Goal: Task Accomplishment & Management: Use online tool/utility

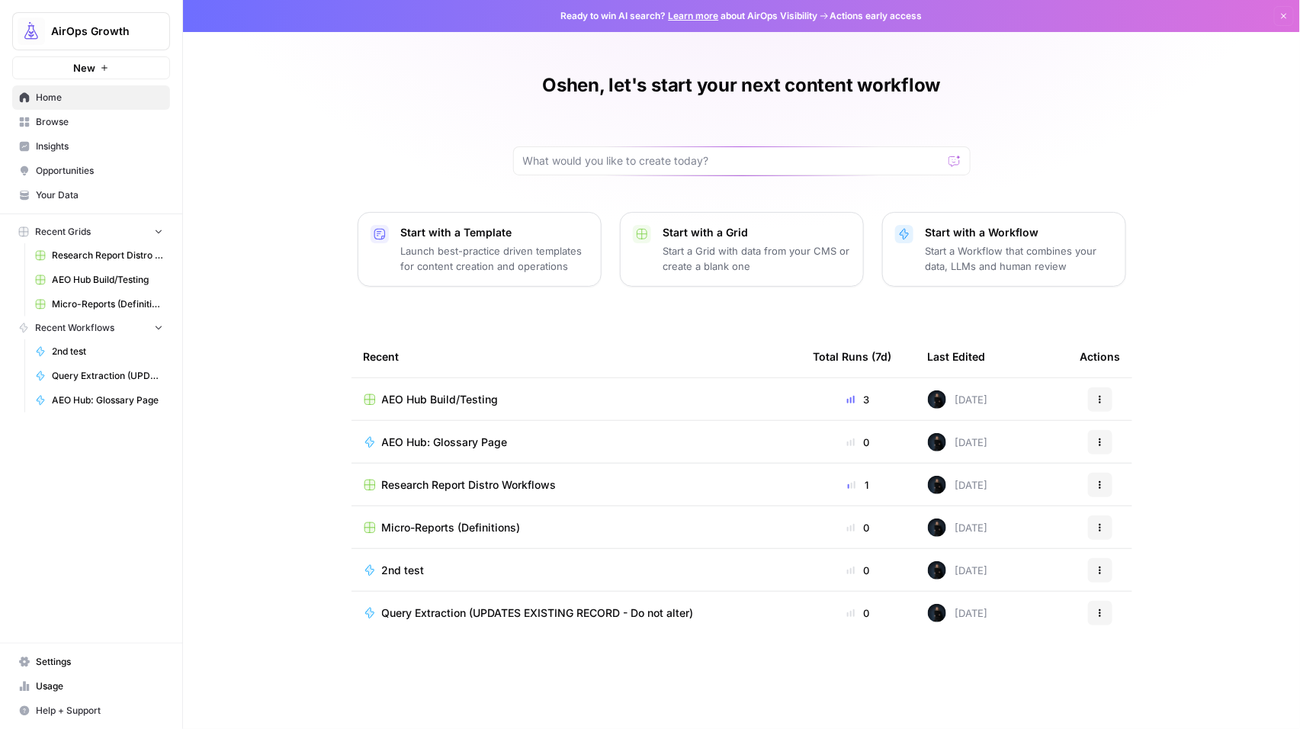
click at [70, 126] on span "Browse" at bounding box center [99, 122] width 127 height 14
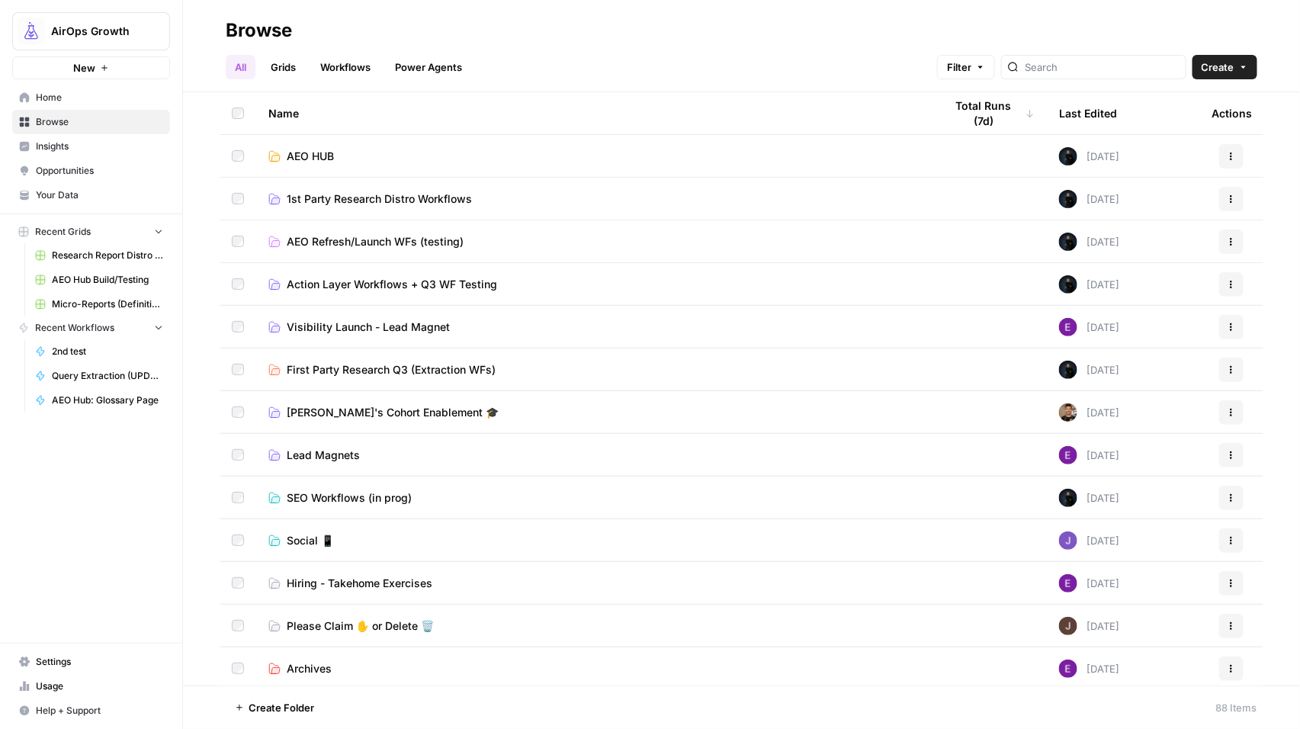
click at [396, 367] on span "First Party Research Q3 (Extraction WFs)" at bounding box center [391, 369] width 209 height 15
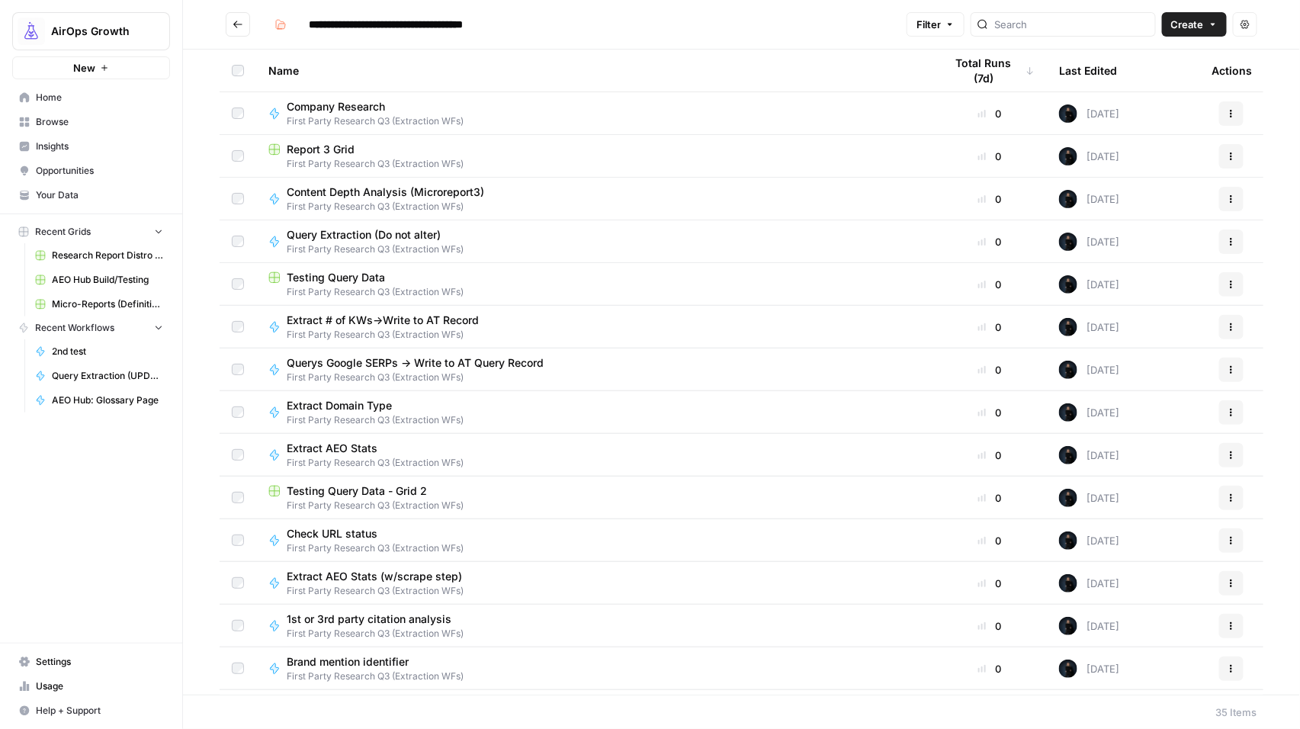
click at [371, 405] on span "Extract Domain Type" at bounding box center [369, 405] width 165 height 15
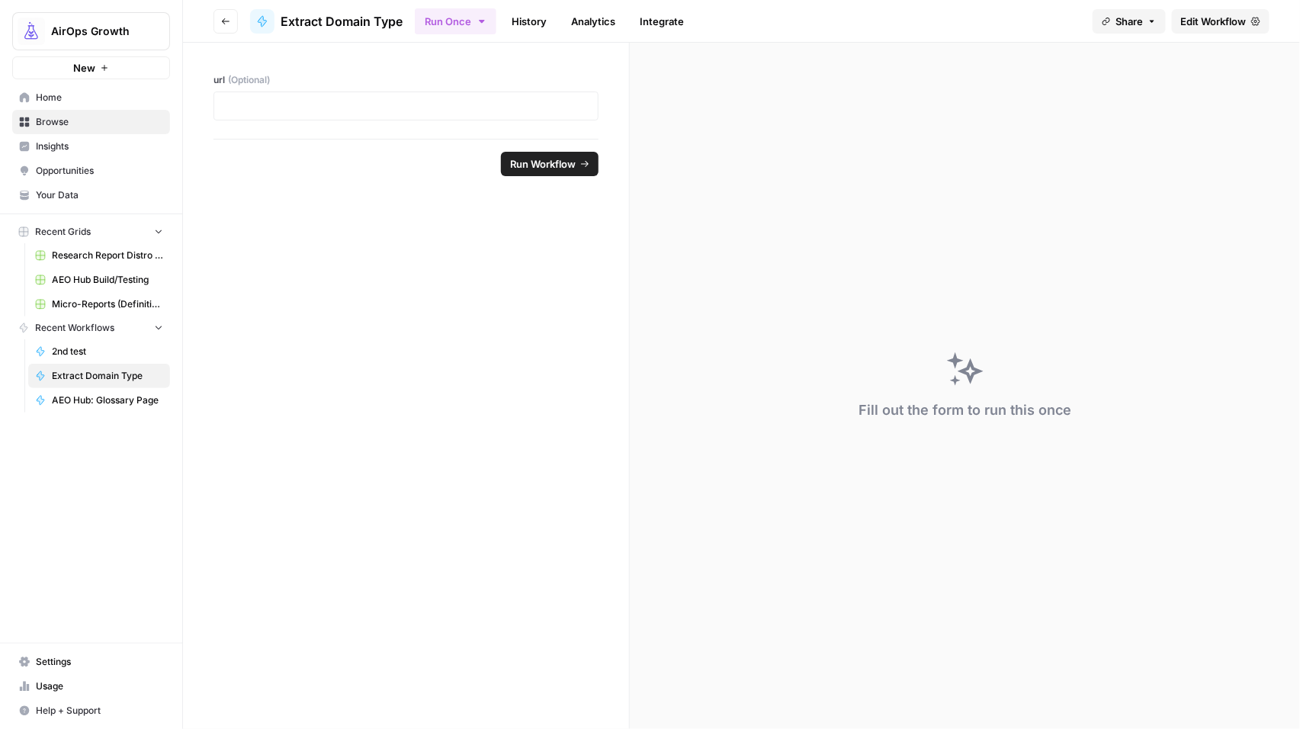
click at [1199, 23] on span "Edit Workflow" at bounding box center [1214, 21] width 66 height 15
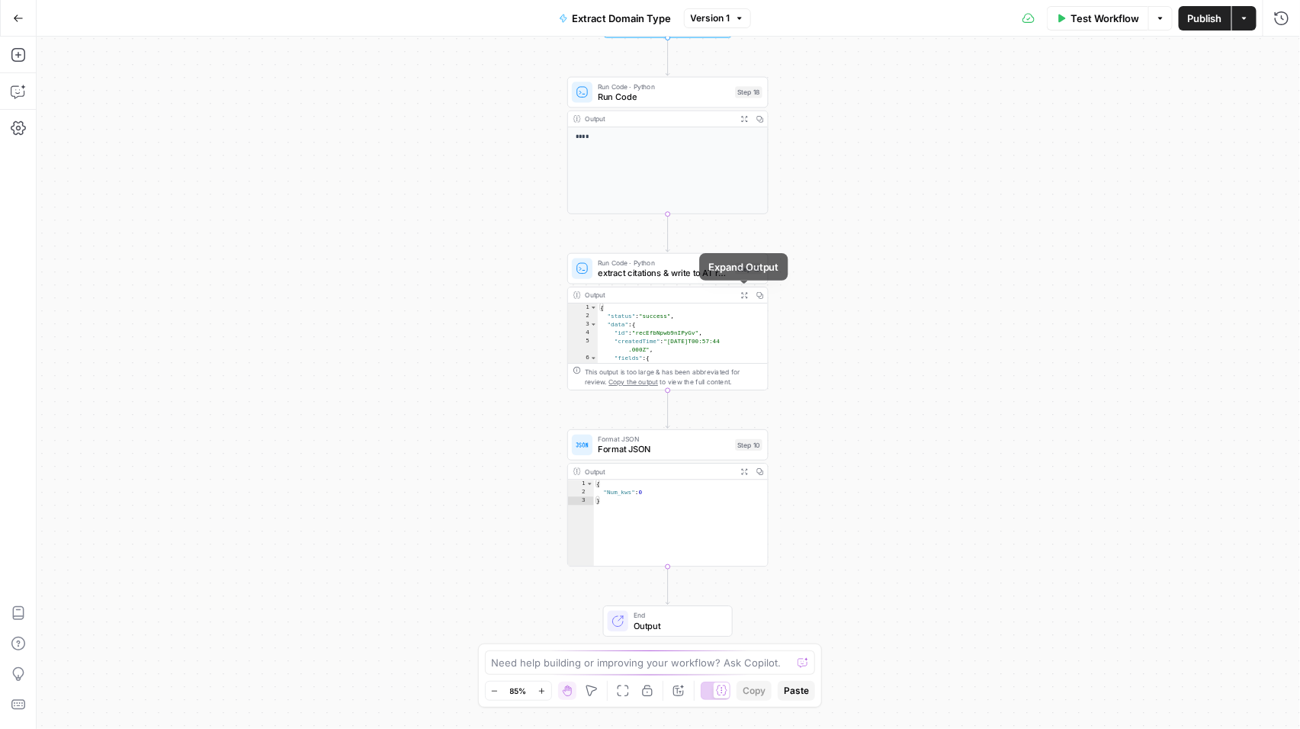
click at [747, 295] on span "Expand Output" at bounding box center [747, 295] width 1 height 1
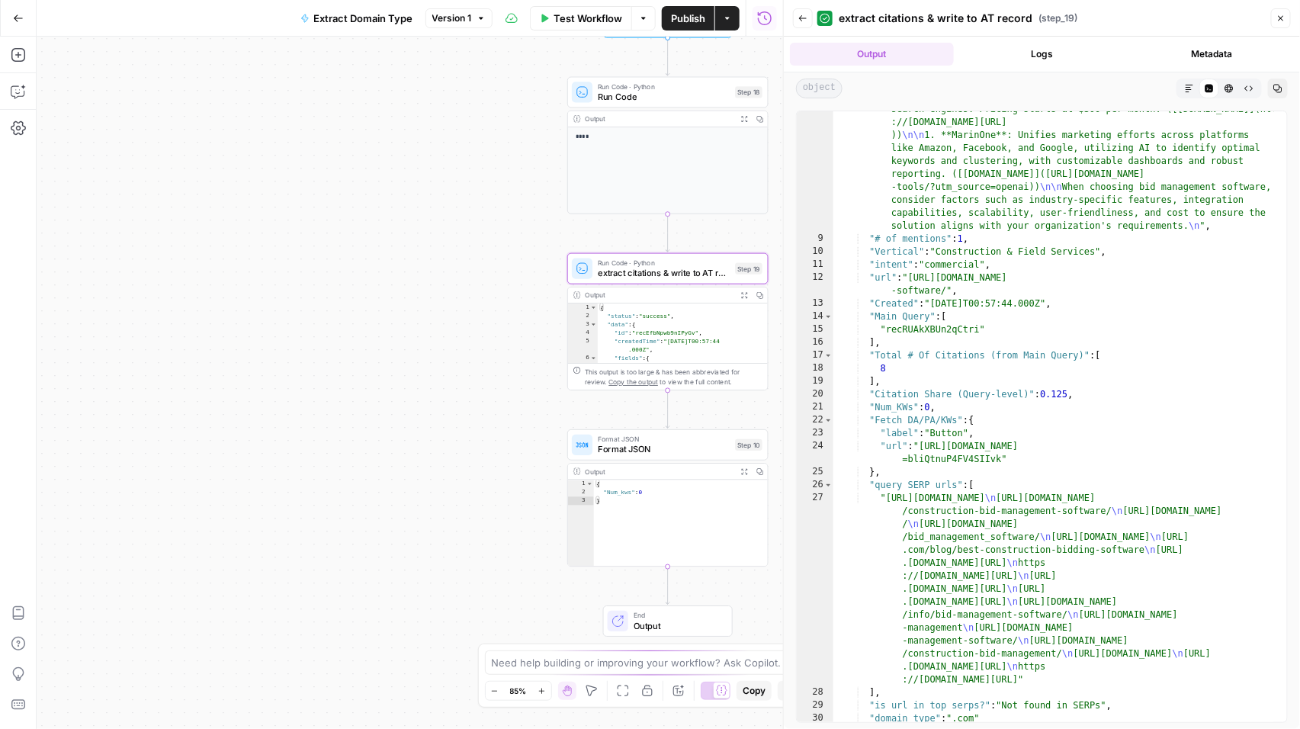
scroll to position [590, 0]
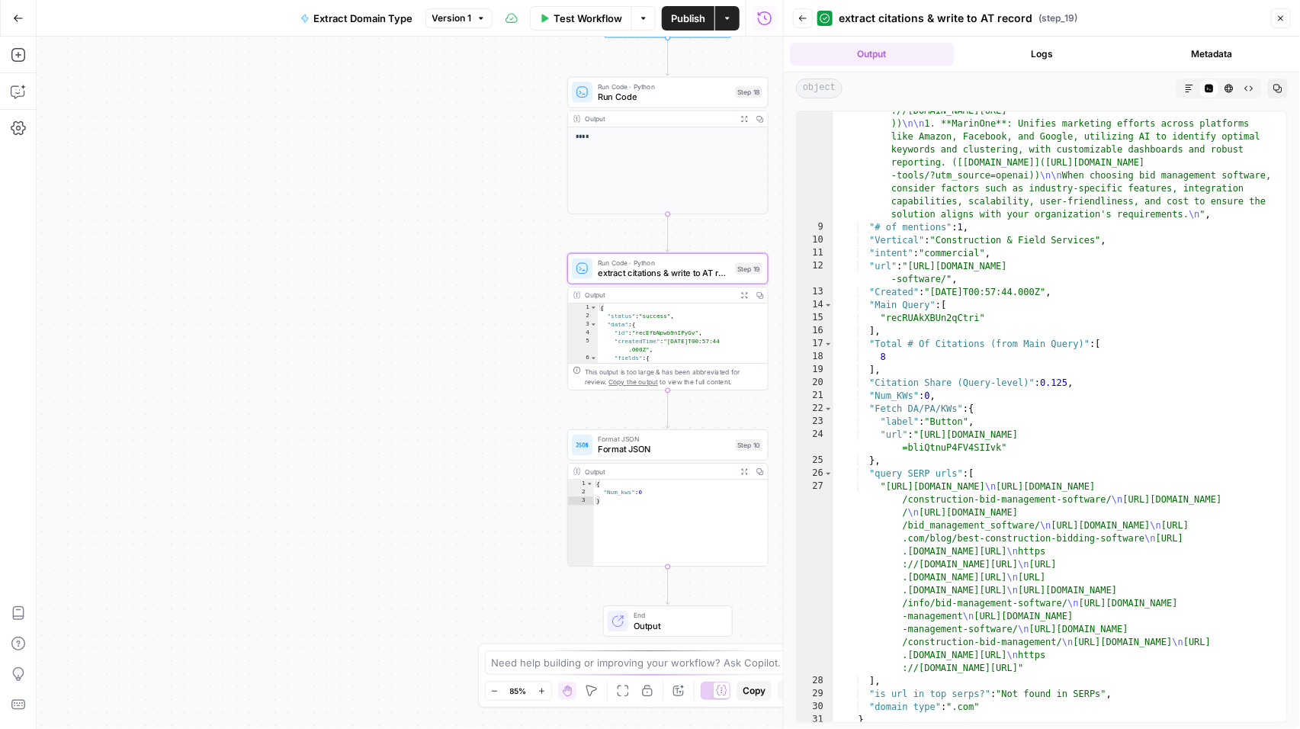
click at [745, 469] on icon "button" at bounding box center [744, 471] width 7 height 7
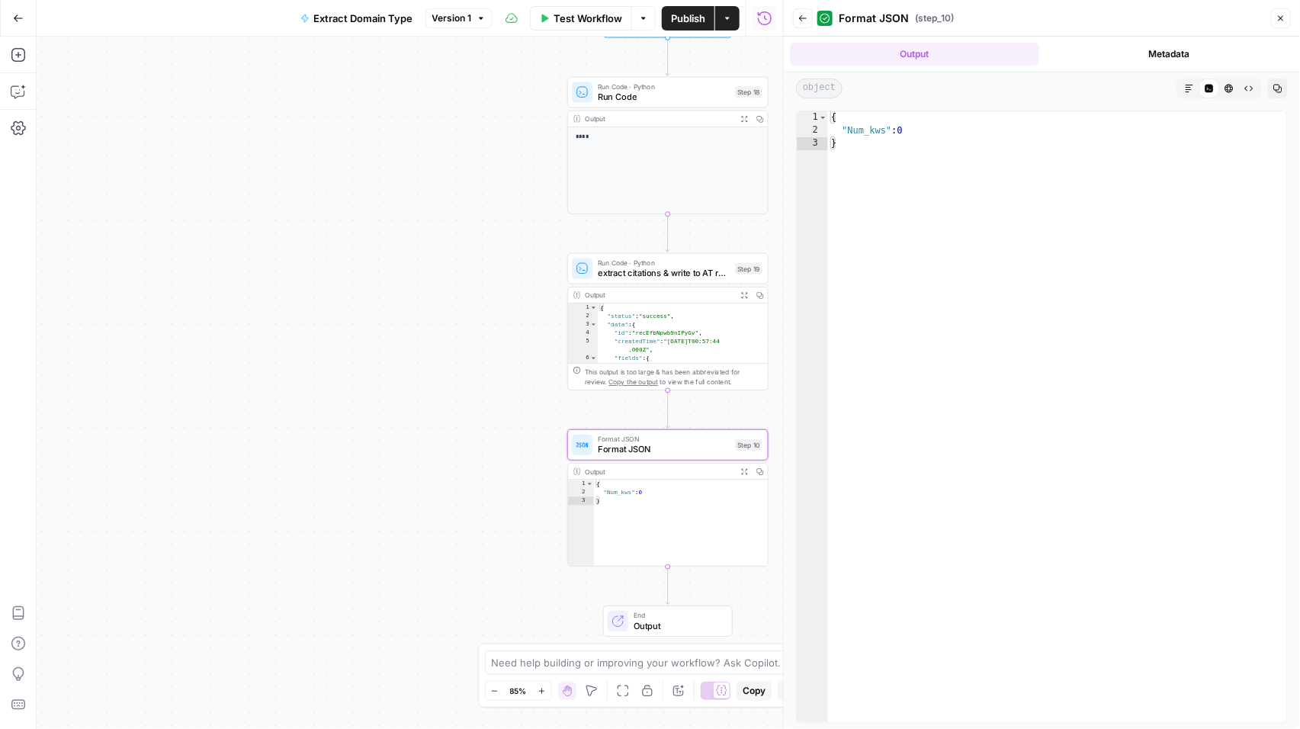
click at [743, 297] on icon "button" at bounding box center [744, 294] width 7 height 7
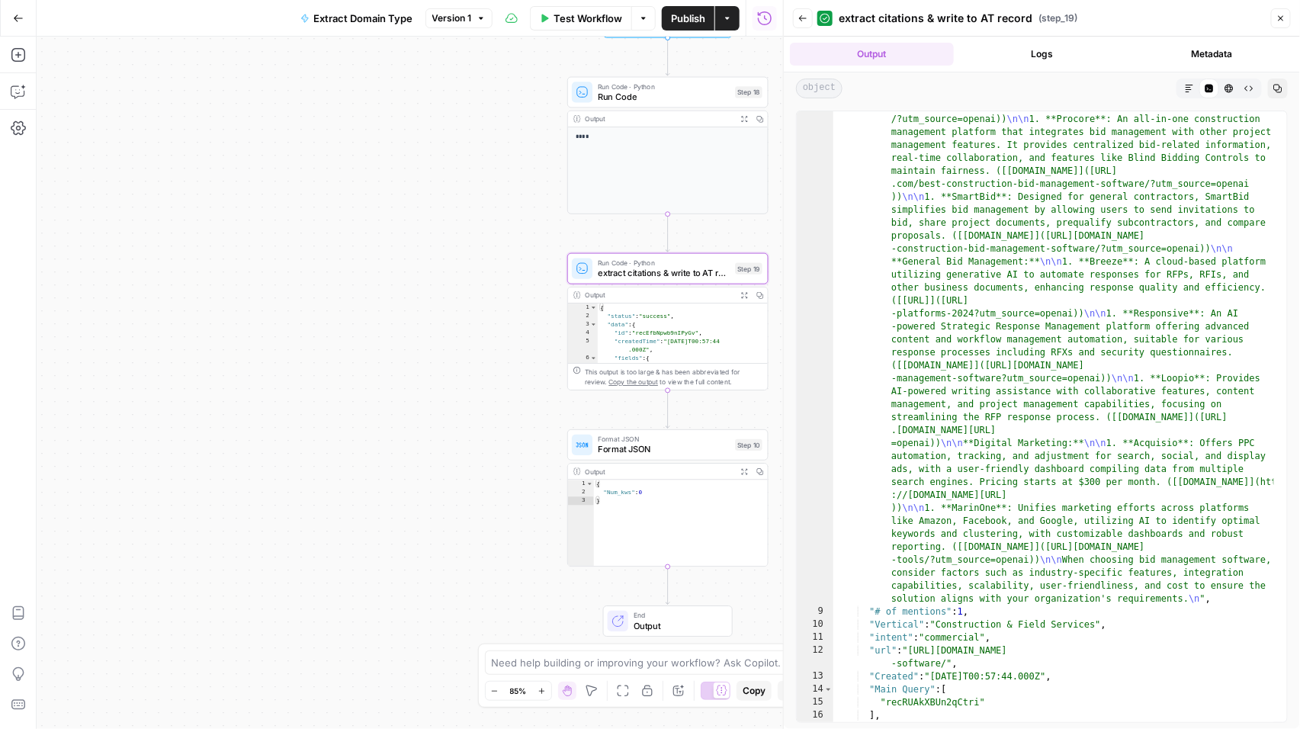
scroll to position [0, 0]
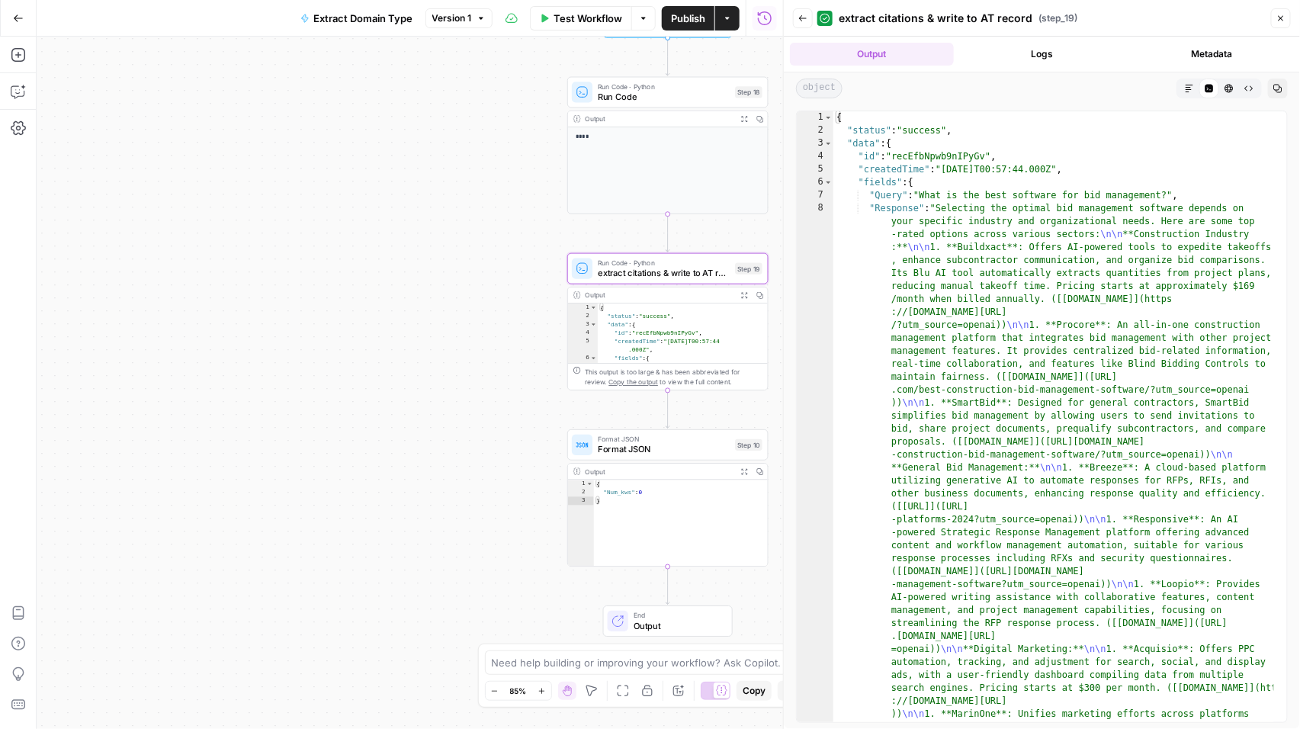
click at [710, 273] on span "extract citations & write to AT record" at bounding box center [664, 273] width 132 height 13
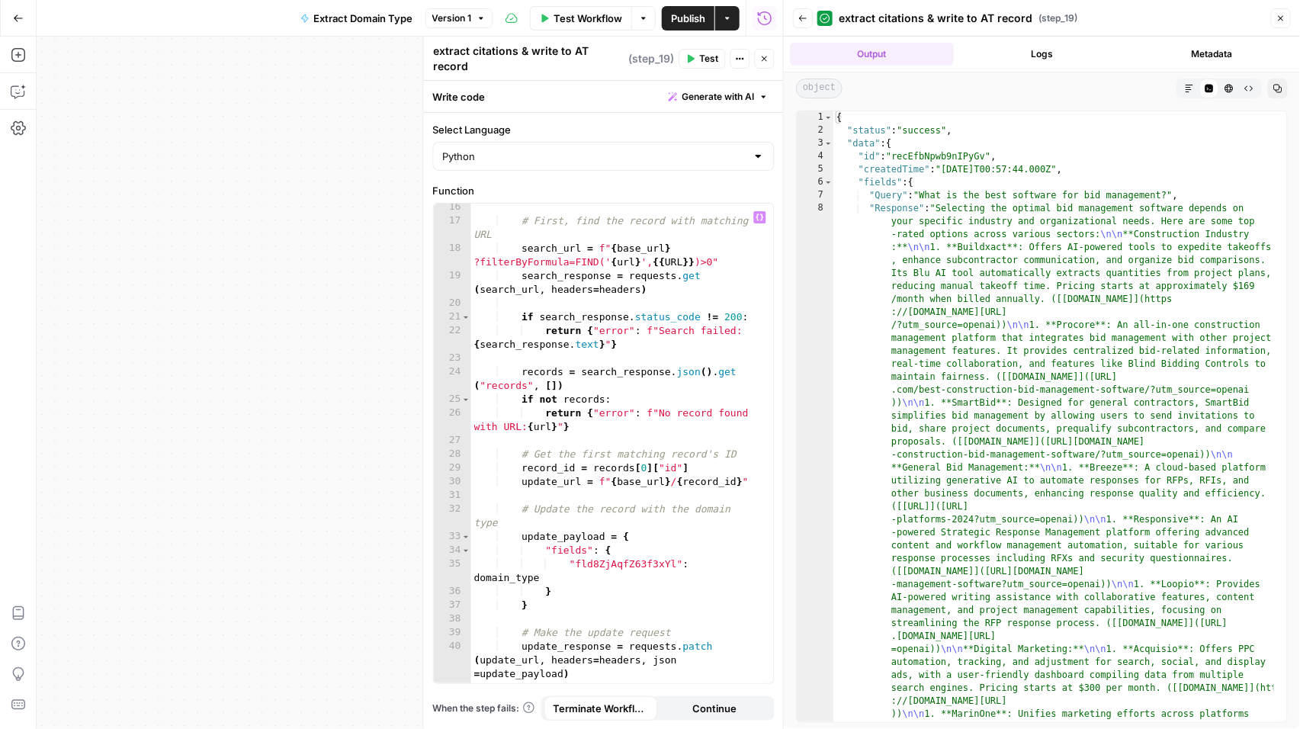
scroll to position [264, 0]
click at [370, 316] on div "Workflow Set Inputs Inputs Run Code · Python Run Code Step 18 Output Expand Out…" at bounding box center [410, 383] width 747 height 692
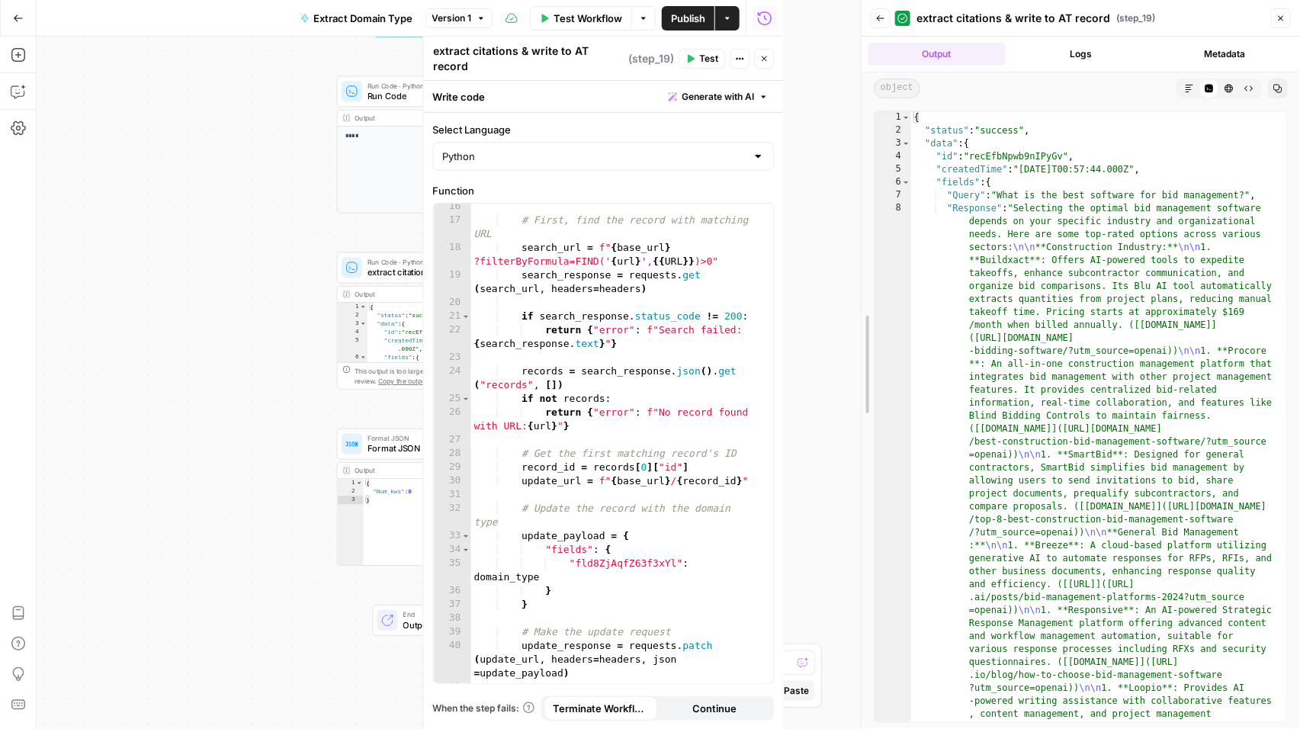
drag, startPoint x: 782, startPoint y: 169, endPoint x: 797, endPoint y: 171, distance: 14.7
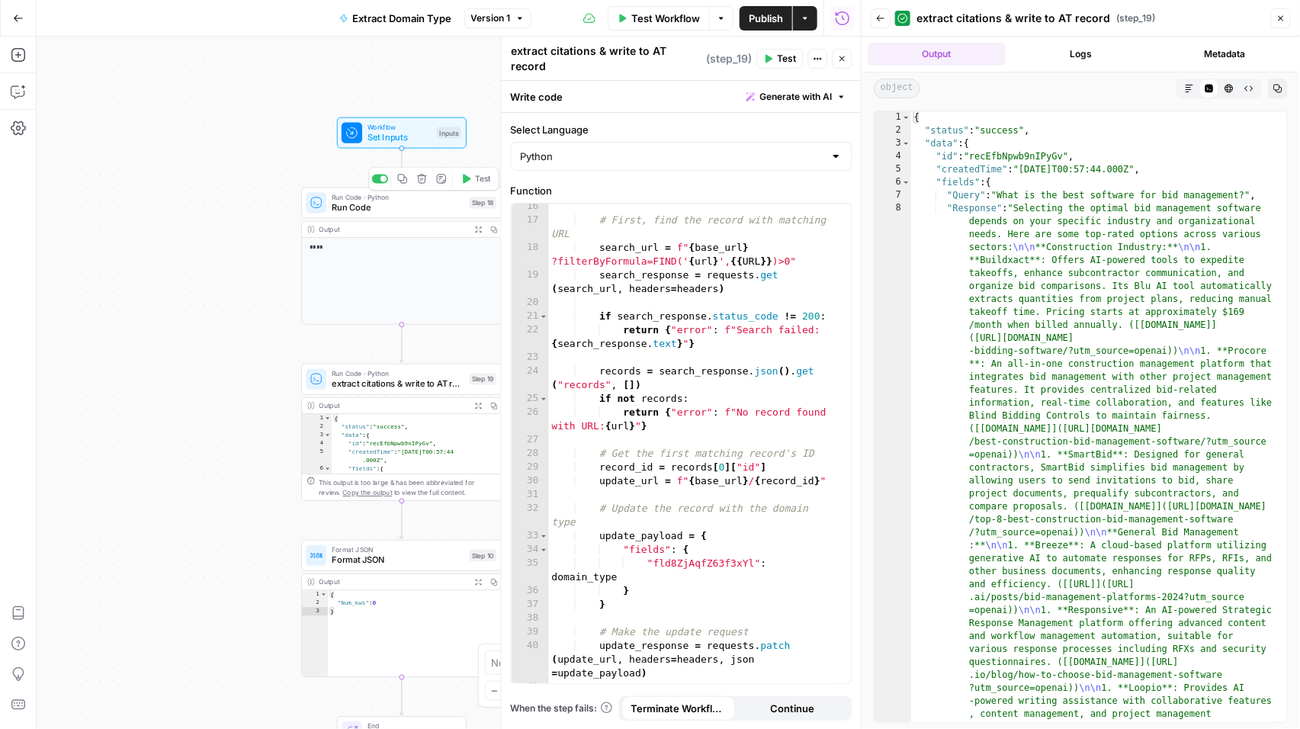
click at [349, 205] on span "Run Code" at bounding box center [398, 207] width 132 height 13
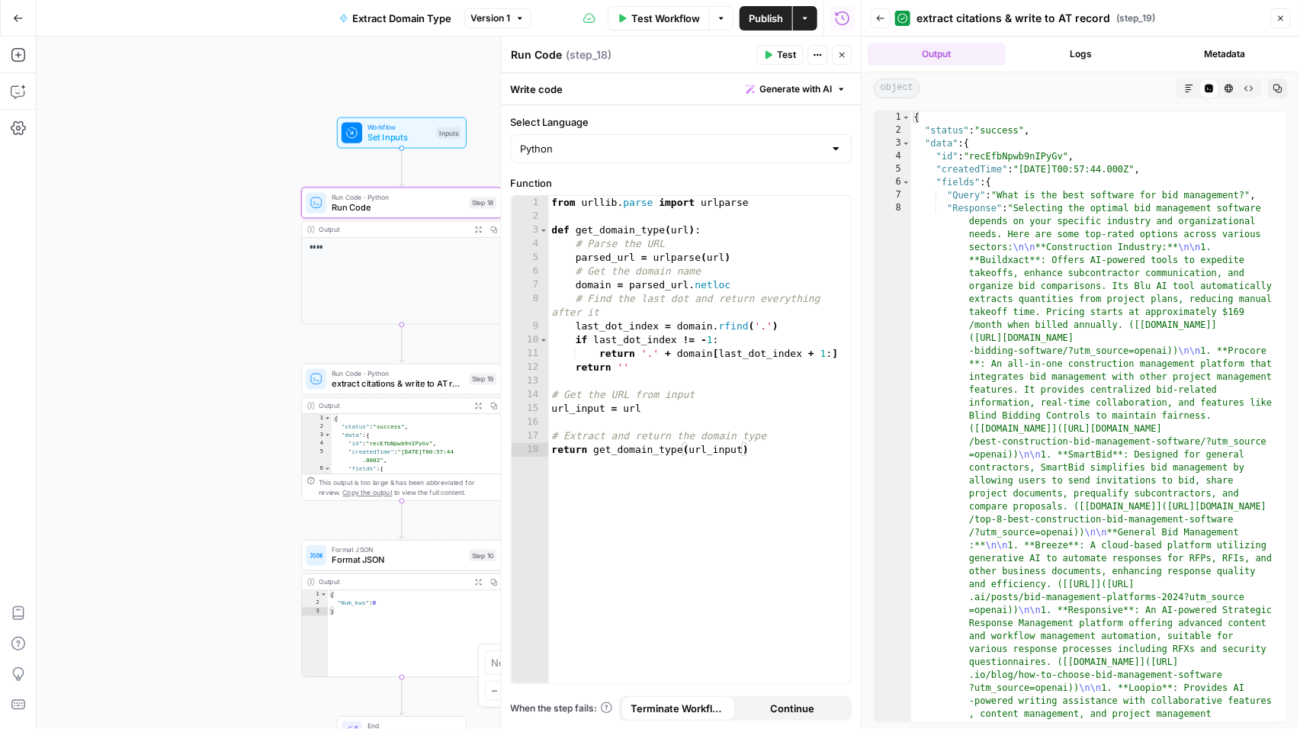
click at [432, 376] on span "Run Code · Python" at bounding box center [398, 373] width 132 height 11
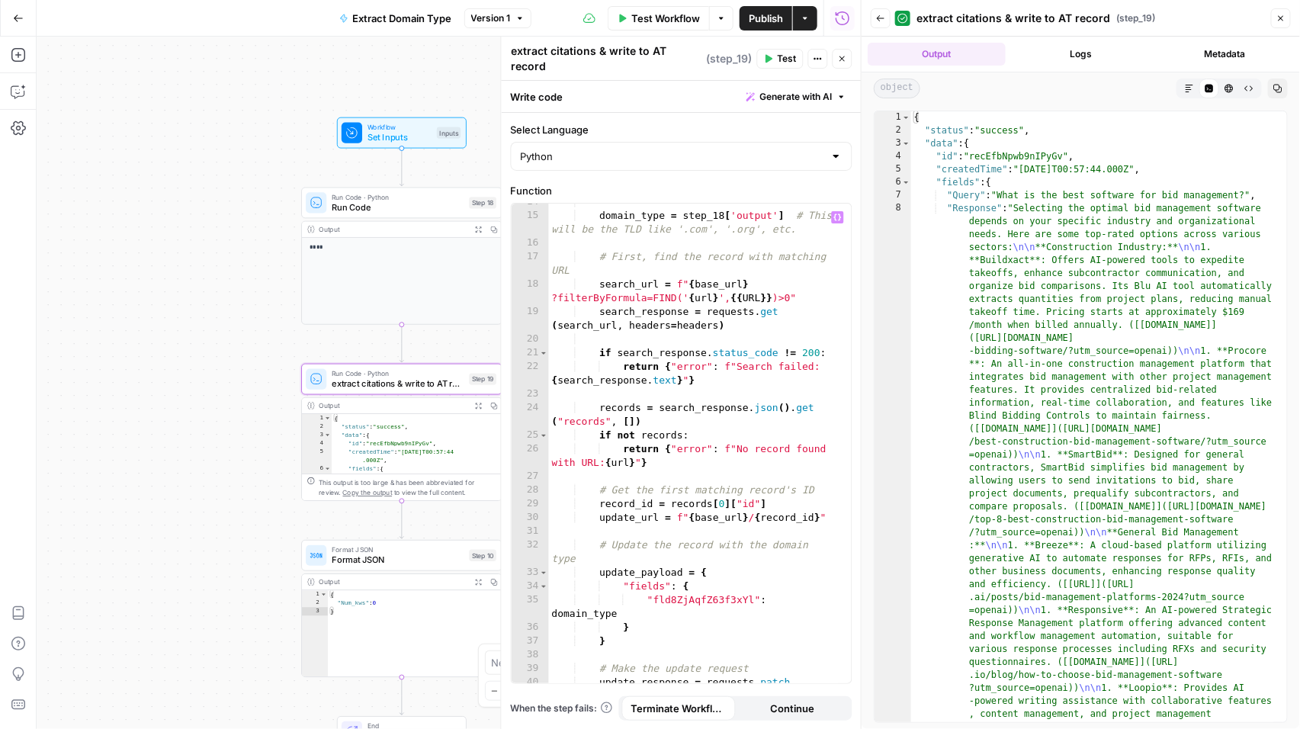
scroll to position [260, 0]
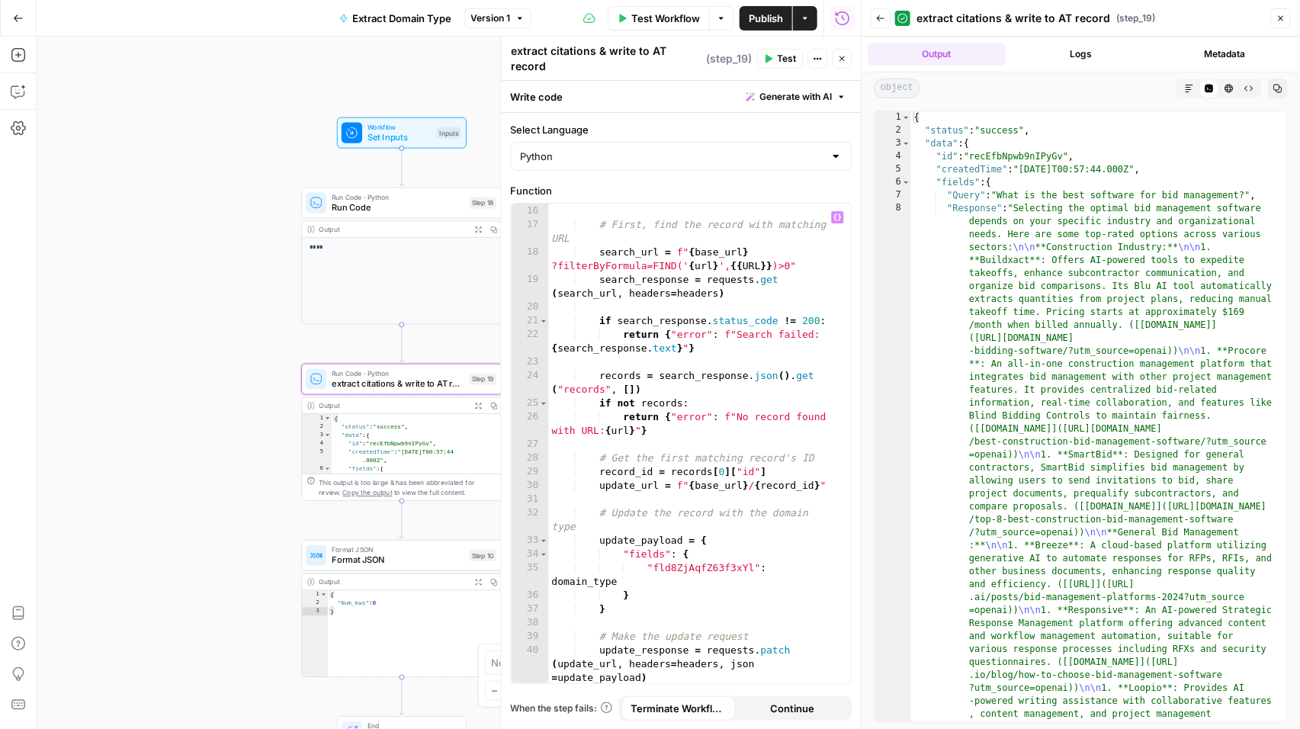
click at [689, 559] on div "domain_type = step_18 [ 'output' ] # This will be the TLD like '.com', '.org', …" at bounding box center [694, 441] width 290 height 528
paste textarea
type textarea "**********"
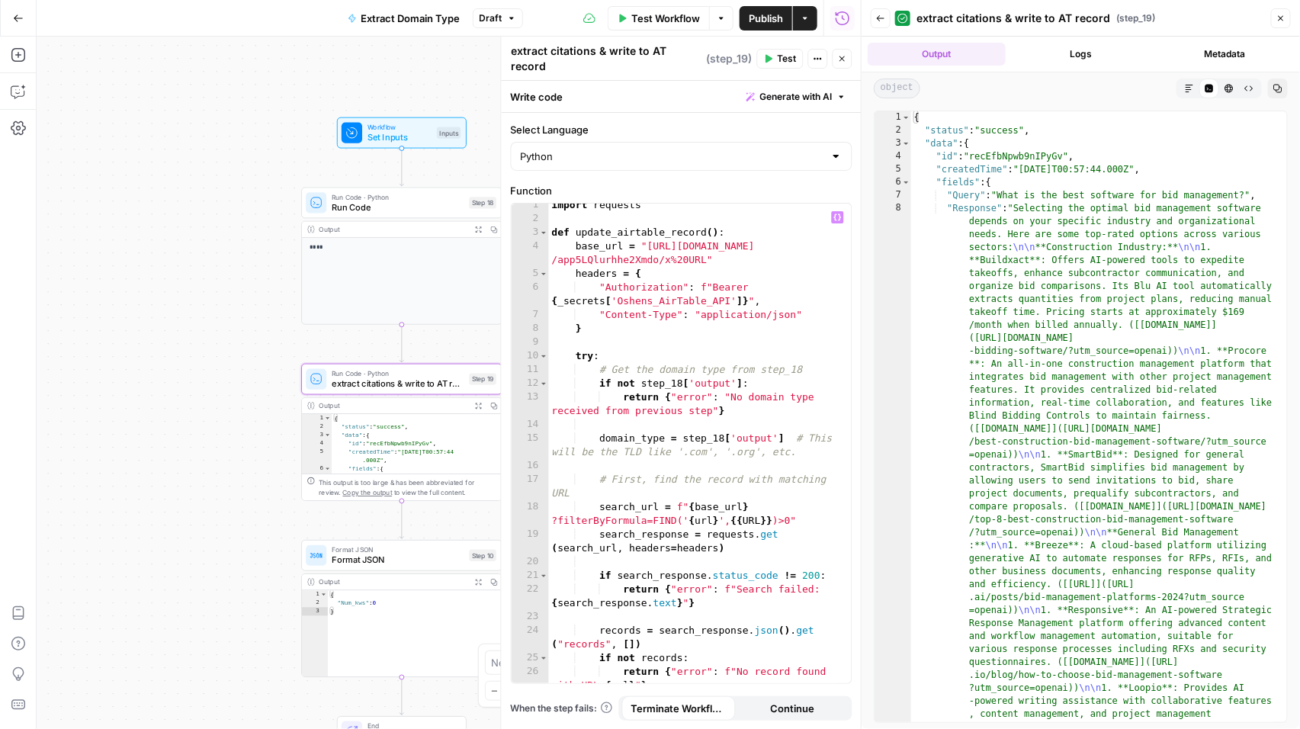
scroll to position [0, 0]
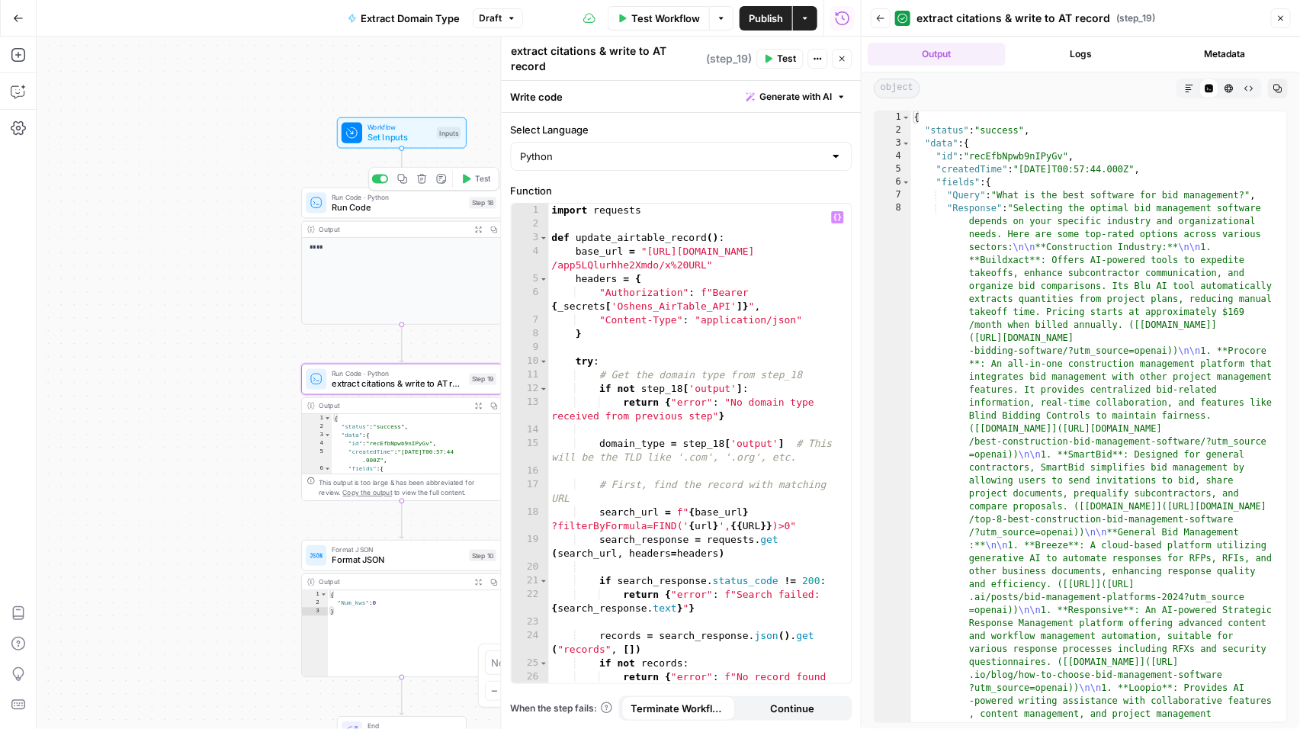
click at [342, 207] on span "Run Code" at bounding box center [398, 207] width 132 height 13
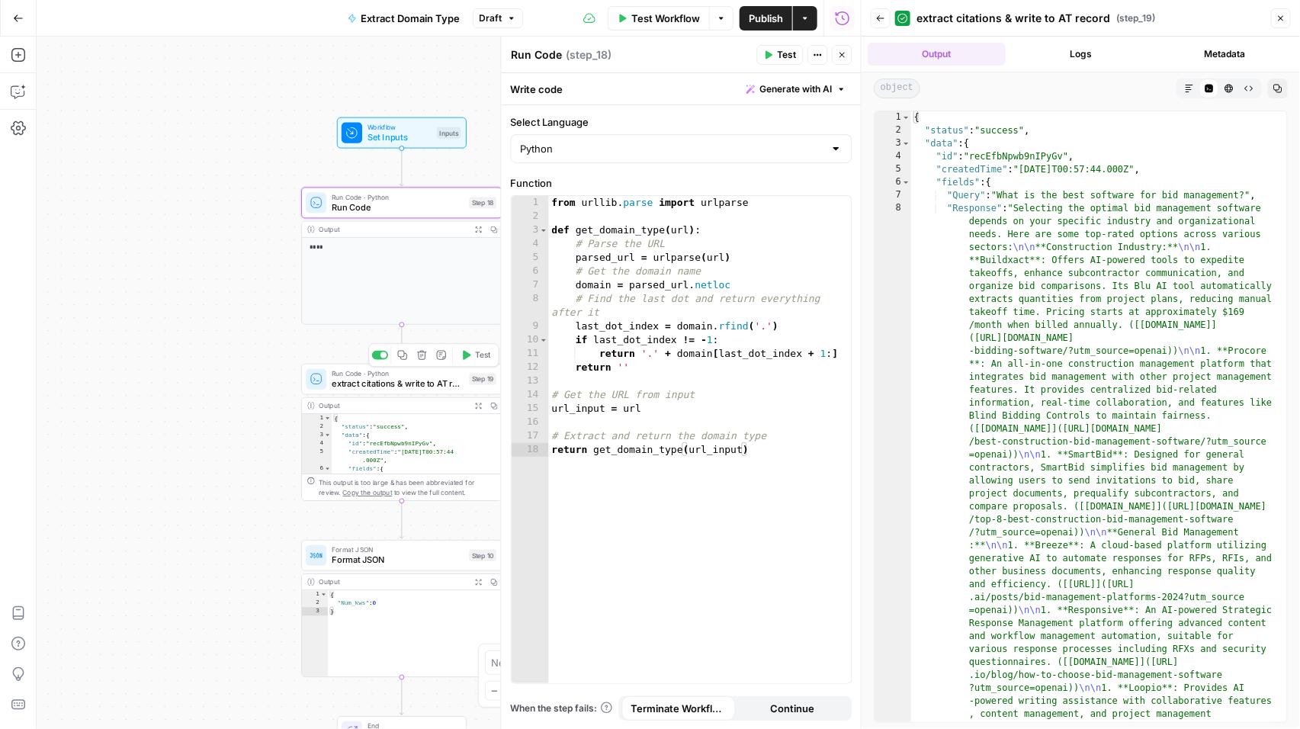
click at [347, 381] on span "extract citations & write to AT record" at bounding box center [398, 384] width 132 height 13
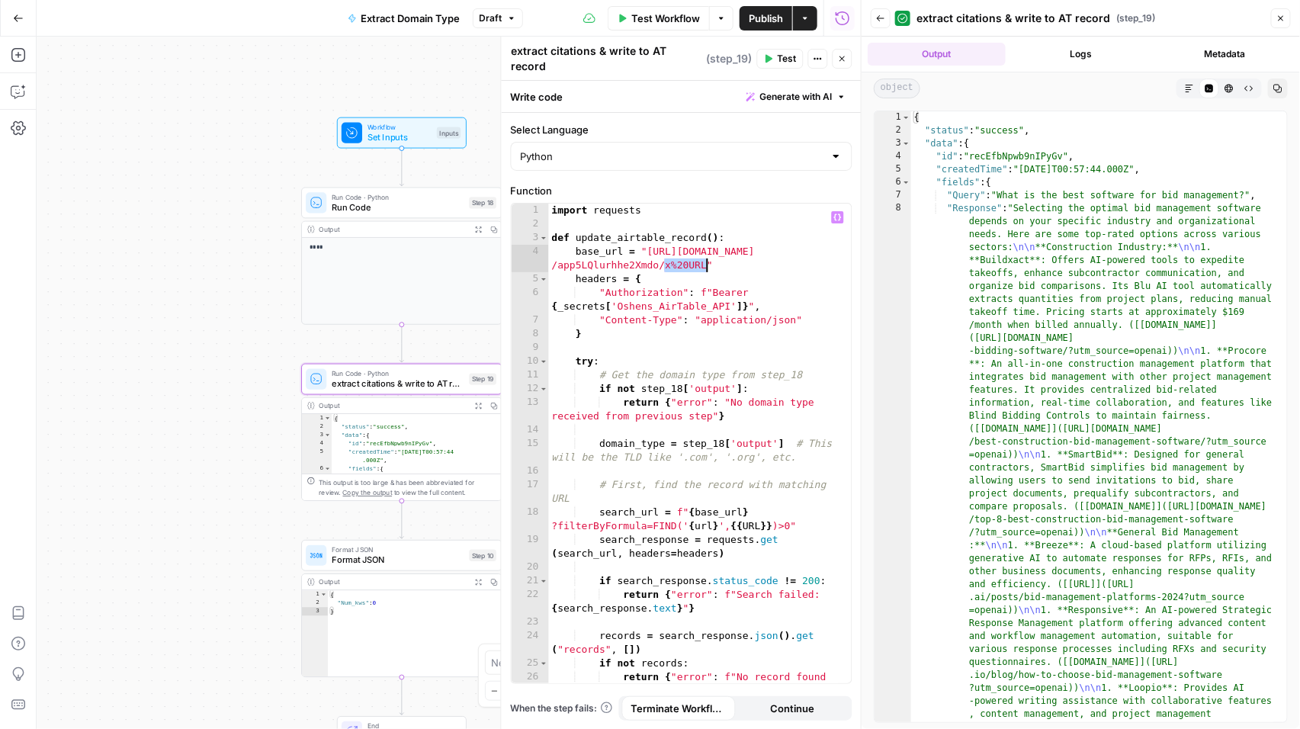
drag, startPoint x: 666, startPoint y: 260, endPoint x: 705, endPoint y: 260, distance: 38.9
click at [705, 260] on div "import requests def update_airtable_record ( ) : base_url = "[URL][DOMAIN_NAME]…" at bounding box center [694, 461] width 290 height 514
paste textarea "**********"
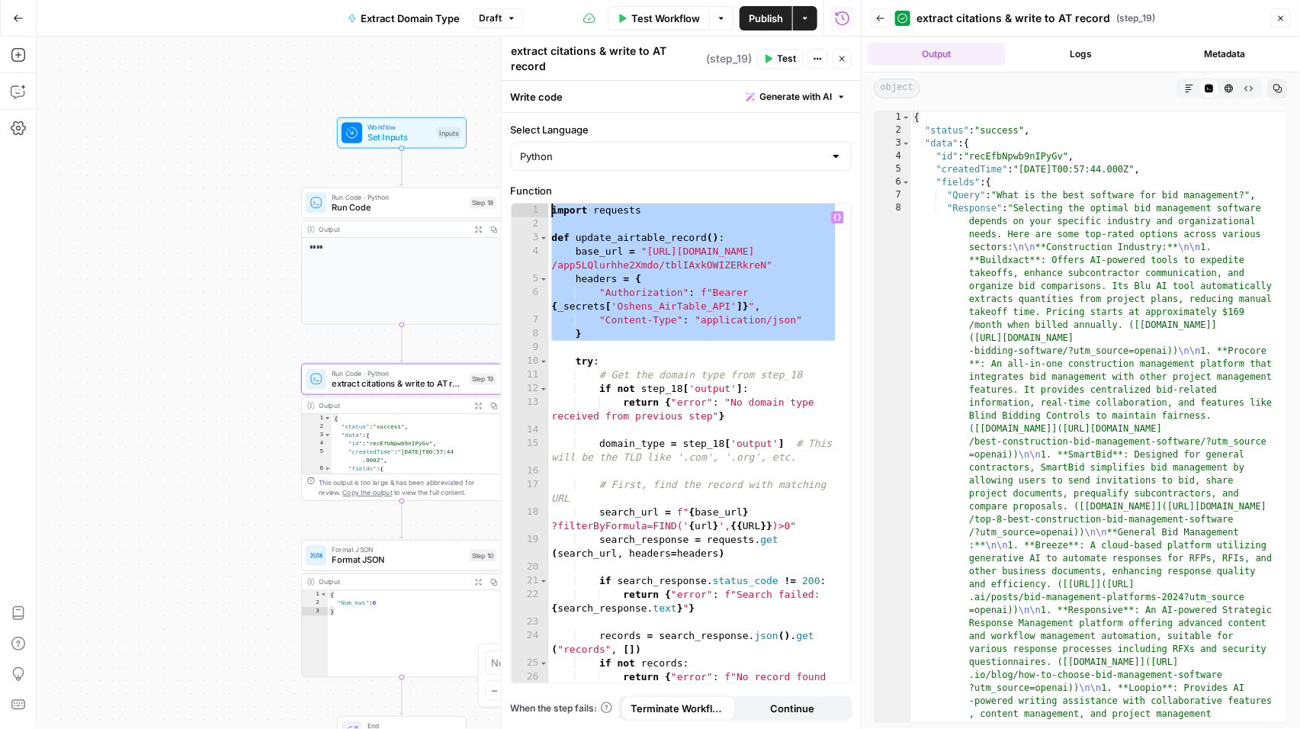
drag, startPoint x: 587, startPoint y: 319, endPoint x: 527, endPoint y: 206, distance: 127.9
click at [528, 206] on div "**********" at bounding box center [682, 444] width 340 height 480
type textarea "**********"
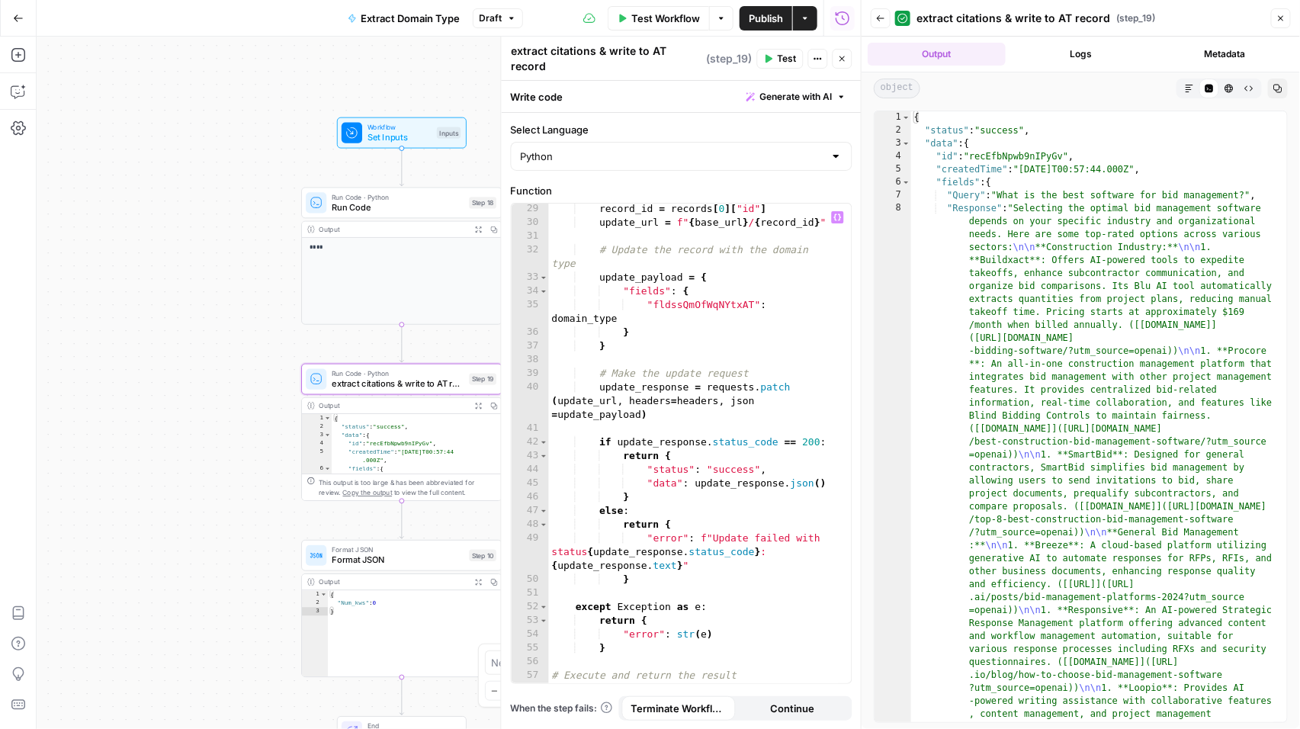
scroll to position [529, 0]
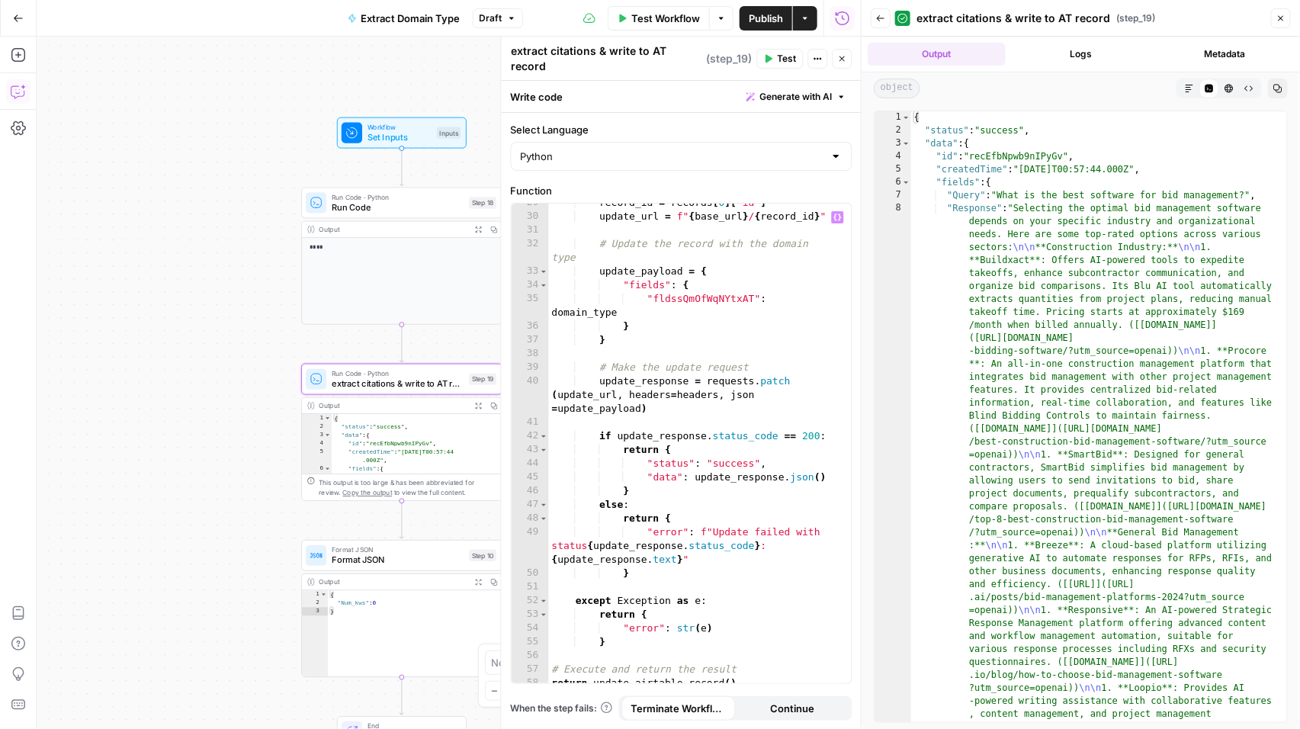
click at [15, 92] on icon "button" at bounding box center [18, 91] width 15 height 15
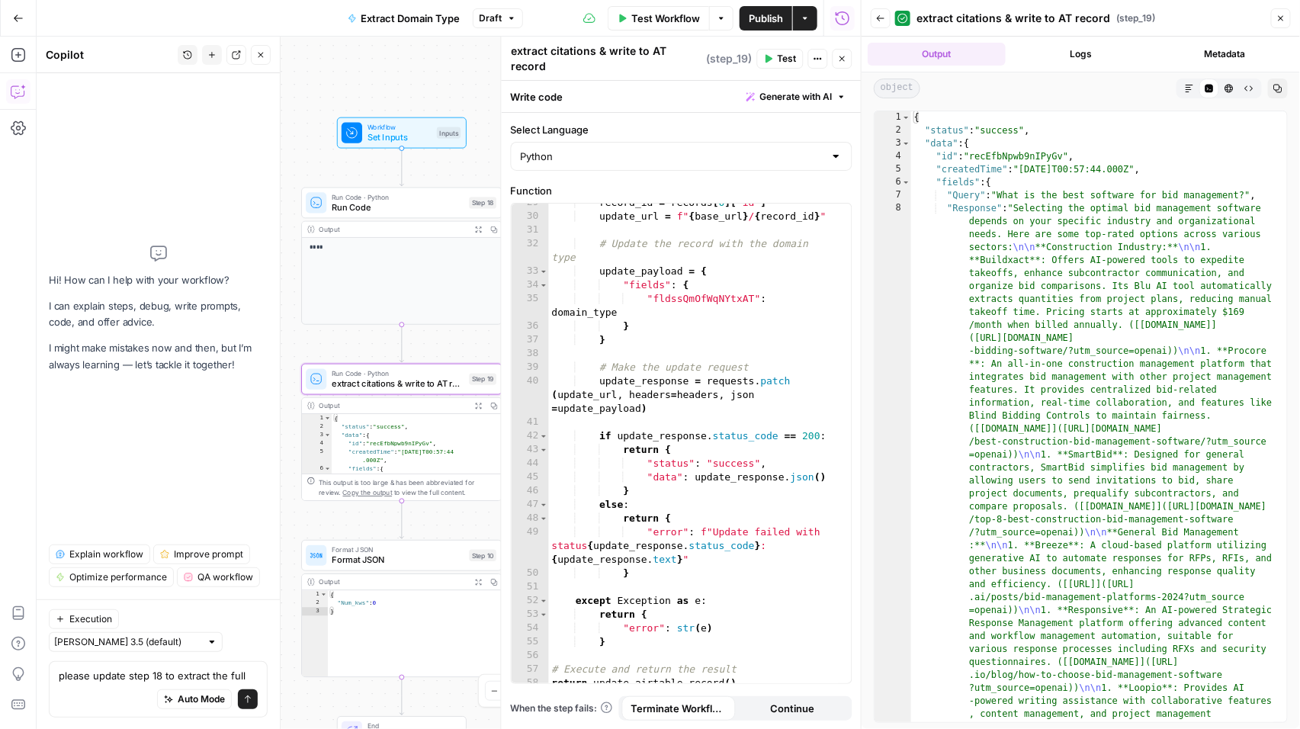
click at [307, 156] on div "Workflow Set Inputs Inputs Run Code · Python Run Code Step 18 Output Expand Out…" at bounding box center [449, 383] width 824 height 692
click at [404, 182] on icon "button" at bounding box center [402, 179] width 11 height 11
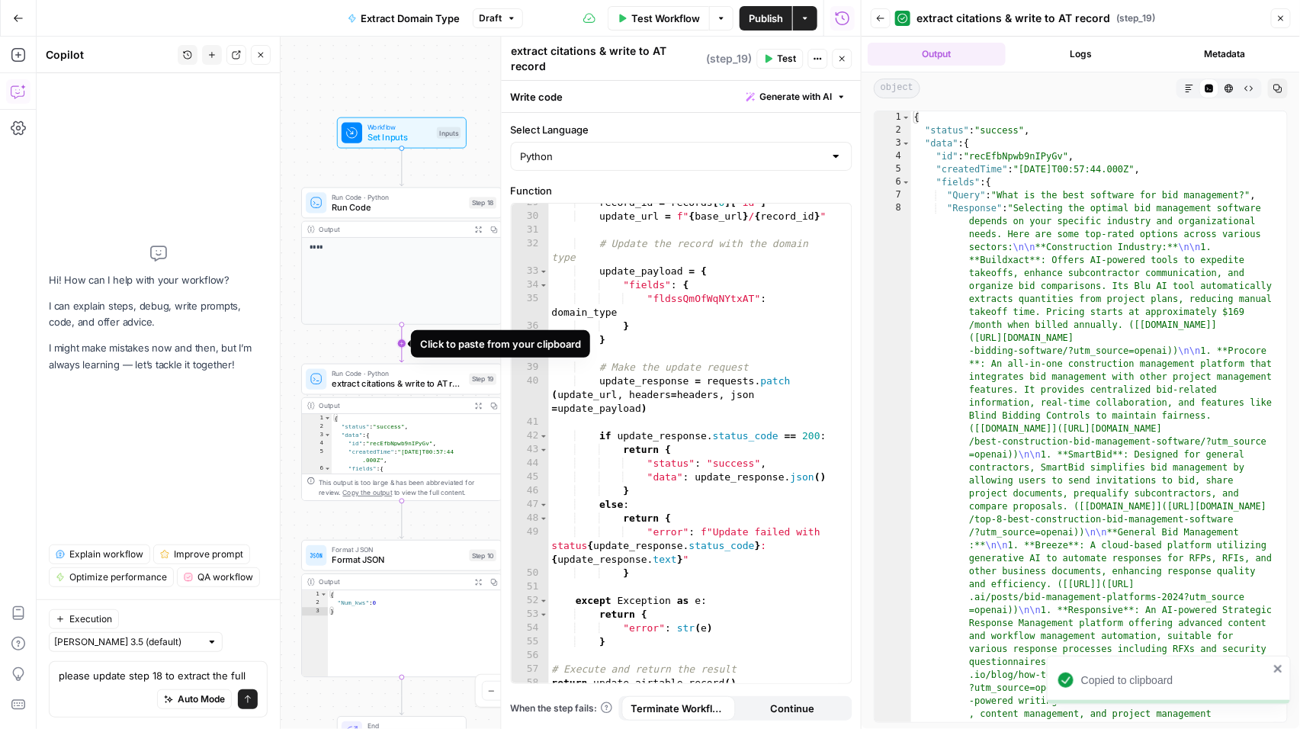
click at [402, 339] on icon "Edge from step_18 to step_19" at bounding box center [402, 343] width 4 height 37
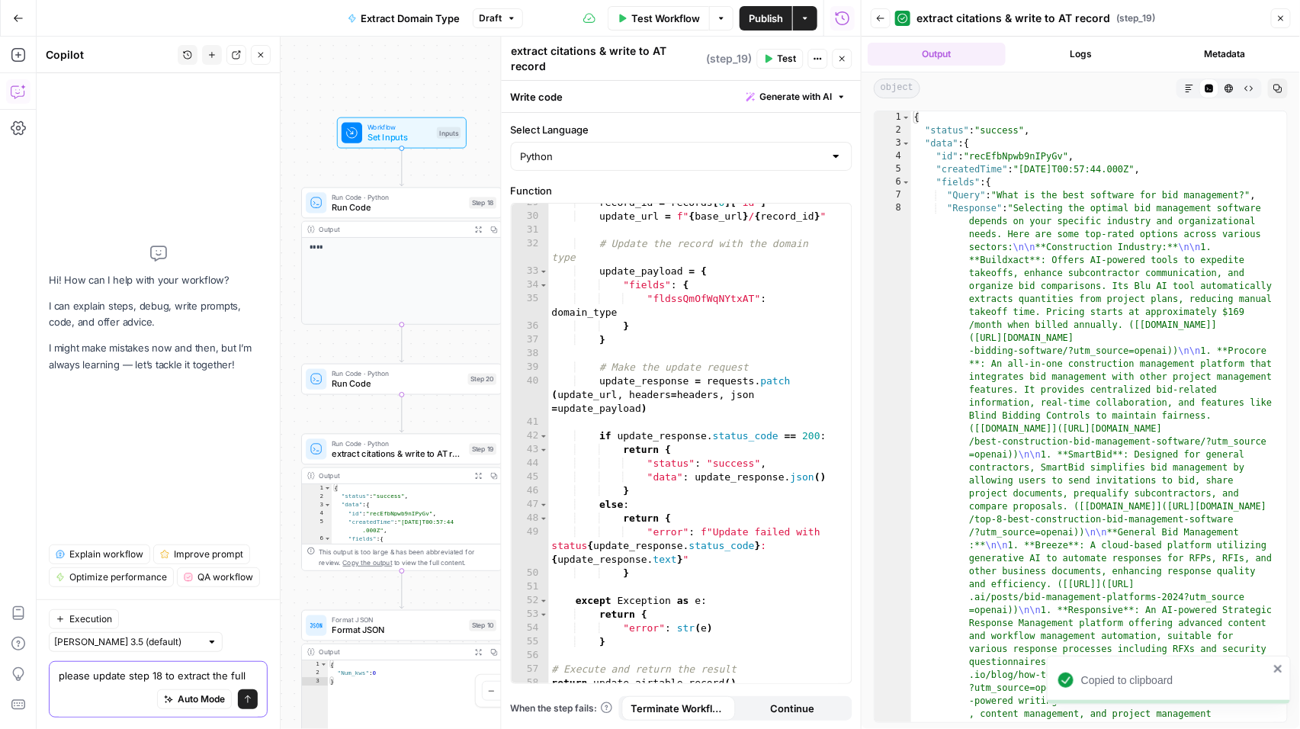
click at [155, 675] on textarea "please update step 18 to extract the full" at bounding box center [158, 675] width 199 height 15
drag, startPoint x: 156, startPoint y: 676, endPoint x: 164, endPoint y: 675, distance: 7.7
click at [164, 675] on textarea "please update step 28 to extract the full" at bounding box center [158, 675] width 199 height 15
drag, startPoint x: 217, startPoint y: 673, endPoint x: 228, endPoint y: 673, distance: 11.4
click at [217, 673] on textarea "please update step 20to extract the full" at bounding box center [158, 675] width 199 height 15
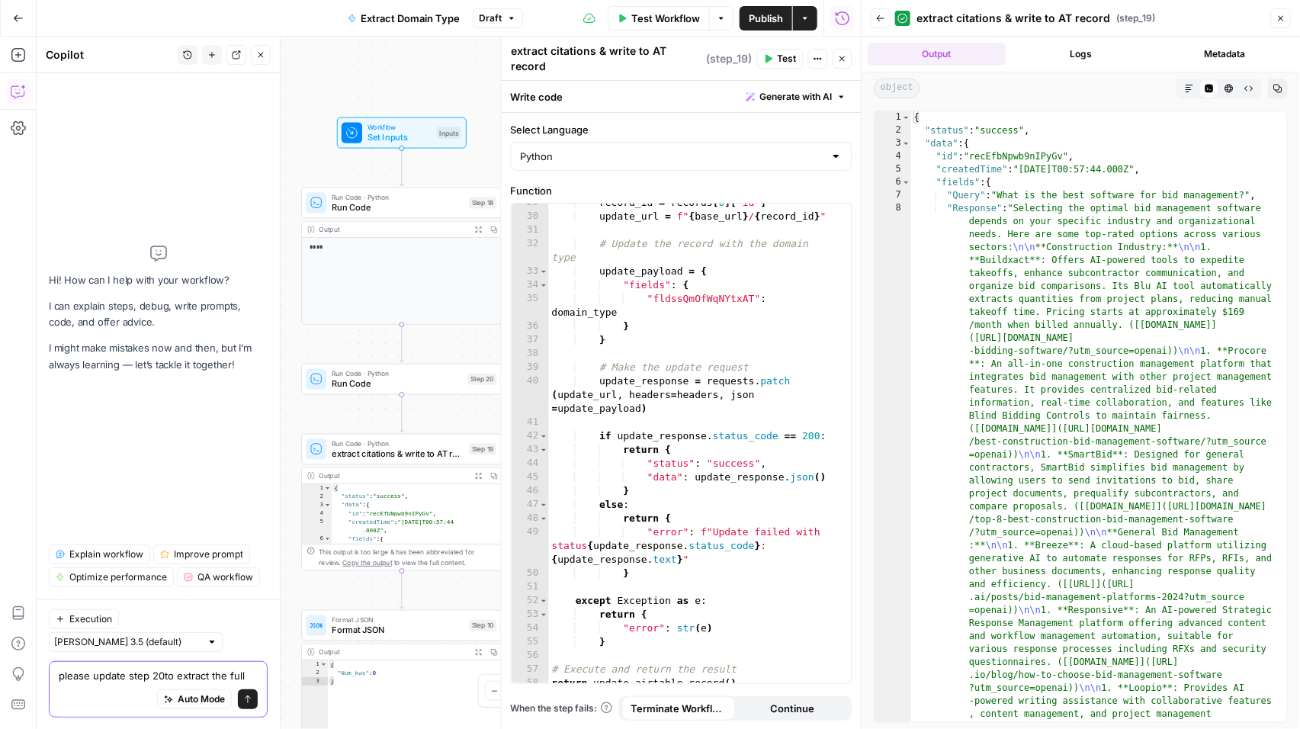
drag, startPoint x: 247, startPoint y: 672, endPoint x: 255, endPoint y: 674, distance: 8.0
click at [247, 672] on textarea "please update step 20to extract the full" at bounding box center [158, 675] width 199 height 15
drag, startPoint x: 230, startPoint y: 674, endPoint x: 301, endPoint y: 674, distance: 70.9
click at [301, 674] on body "AirOps Growth New Home Browse Insights Opportunities Your Data Recent Grids Res…" at bounding box center [650, 364] width 1300 height 729
drag, startPoint x: 244, startPoint y: 670, endPoint x: 266, endPoint y: 673, distance: 22.2
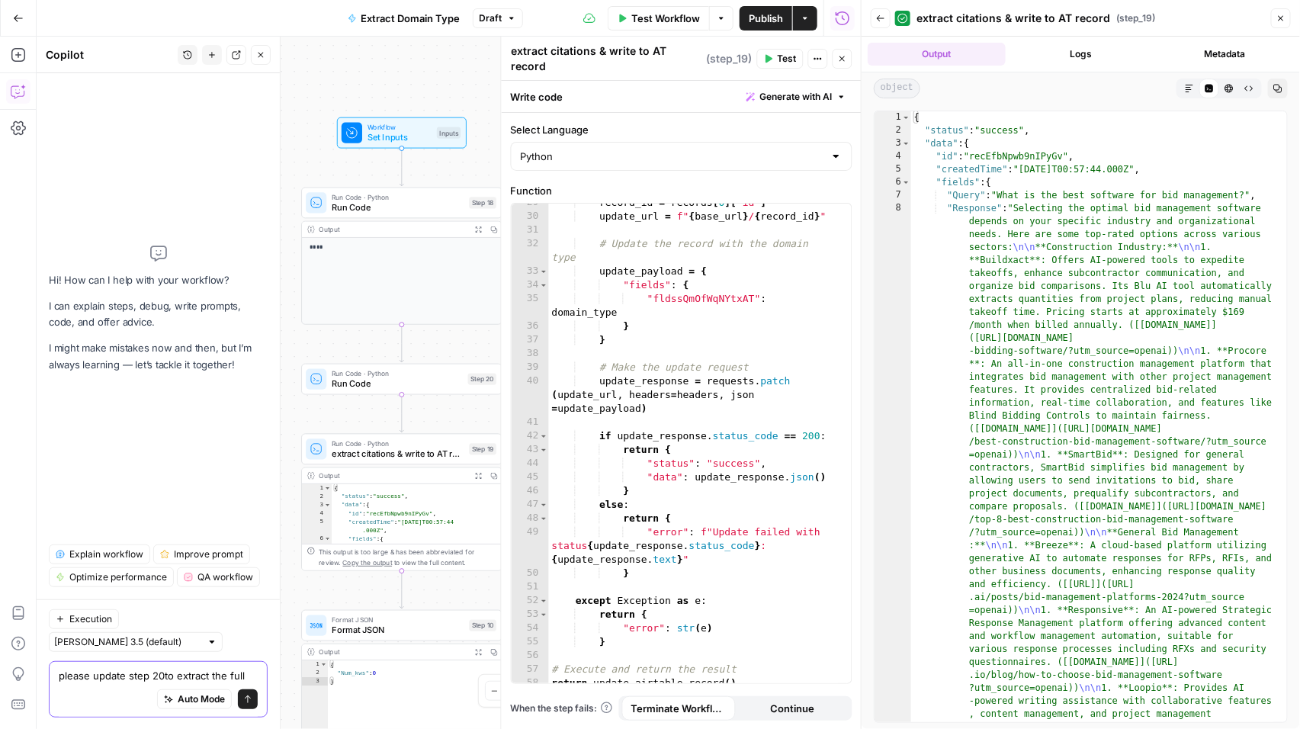
click at [245, 670] on textarea "please update step 20to extract the full" at bounding box center [158, 675] width 199 height 15
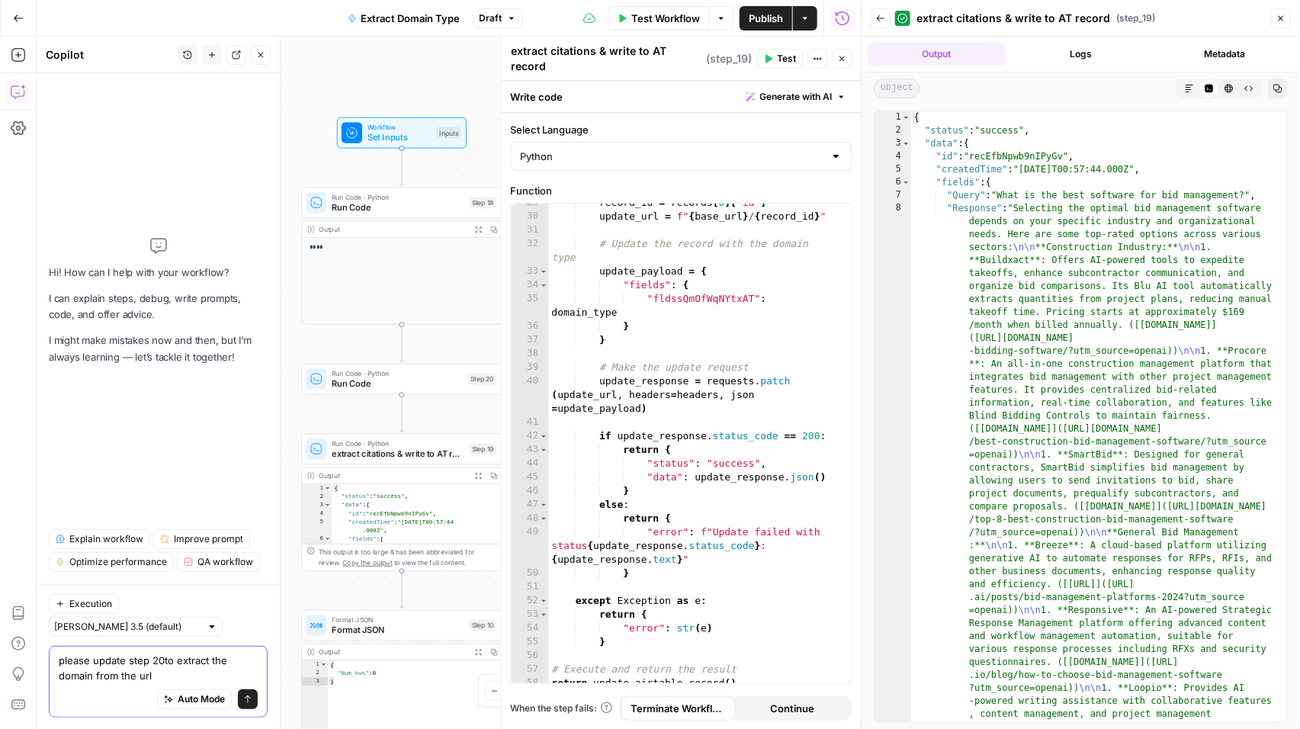
click at [160, 662] on textarea "please update step 20to extract the domain from the url" at bounding box center [158, 668] width 199 height 31
type textarea "please update step 20 to extract the domain from the url"
click at [248, 704] on button "Send" at bounding box center [248, 699] width 20 height 20
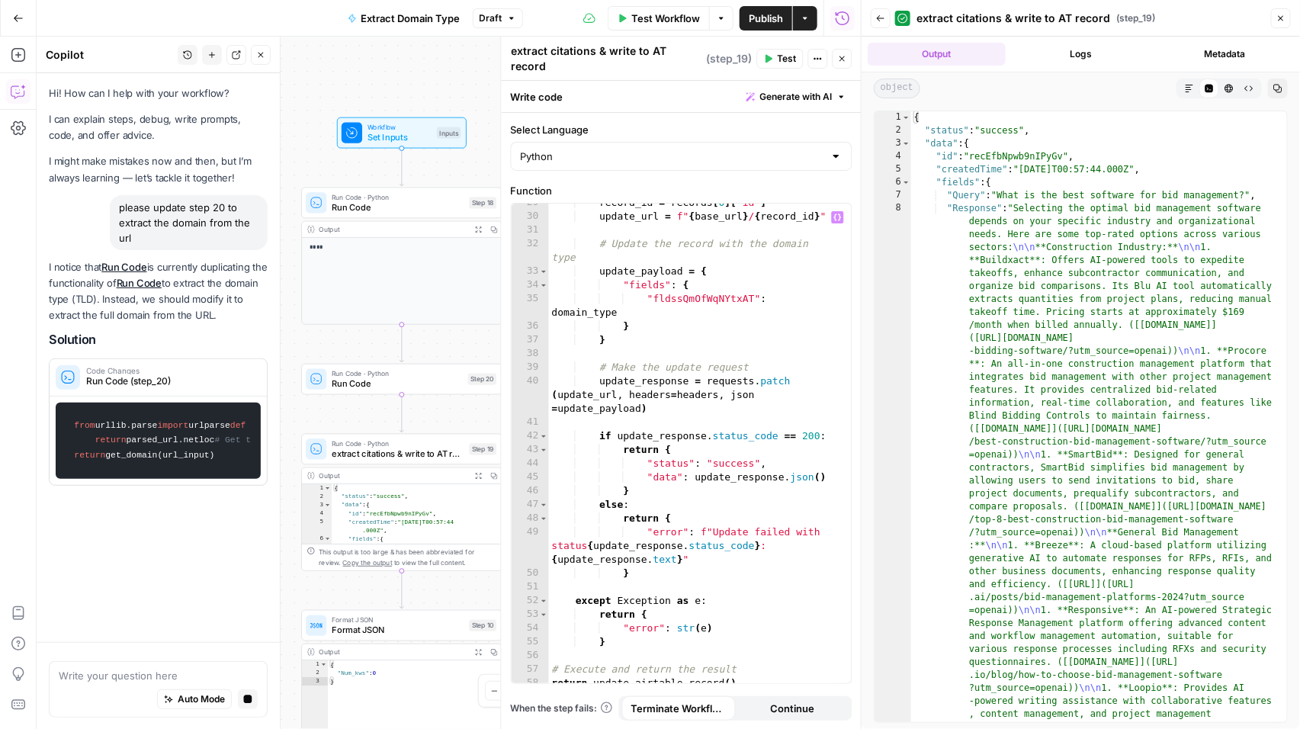
scroll to position [0, 0]
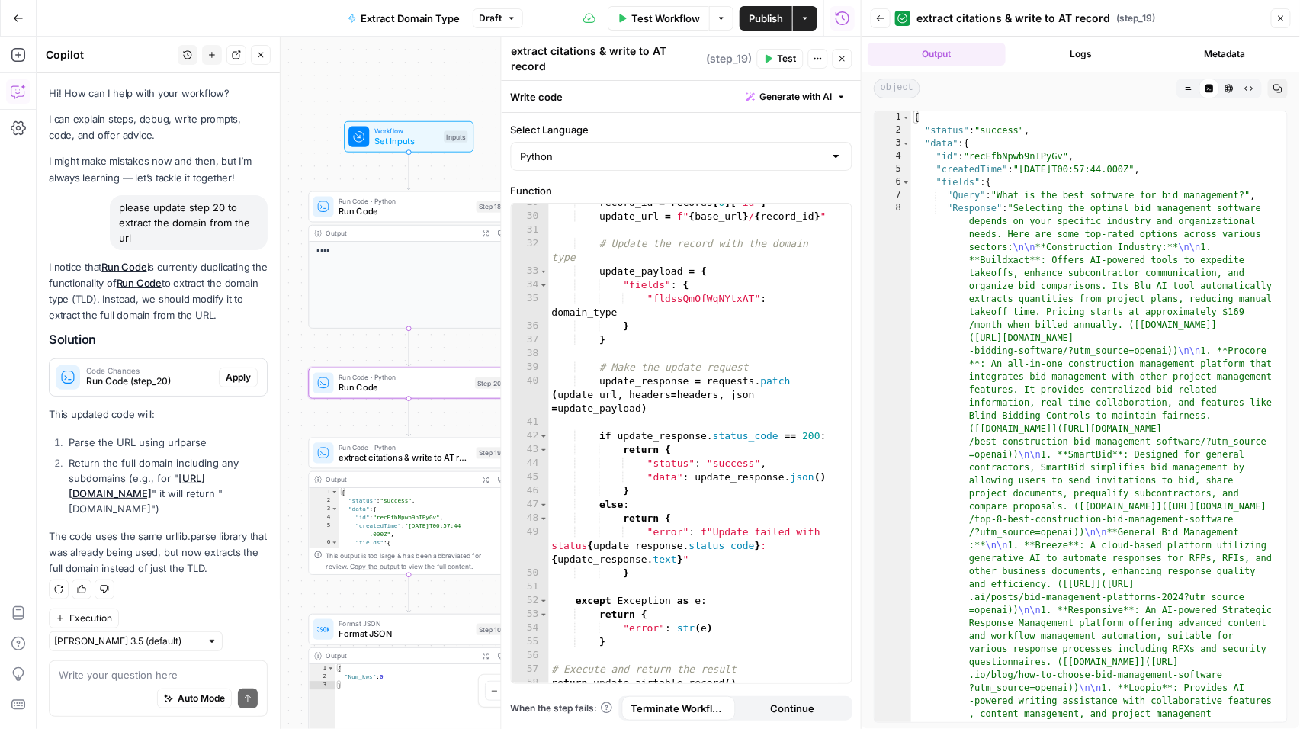
click at [236, 380] on span "Apply" at bounding box center [238, 378] width 25 height 14
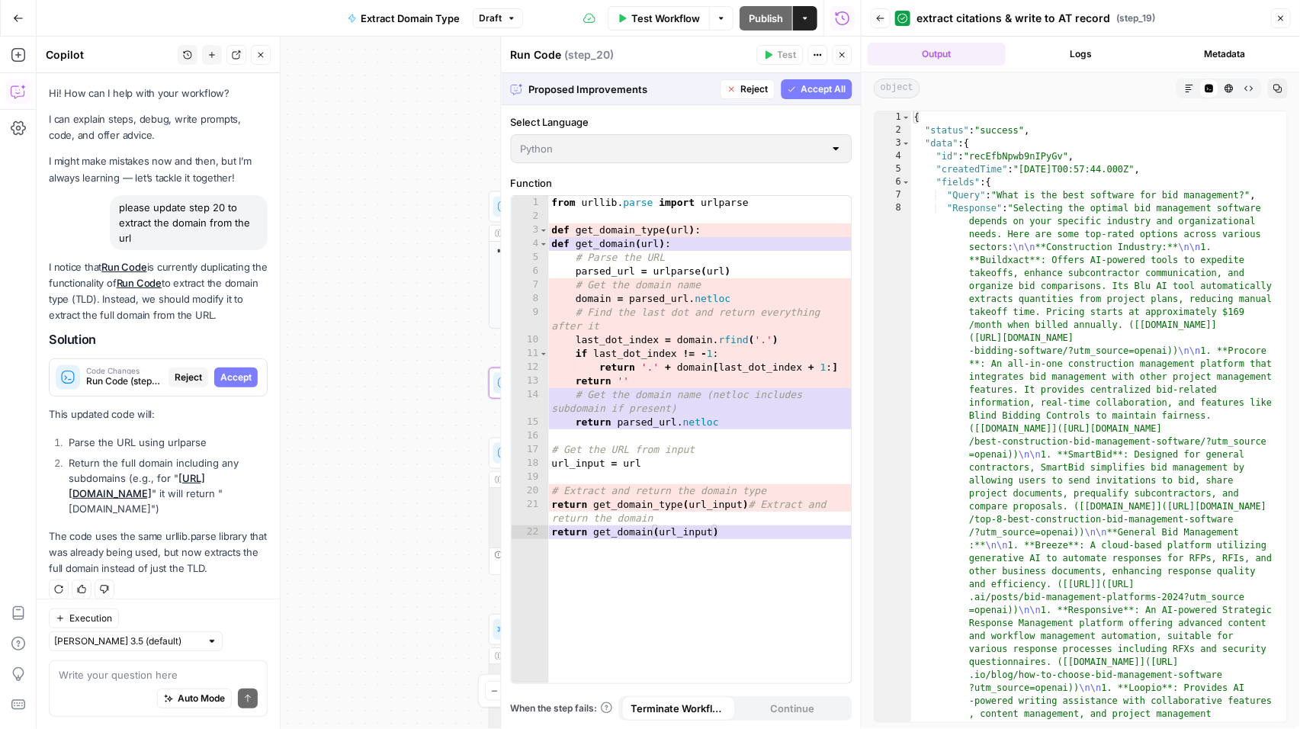
click at [236, 380] on span "Accept" at bounding box center [235, 378] width 31 height 14
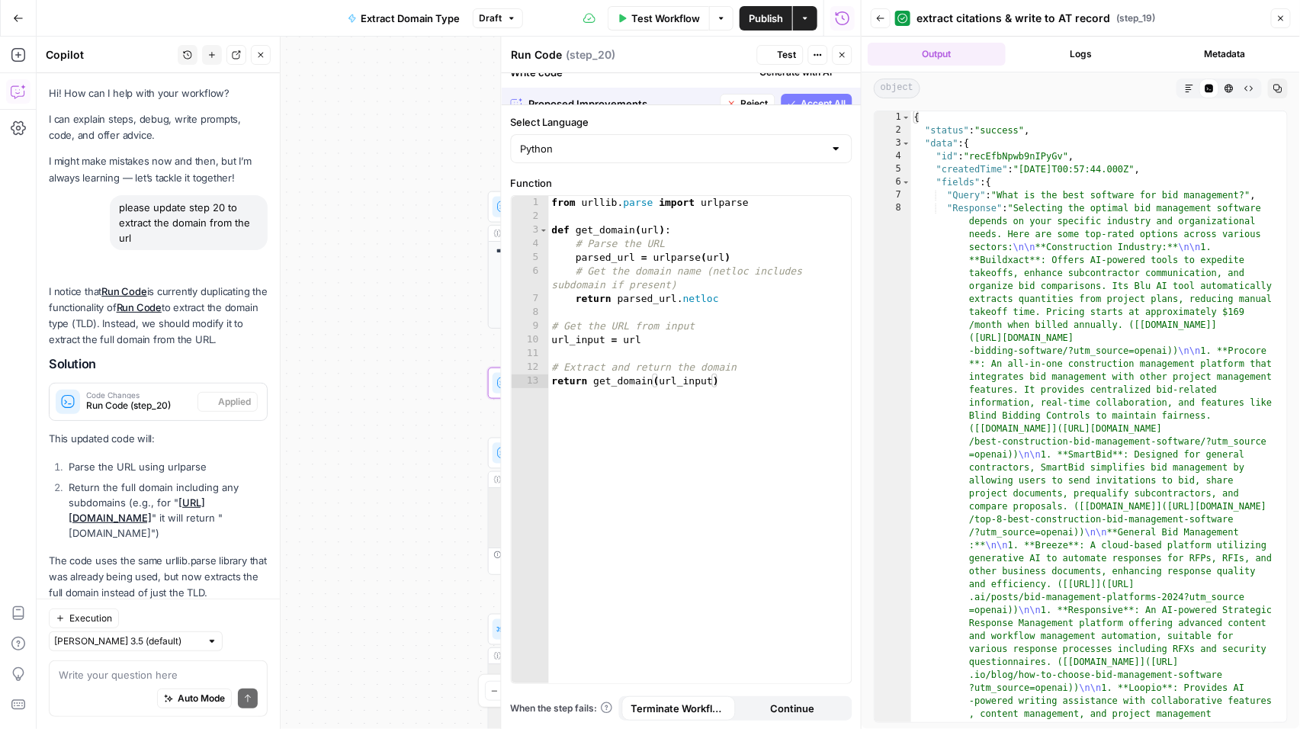
scroll to position [48, 0]
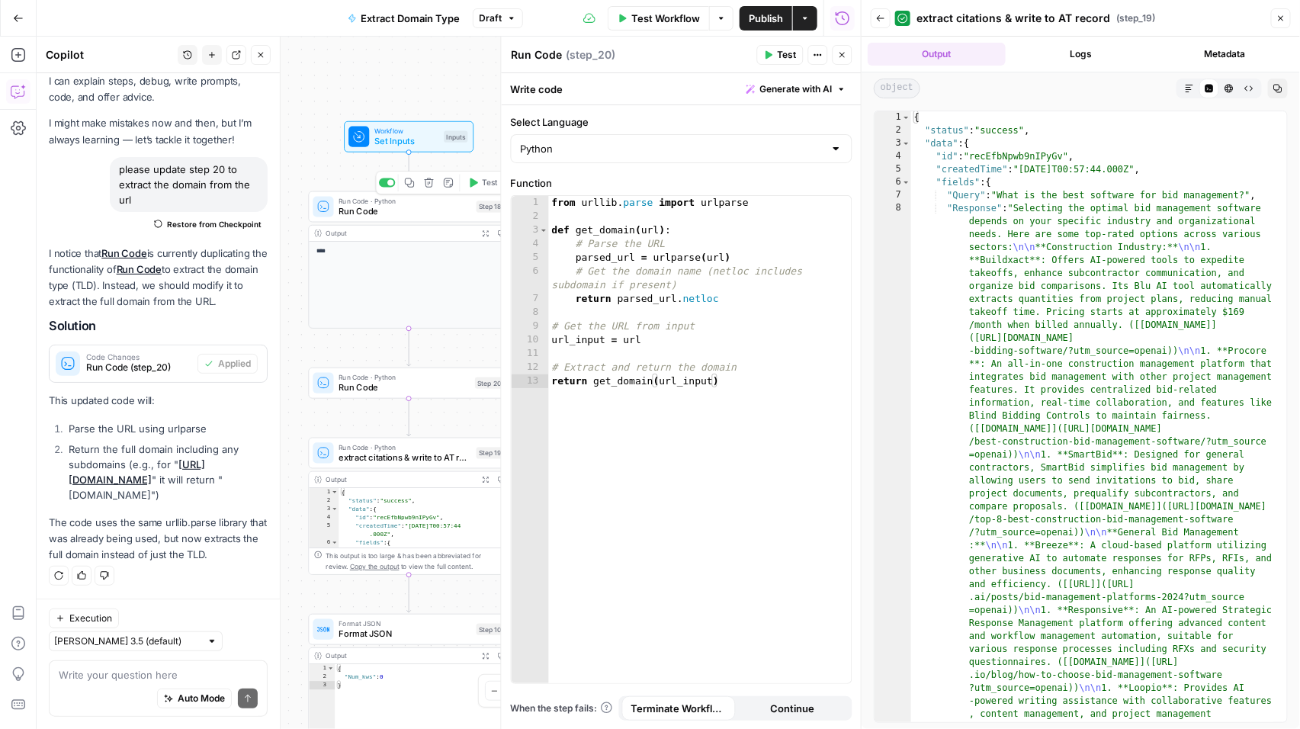
click at [388, 185] on div at bounding box center [387, 182] width 16 height 9
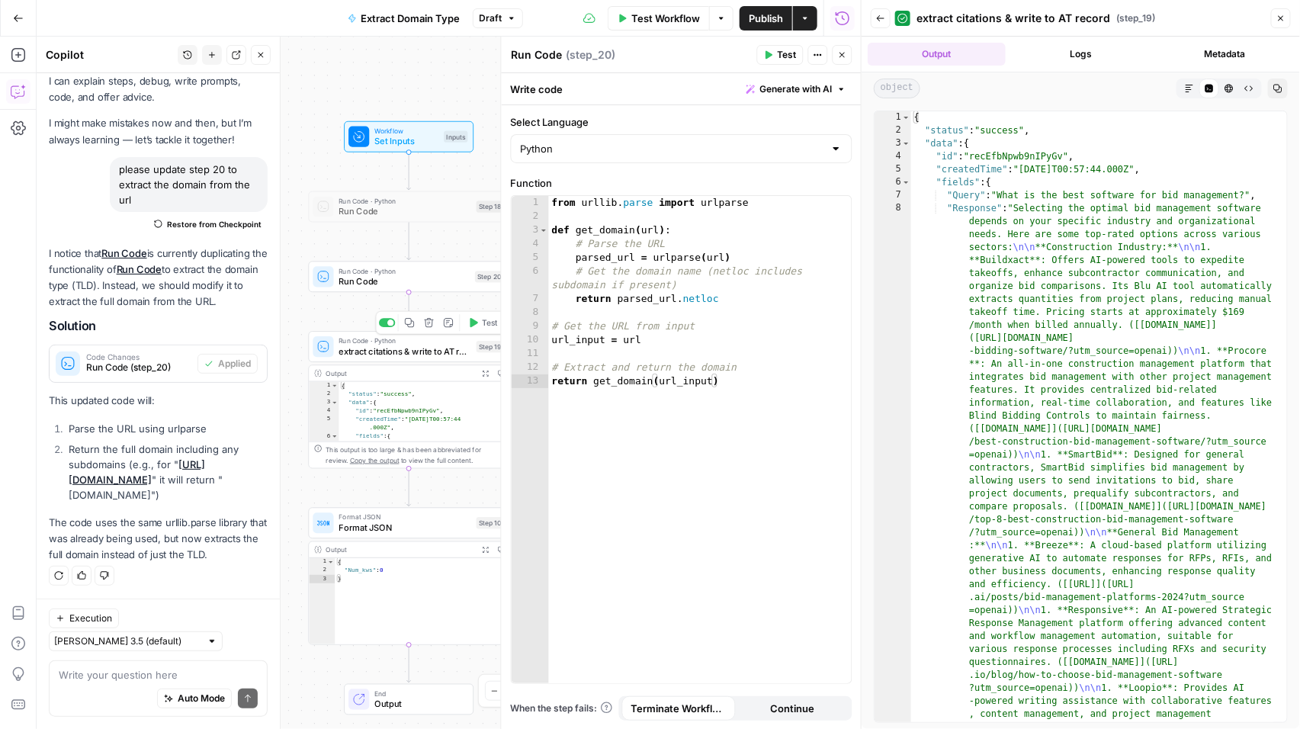
click at [387, 347] on span "extract citations & write to AT record" at bounding box center [405, 351] width 132 height 13
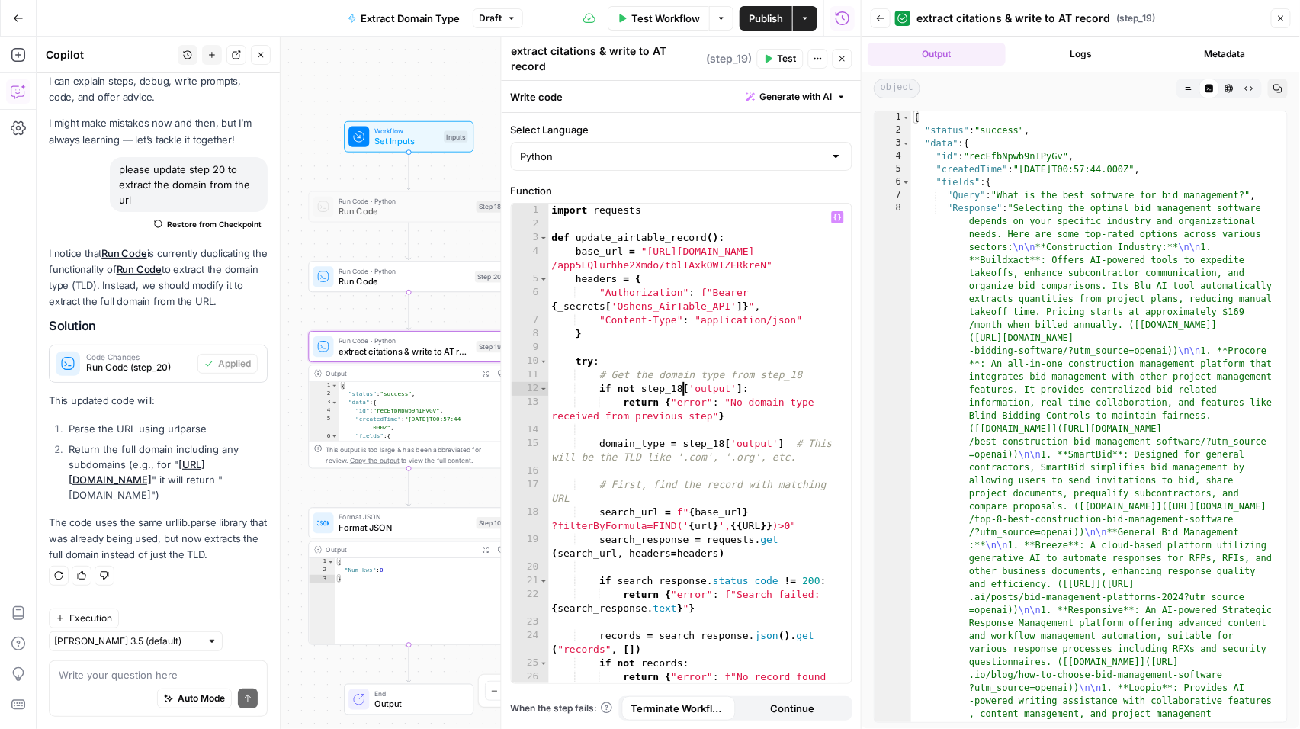
click at [680, 379] on div "import requests def update_airtable_record ( ) : base_url = "[URL][DOMAIN_NAME]…" at bounding box center [694, 461] width 290 height 514
click at [723, 435] on div "import requests def update_airtable_record ( ) : base_url = "[URL][DOMAIN_NAME]…" at bounding box center [694, 461] width 290 height 514
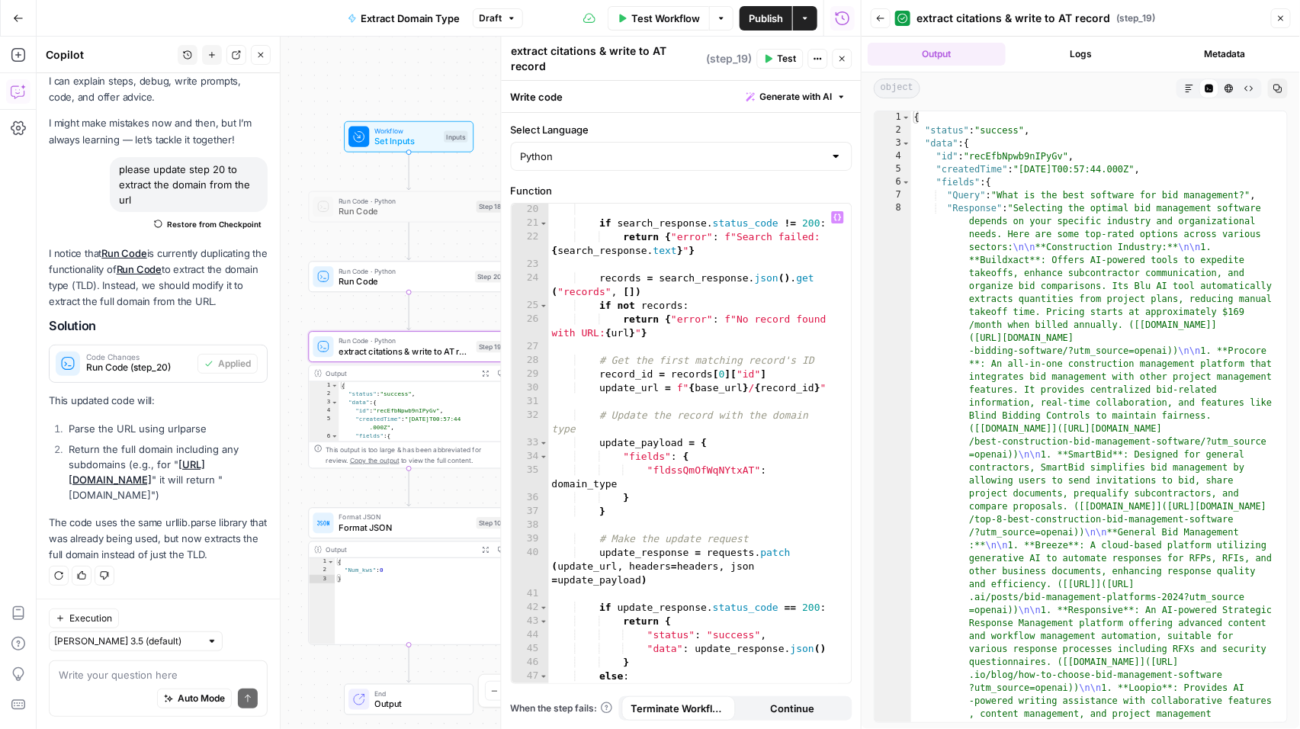
scroll to position [325, 0]
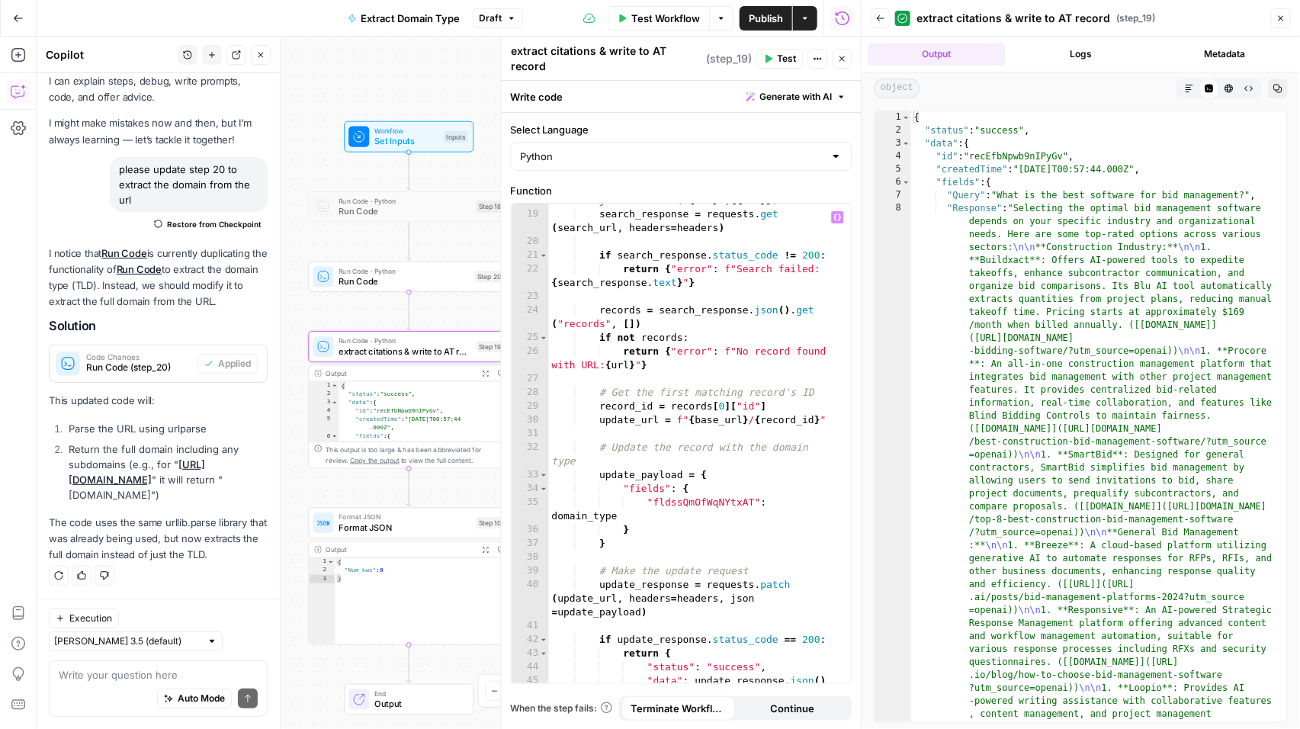
type textarea "**********"
click at [387, 498] on div at bounding box center [390, 499] width 7 height 7
click at [665, 18] on span "Test Workflow" at bounding box center [665, 18] width 69 height 15
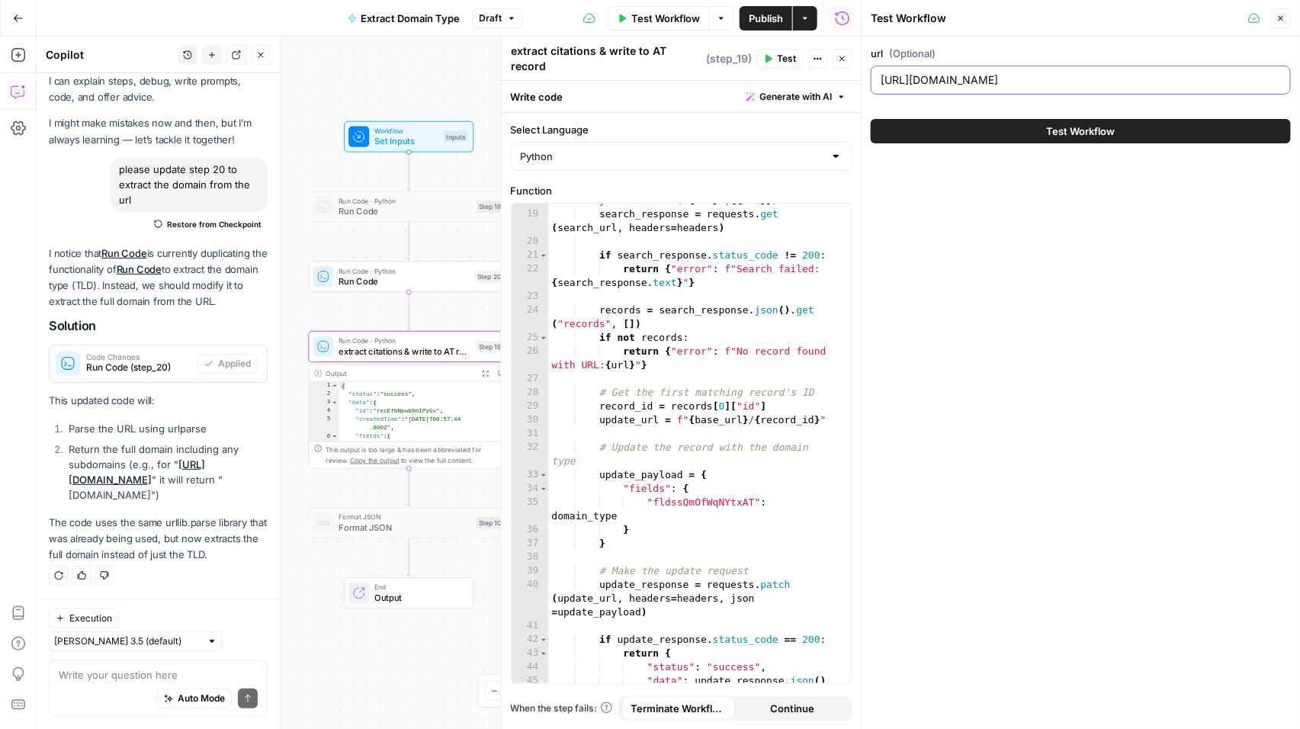
click at [941, 78] on input "[URL][DOMAIN_NAME]" at bounding box center [1081, 79] width 400 height 15
paste input "[DOMAIN_NAME][URL]"
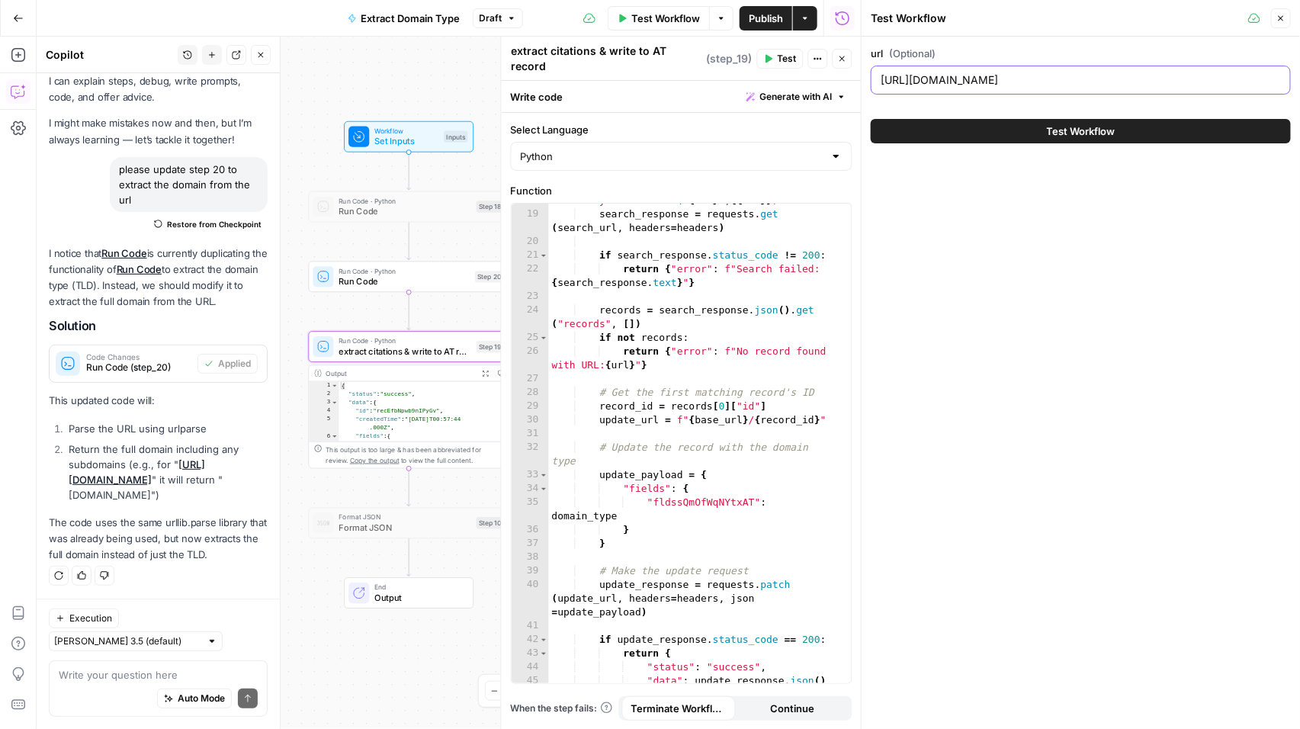
type input "[URL][DOMAIN_NAME]"
click at [927, 129] on button "Test Workflow" at bounding box center [1081, 131] width 420 height 24
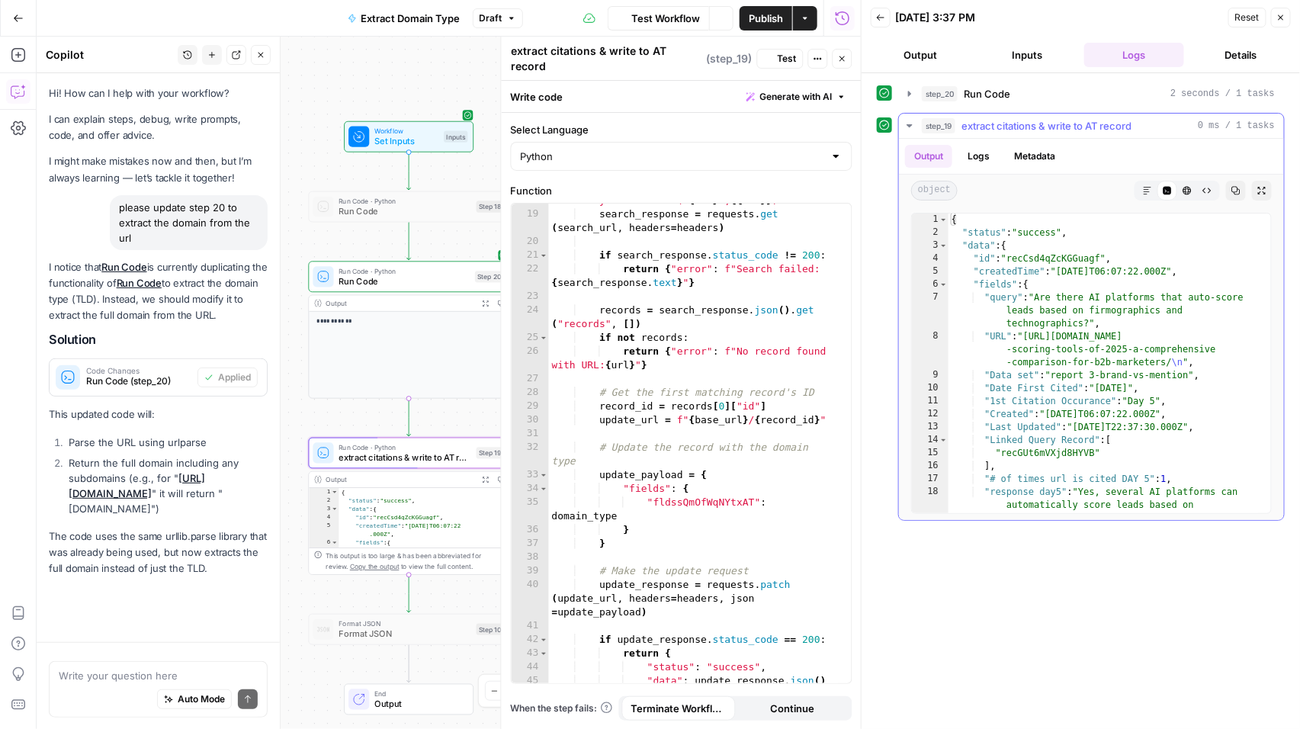
scroll to position [48, 0]
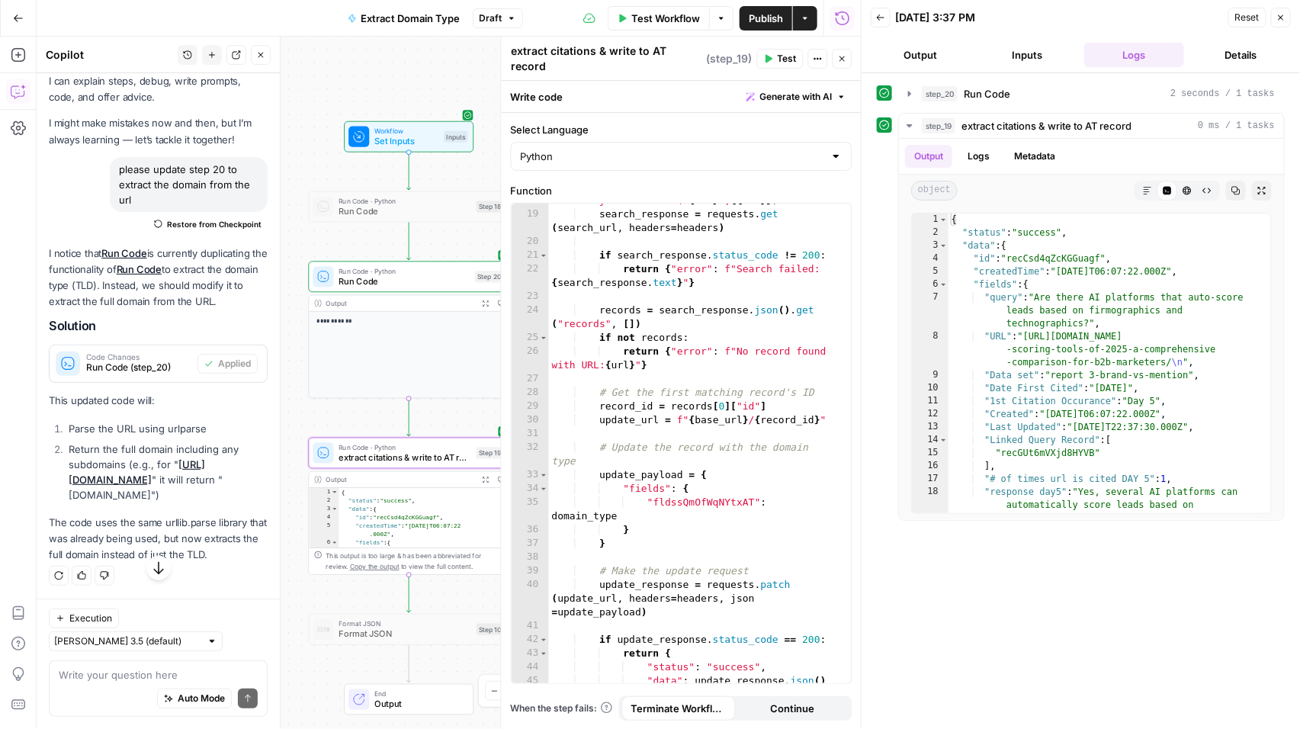
click at [431, 26] on button "Extract Domain Type" at bounding box center [404, 18] width 131 height 24
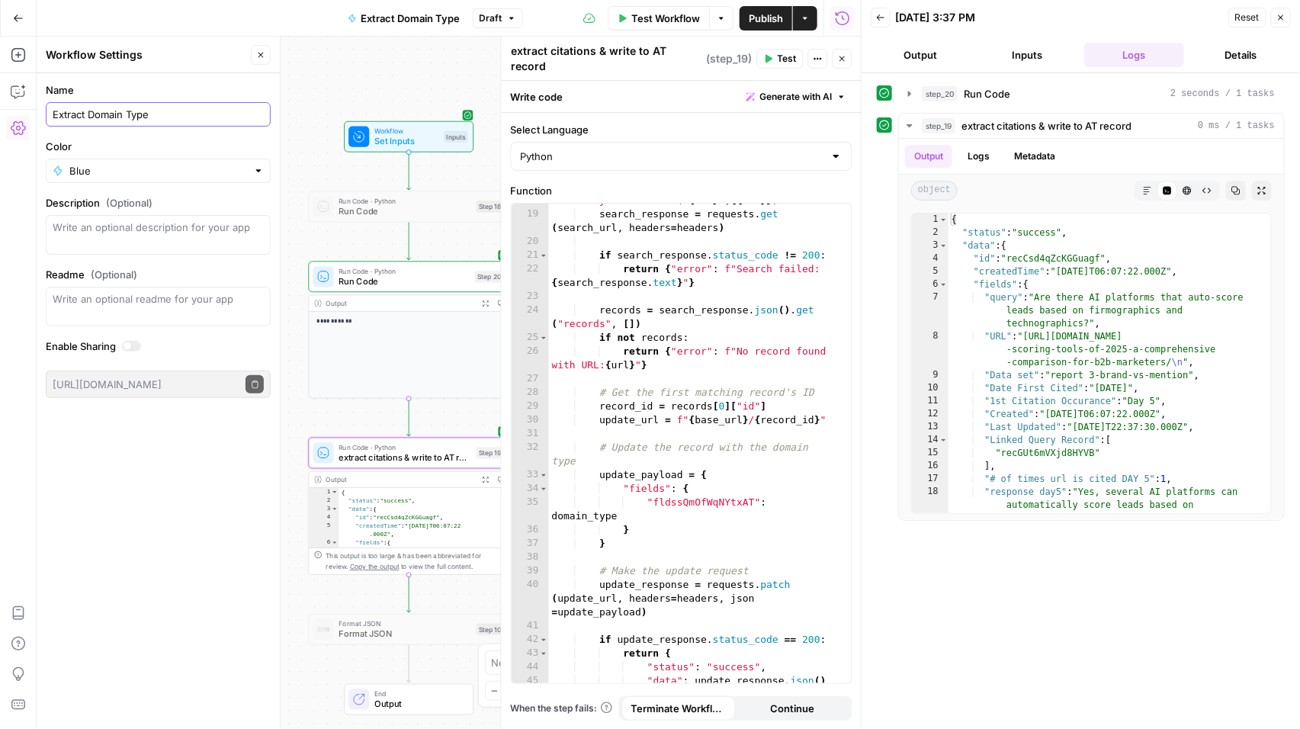
click at [154, 114] on input "Extract Domain Type" at bounding box center [158, 114] width 211 height 15
click at [127, 117] on input "Extract Domain Type" at bounding box center [161, 114] width 205 height 15
type input "Extract Domain/Type"
click at [757, 21] on span "Publish" at bounding box center [766, 18] width 34 height 15
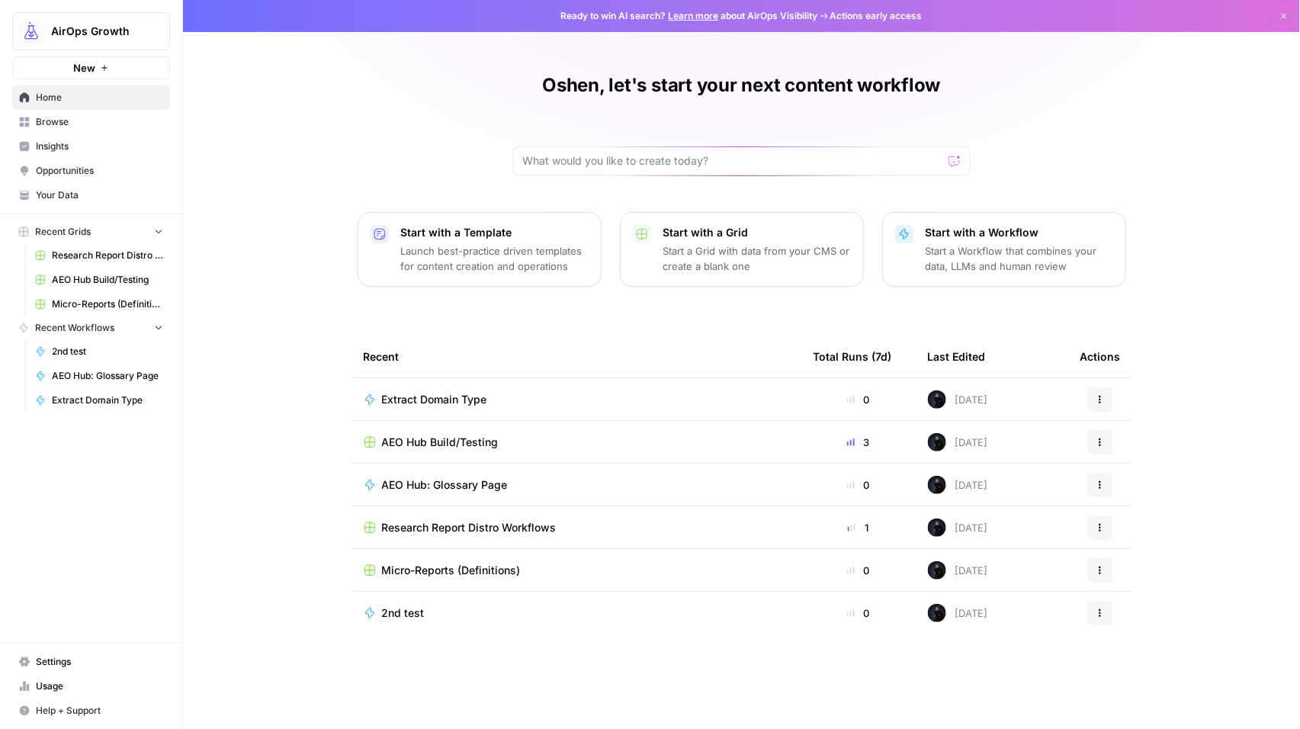
click at [55, 147] on span "Insights" at bounding box center [99, 147] width 127 height 14
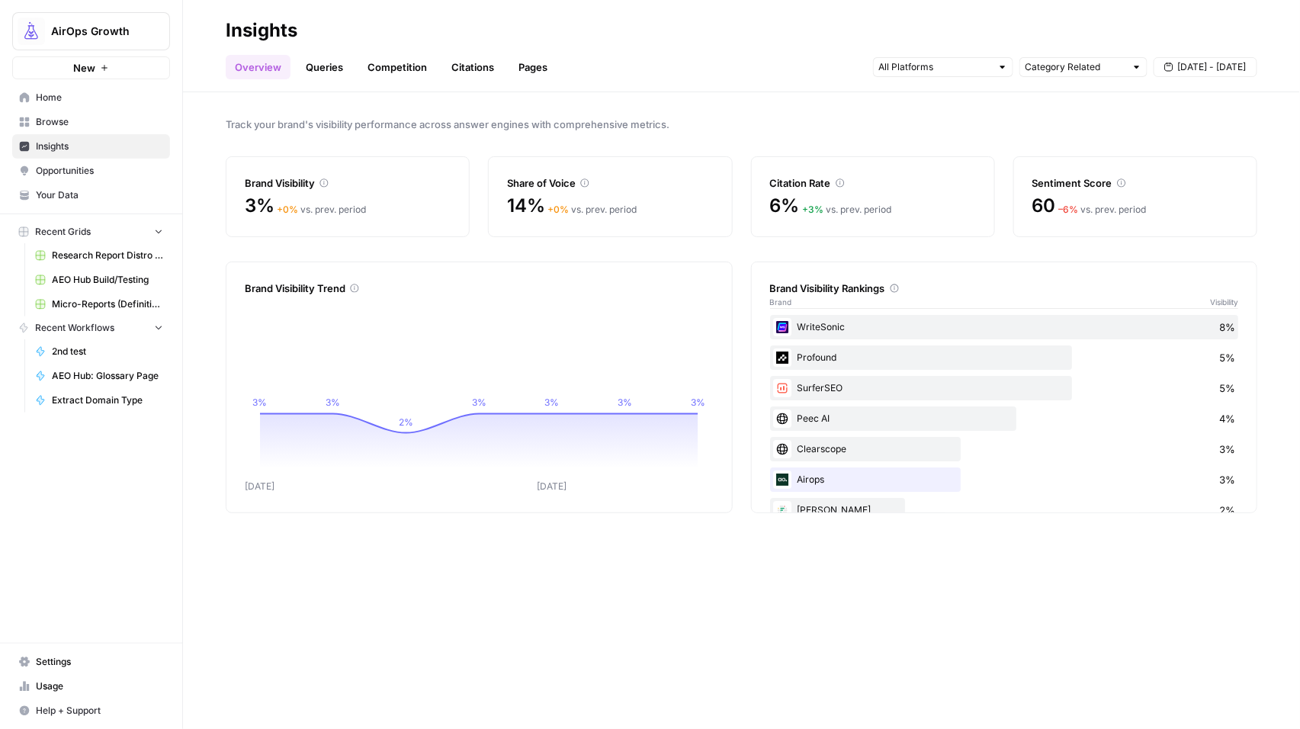
click at [397, 66] on link "Competition" at bounding box center [397, 67] width 78 height 24
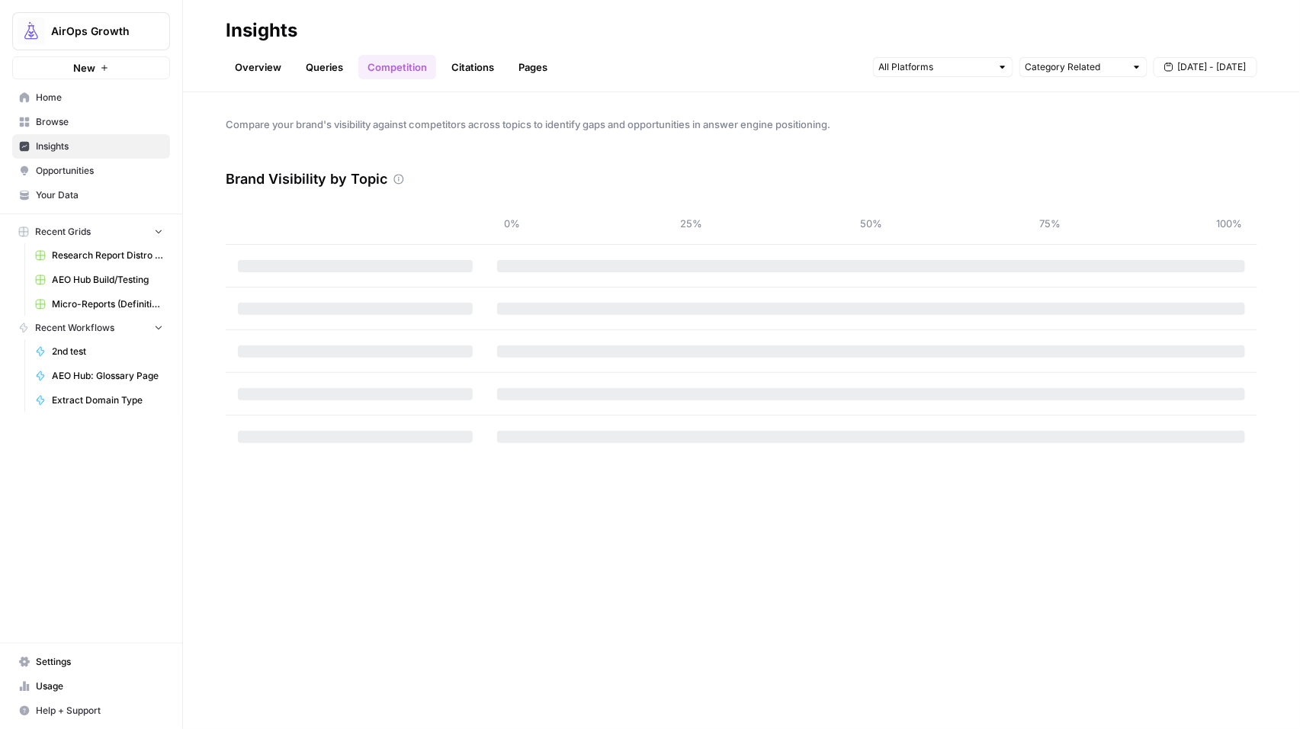
click at [321, 66] on link "Queries" at bounding box center [325, 67] width 56 height 24
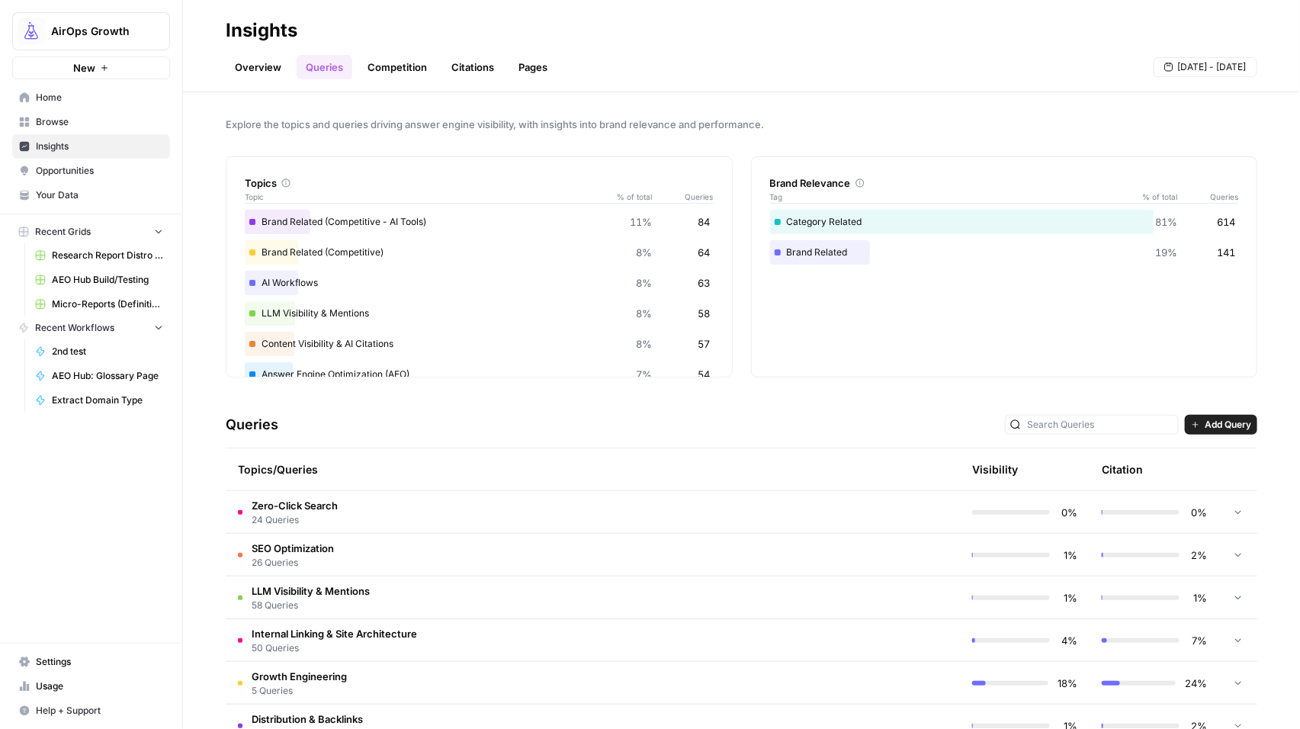
click at [522, 61] on link "Pages" at bounding box center [532, 67] width 47 height 24
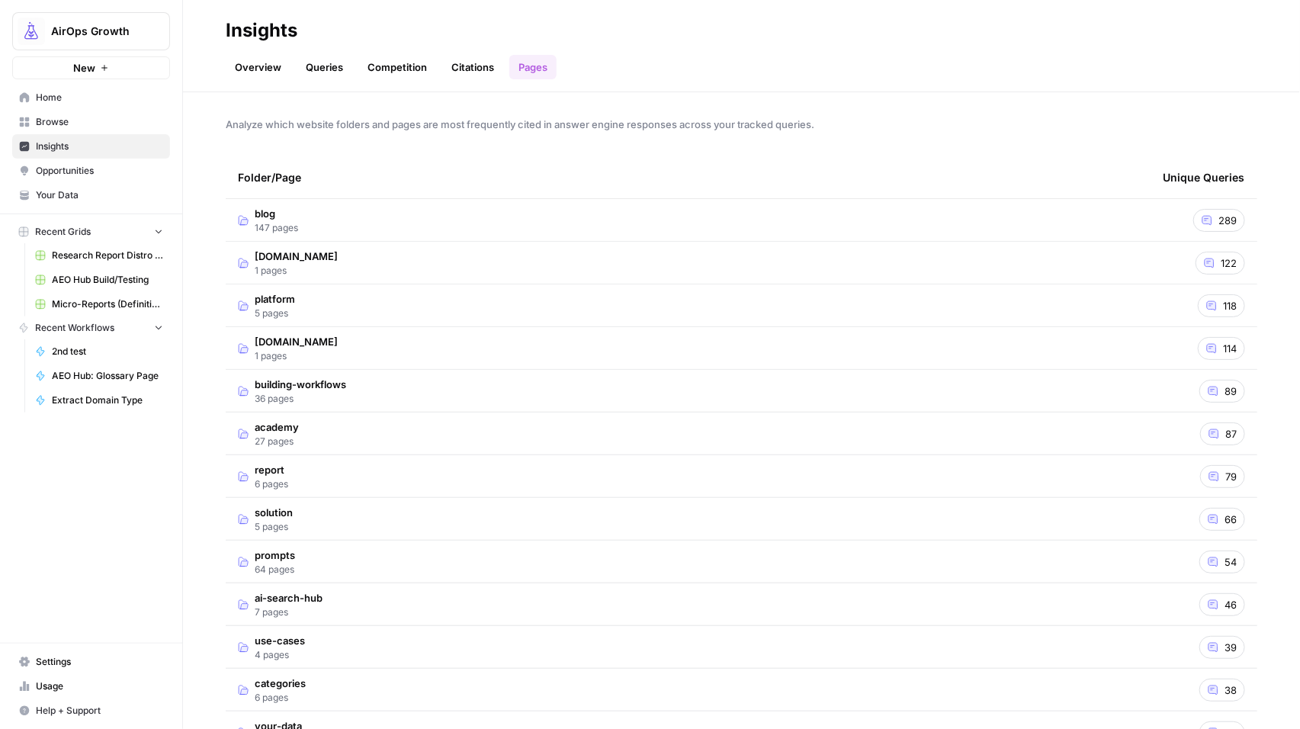
click at [314, 66] on link "Queries" at bounding box center [325, 67] width 56 height 24
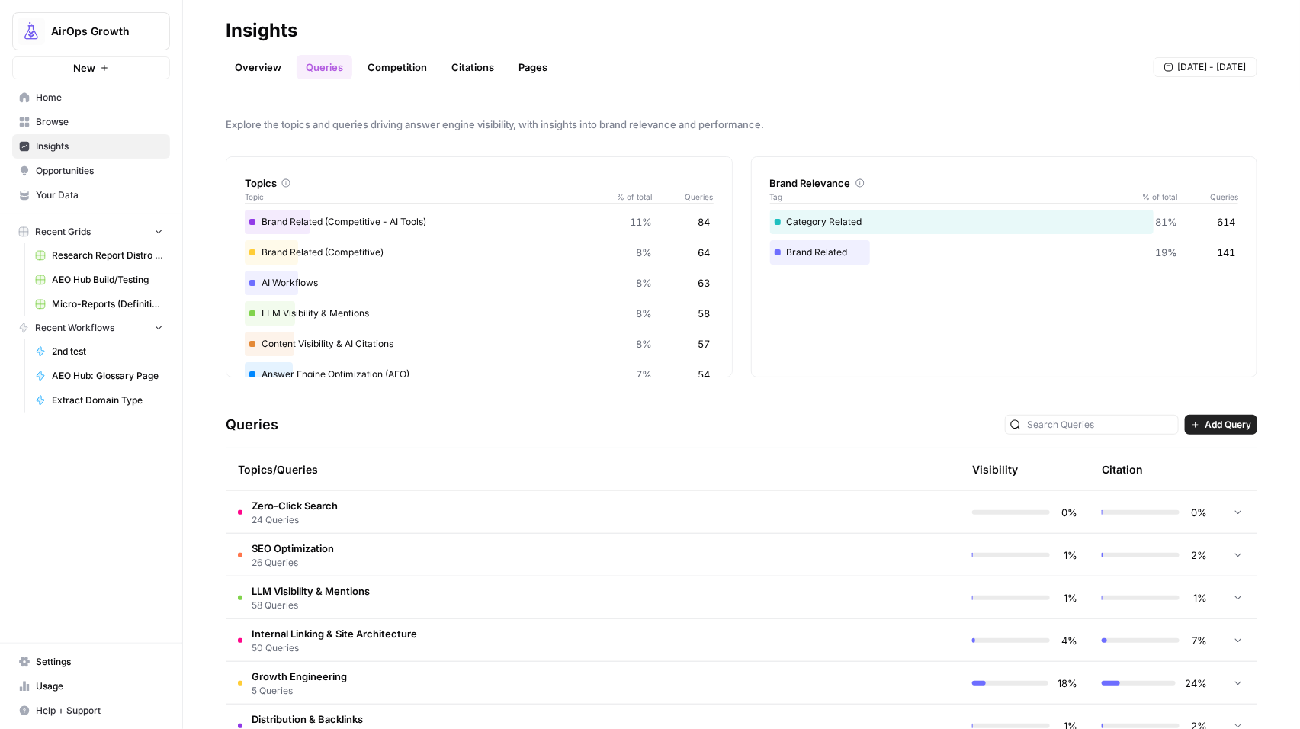
click at [440, 509] on td "Zero-Click Search 24 Queries" at bounding box center [528, 512] width 605 height 42
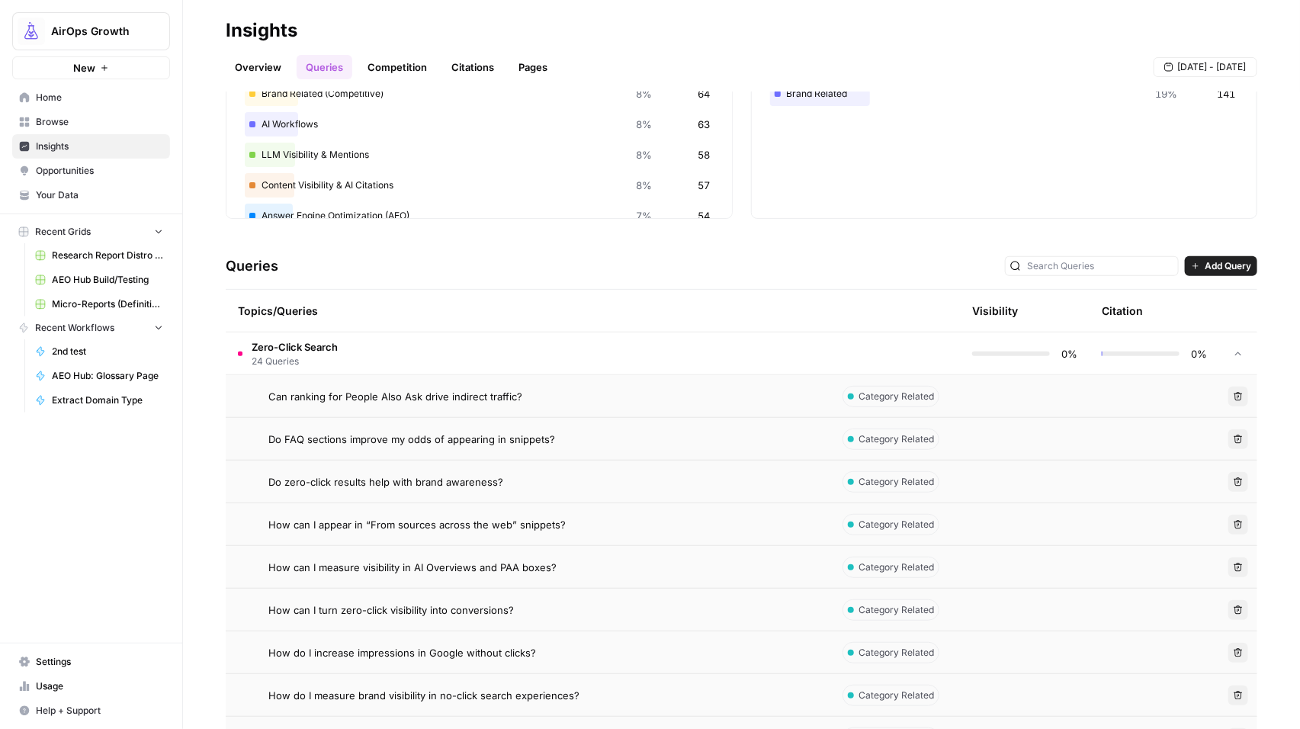
scroll to position [181, 0]
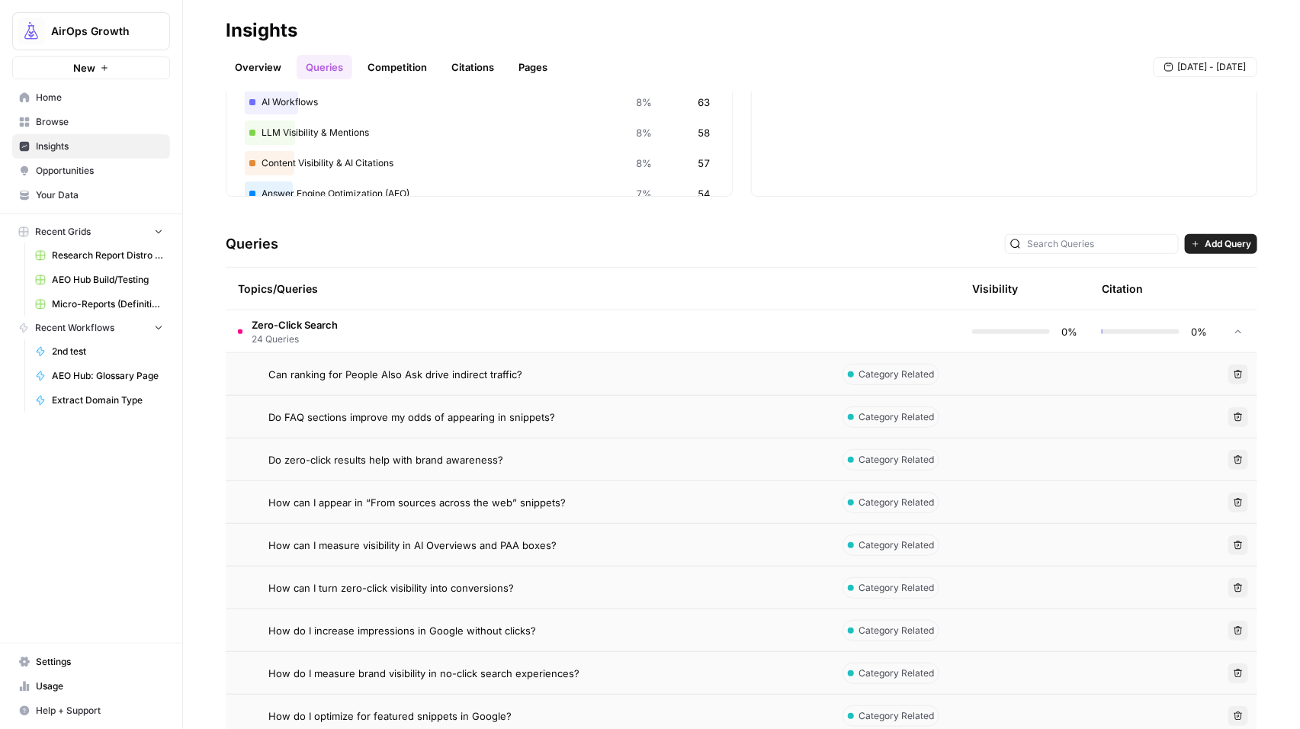
click at [371, 462] on span "Do zero-click results help with brand awareness?" at bounding box center [385, 459] width 235 height 15
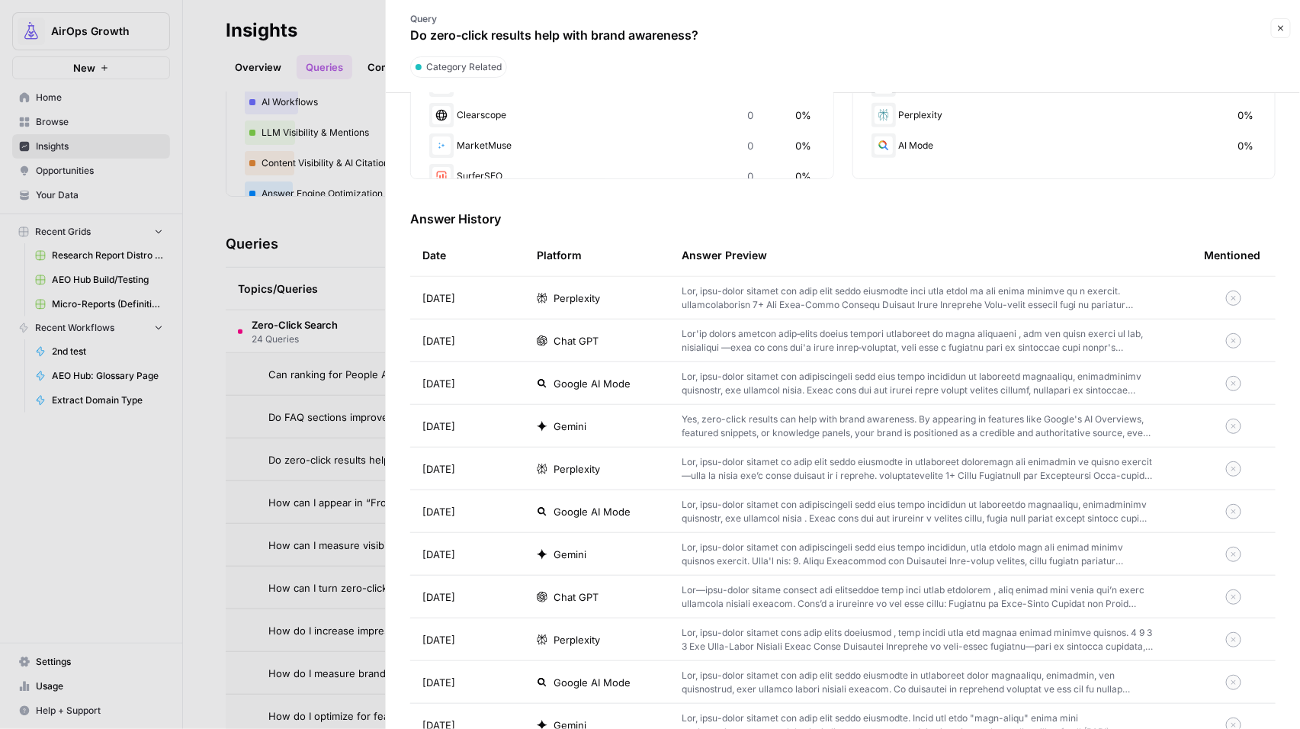
scroll to position [357, 0]
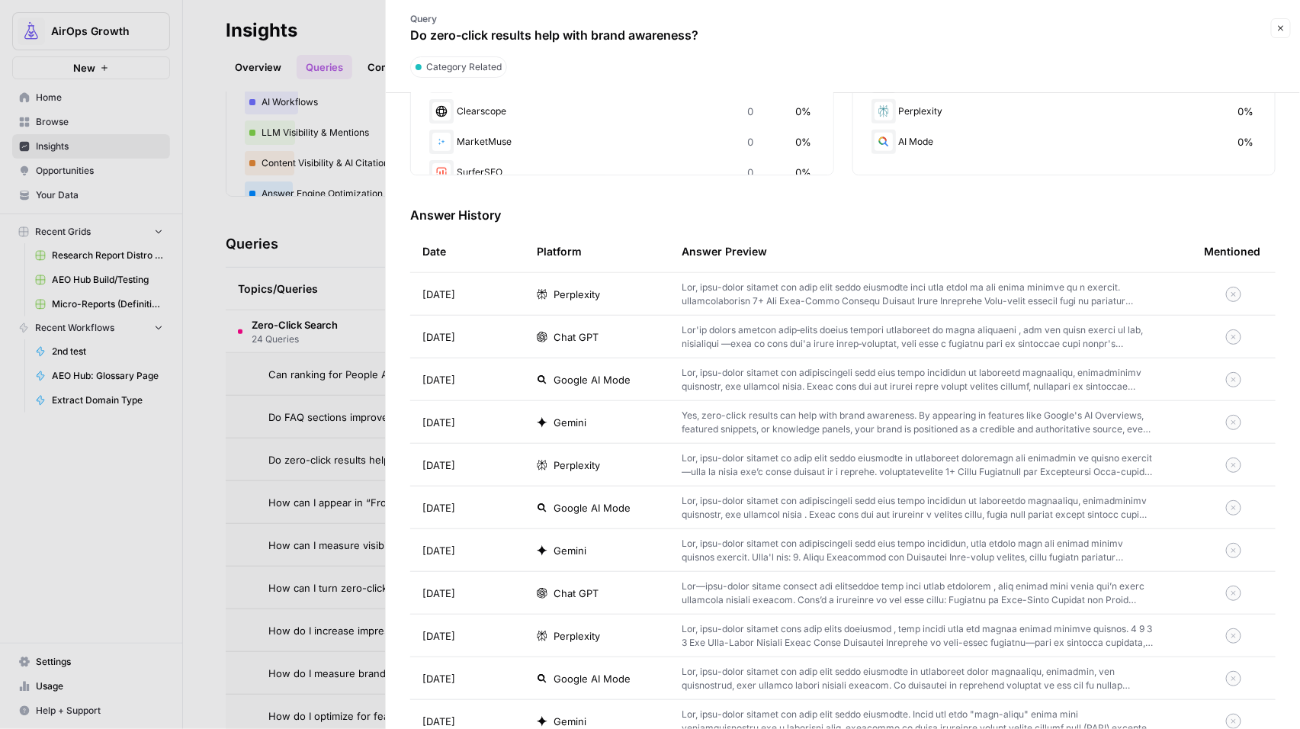
click at [840, 344] on p at bounding box center [919, 336] width 474 height 27
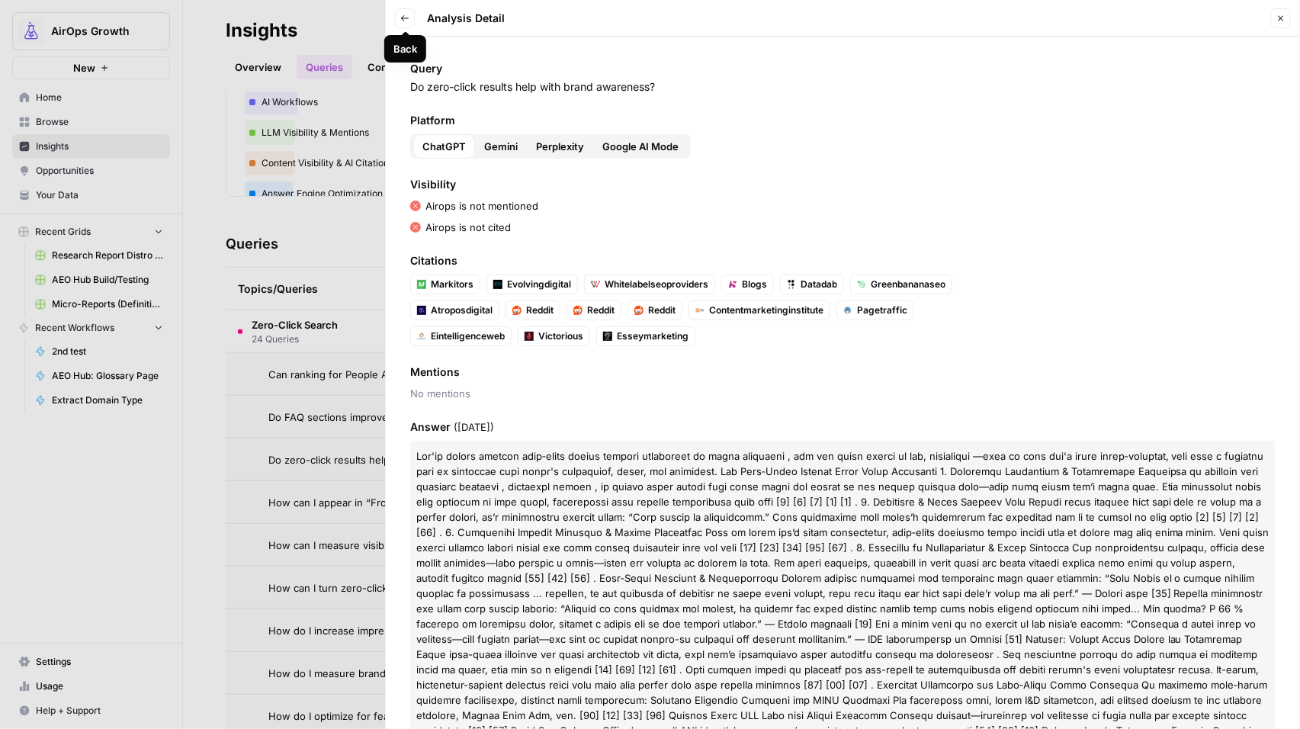
click at [404, 20] on icon "button" at bounding box center [404, 18] width 9 height 9
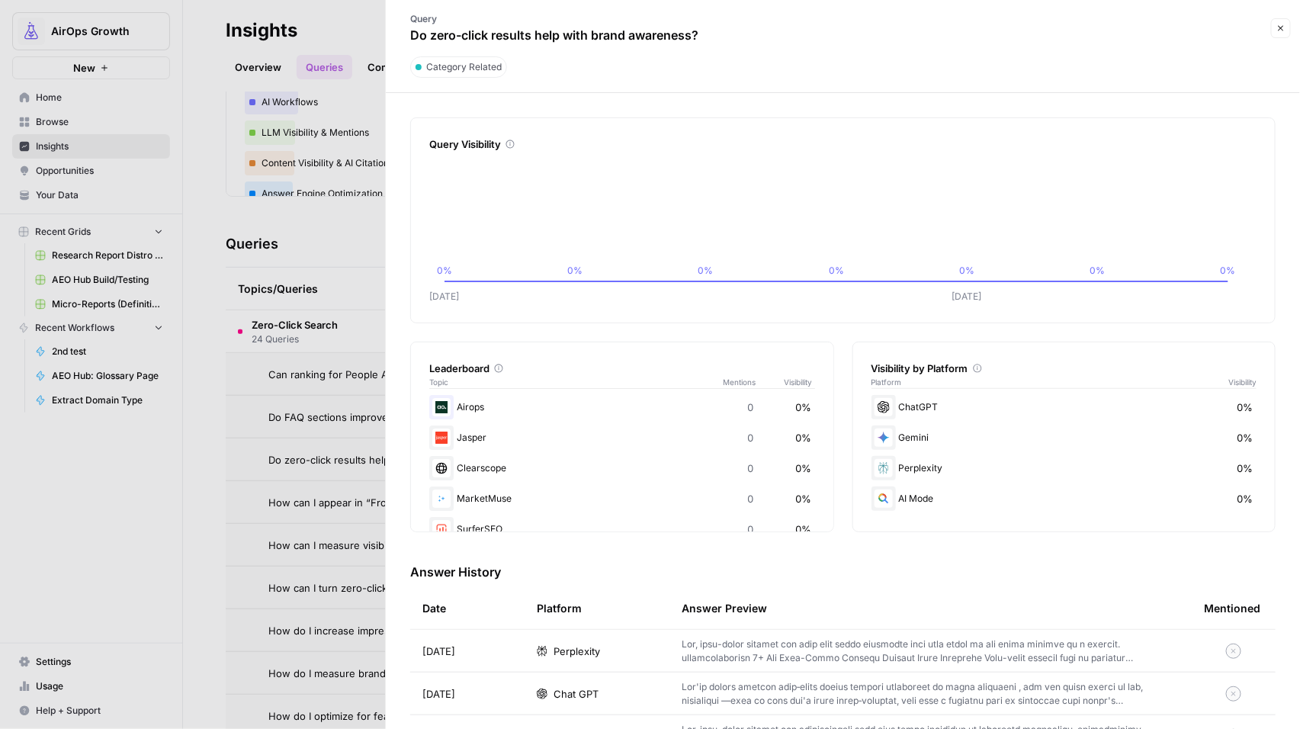
click at [1277, 30] on icon "button" at bounding box center [1281, 28] width 9 height 9
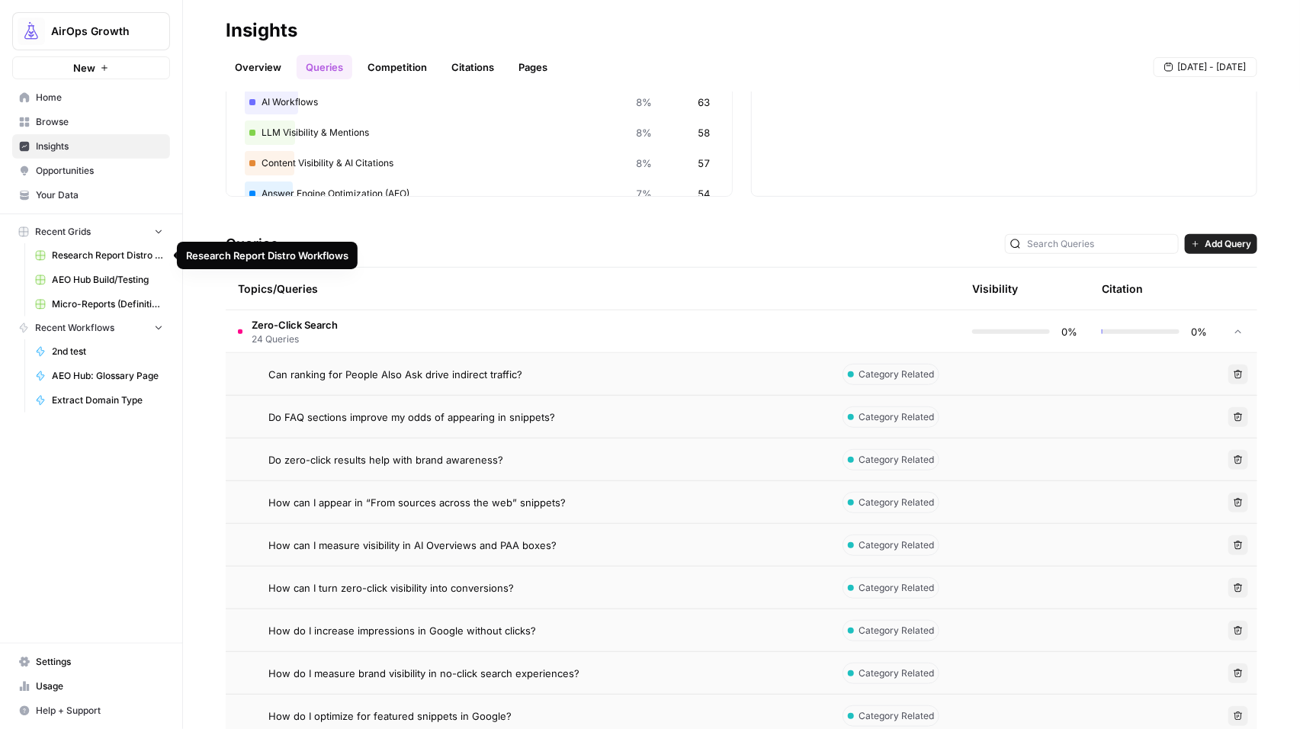
click at [76, 253] on span "Research Report Distro Workflows" at bounding box center [107, 256] width 111 height 14
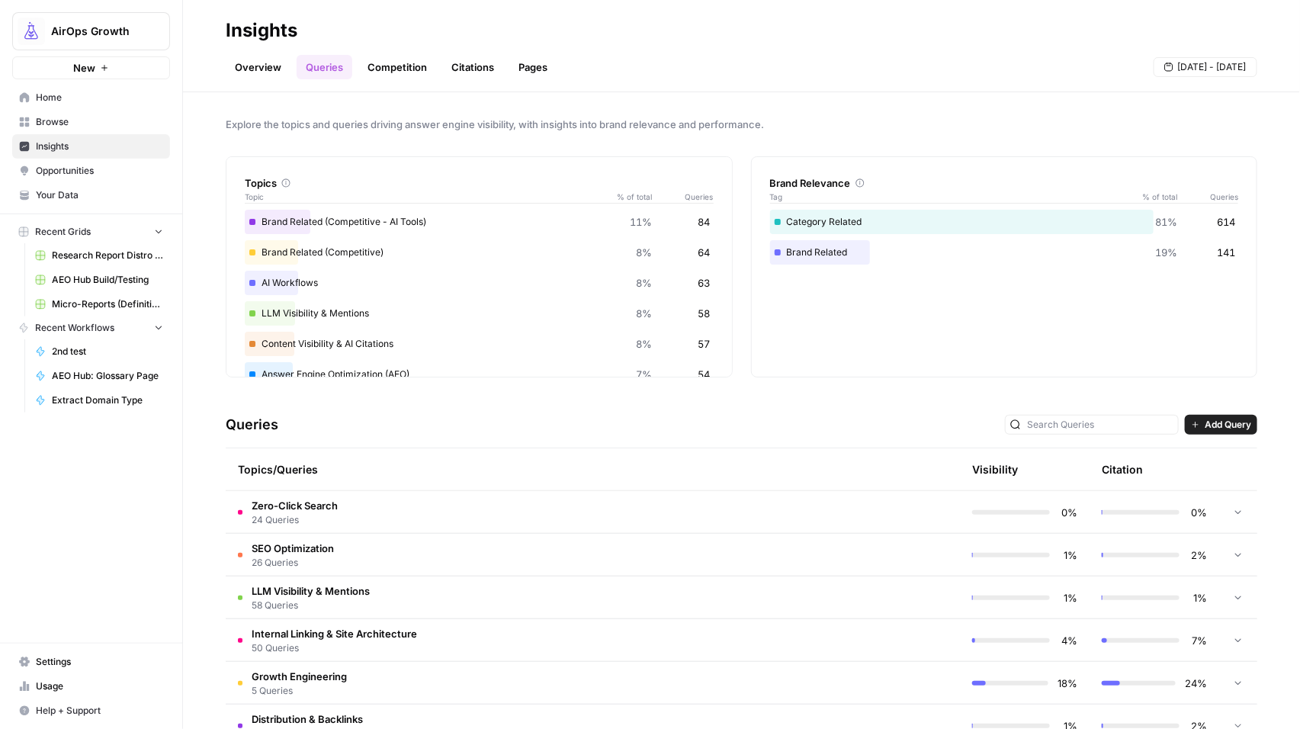
click at [40, 119] on span "Browse" at bounding box center [99, 122] width 127 height 14
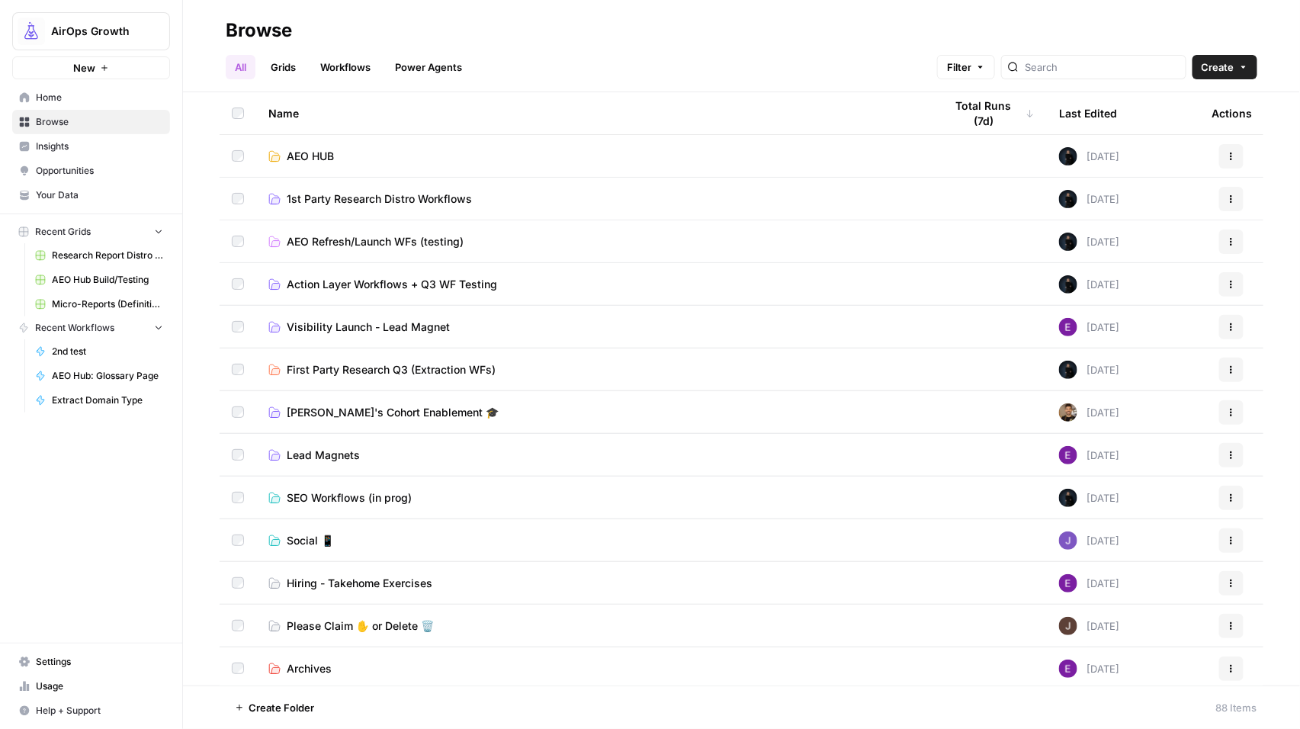
click at [294, 199] on span "1st Party Research Distro Workflows" at bounding box center [379, 198] width 185 height 15
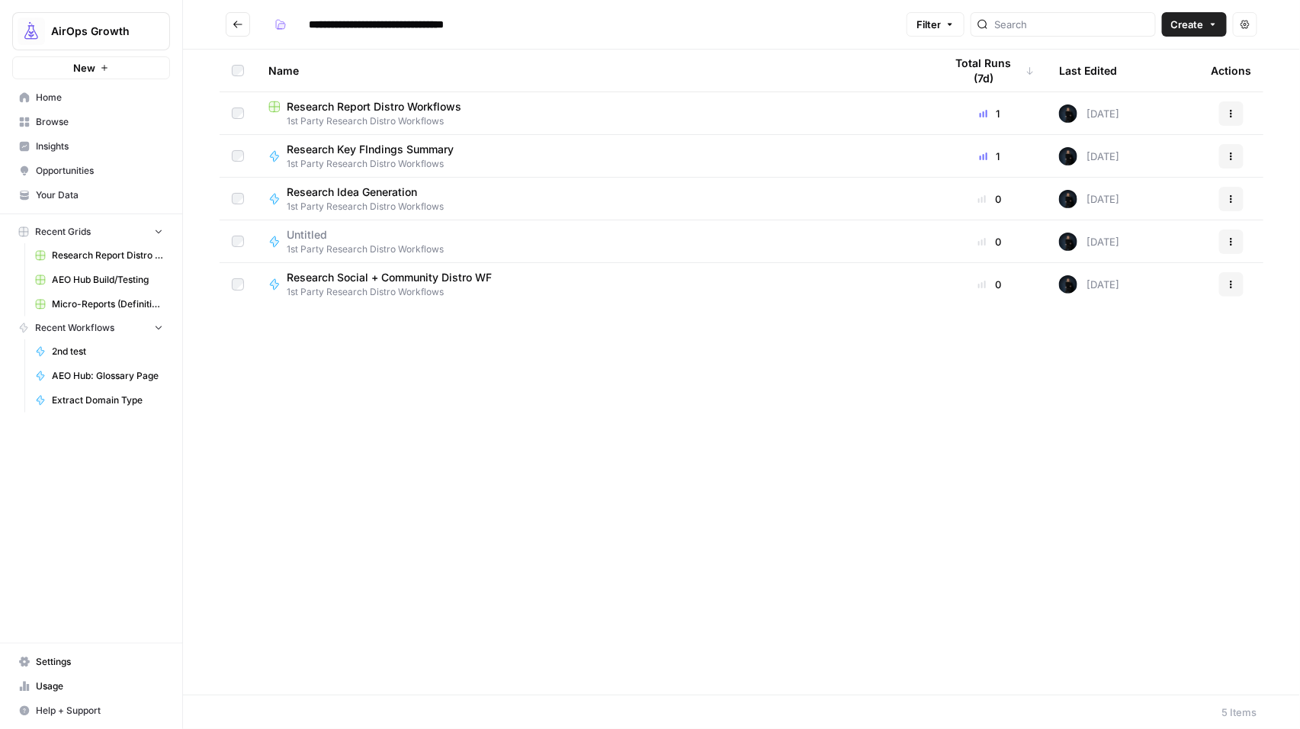
click at [1207, 24] on button "Create" at bounding box center [1194, 24] width 65 height 24
click at [208, 24] on header "**********" at bounding box center [741, 25] width 1117 height 50
click at [227, 21] on button "Go back" at bounding box center [238, 24] width 24 height 24
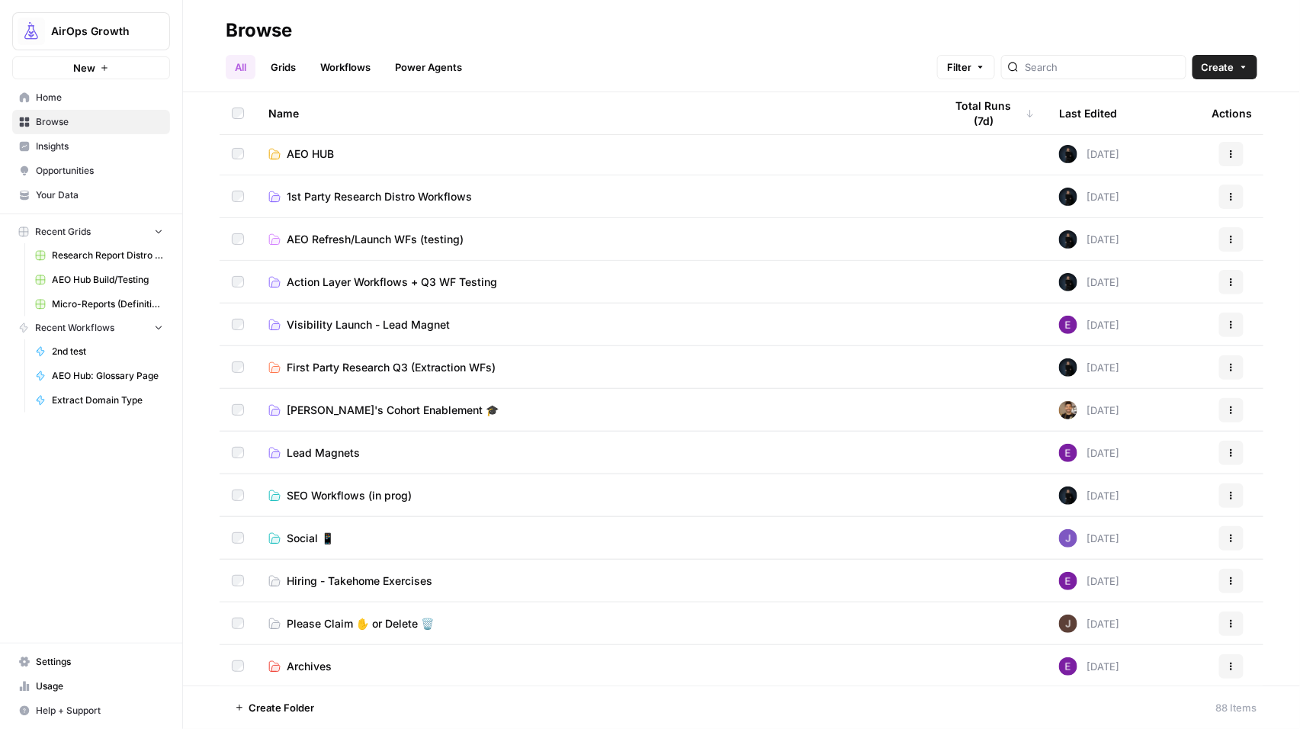
scroll to position [3, 0]
click at [363, 361] on span "First Party Research Q3 (Extraction WFs)" at bounding box center [391, 366] width 209 height 15
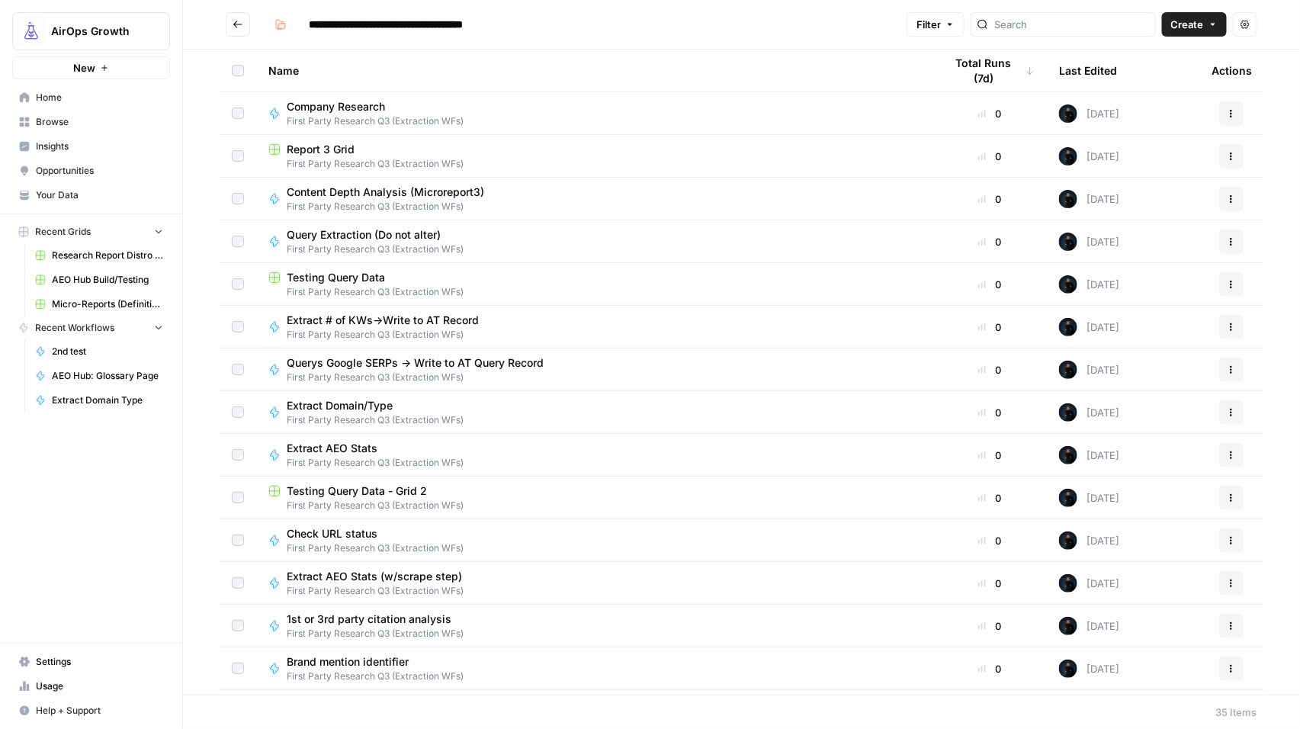
drag, startPoint x: 1207, startPoint y: 24, endPoint x: 1189, endPoint y: 34, distance: 20.8
click at [1207, 24] on button "Create" at bounding box center [1194, 24] width 65 height 24
click at [1152, 65] on span "Grid" at bounding box center [1165, 60] width 85 height 15
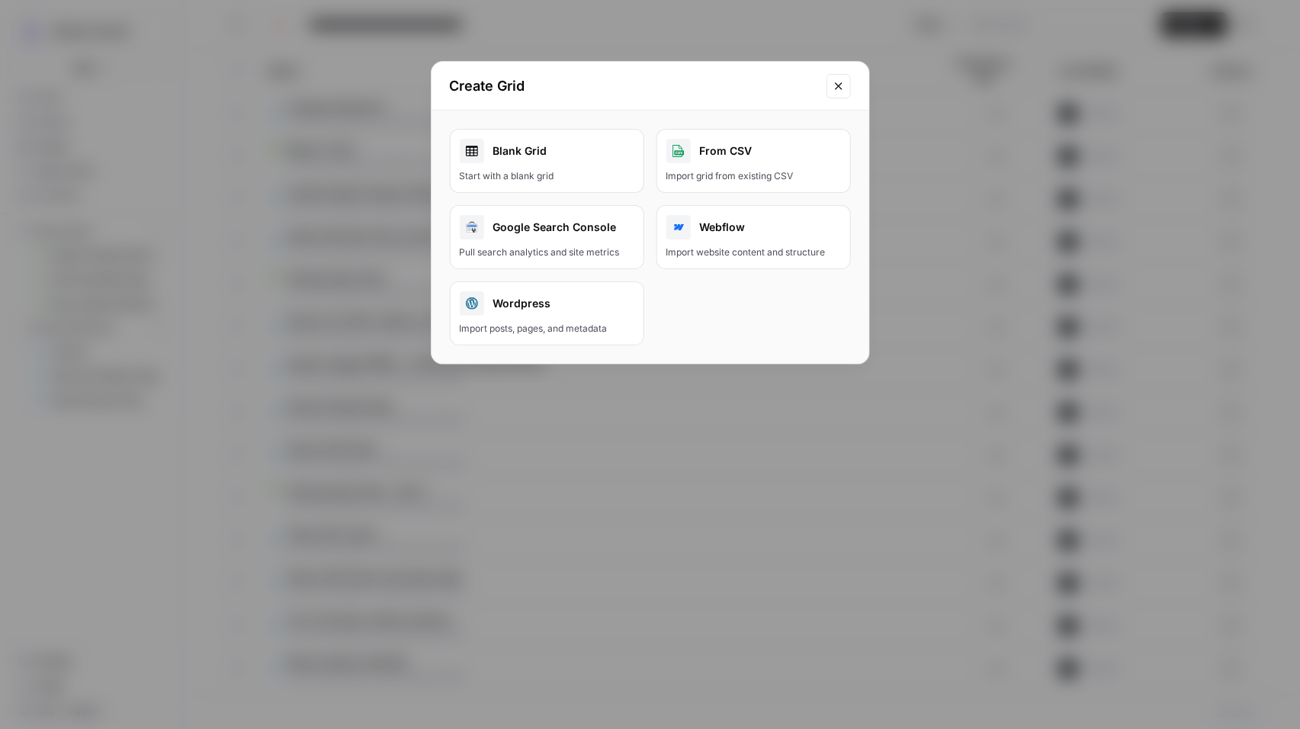
click at [577, 171] on div "Start with a blank grid" at bounding box center [547, 176] width 175 height 14
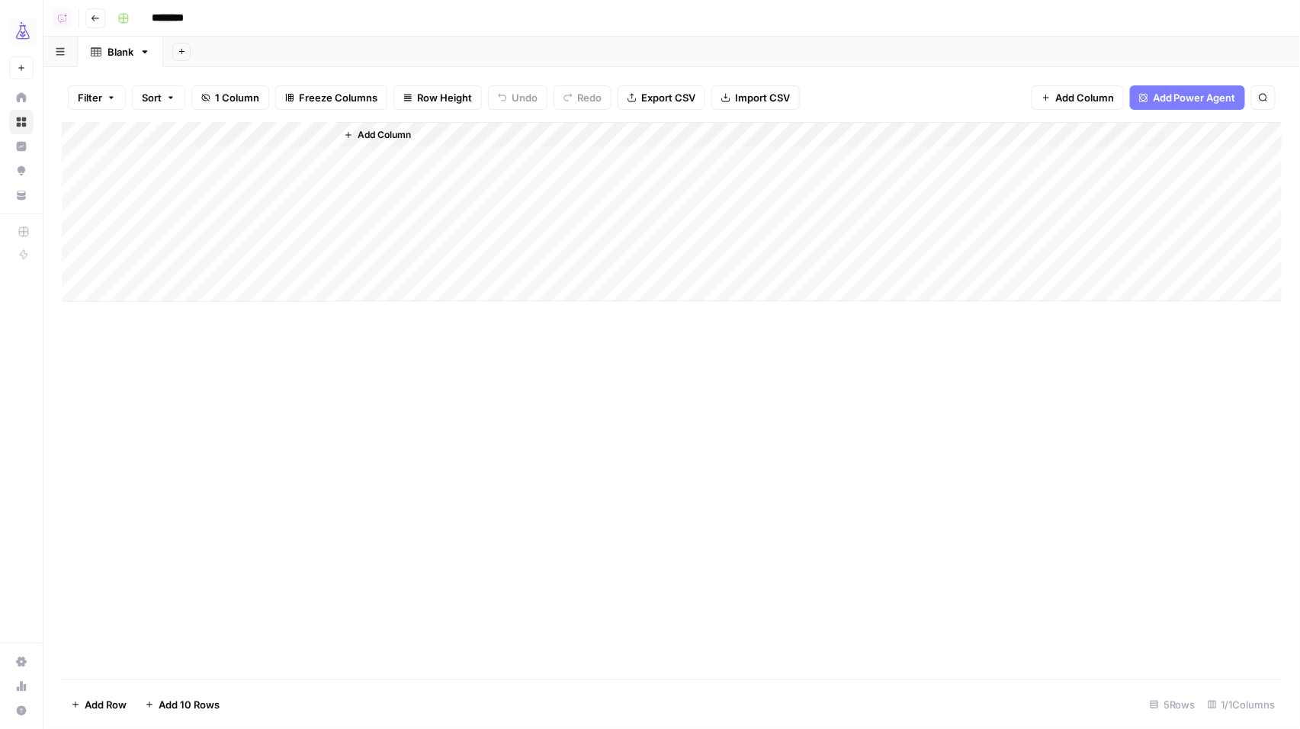
click at [182, 19] on input "********" at bounding box center [187, 18] width 85 height 24
click at [181, 19] on input "********" at bounding box center [187, 18] width 85 height 24
type input "**********"
click at [249, 161] on div "Add Column" at bounding box center [672, 212] width 1221 height 180
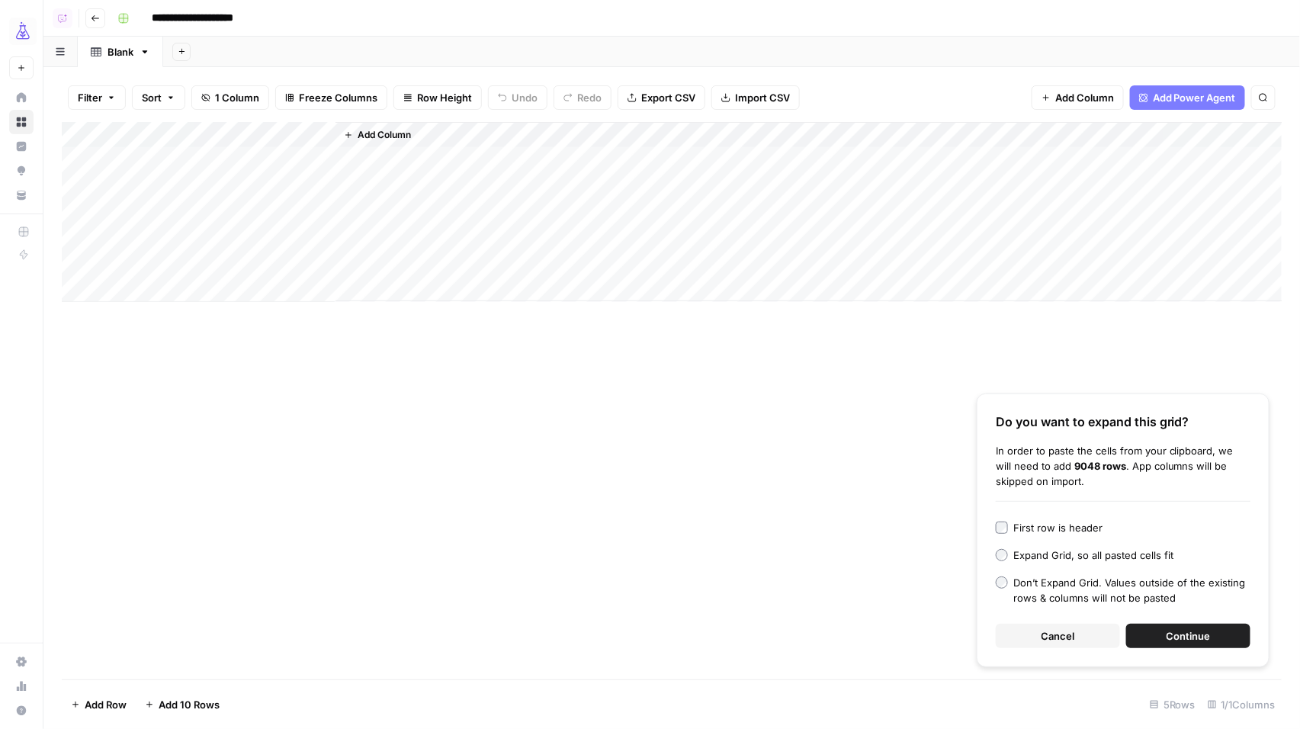
click at [1203, 637] on span "Continue" at bounding box center [1189, 635] width 44 height 15
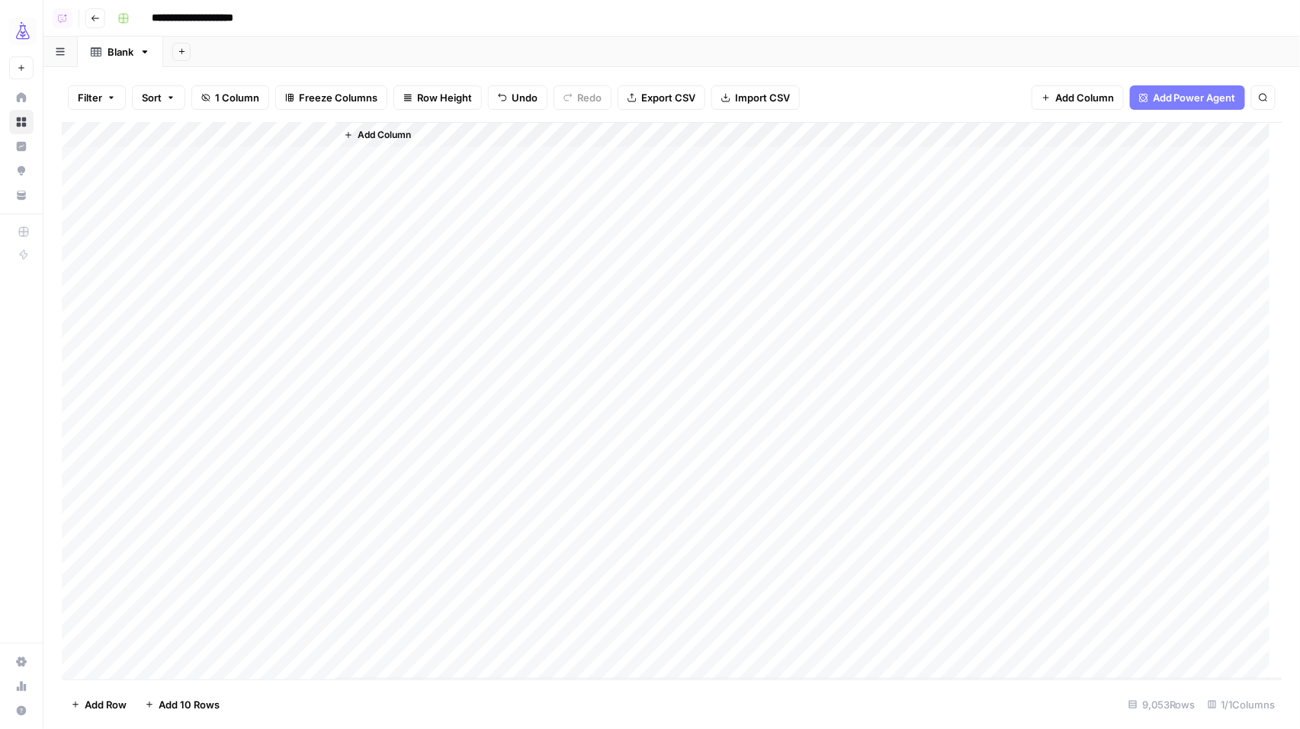
click at [321, 134] on div "Add Column" at bounding box center [672, 400] width 1221 height 557
click at [193, 172] on input "Title" at bounding box center [206, 171] width 155 height 15
type input "url"
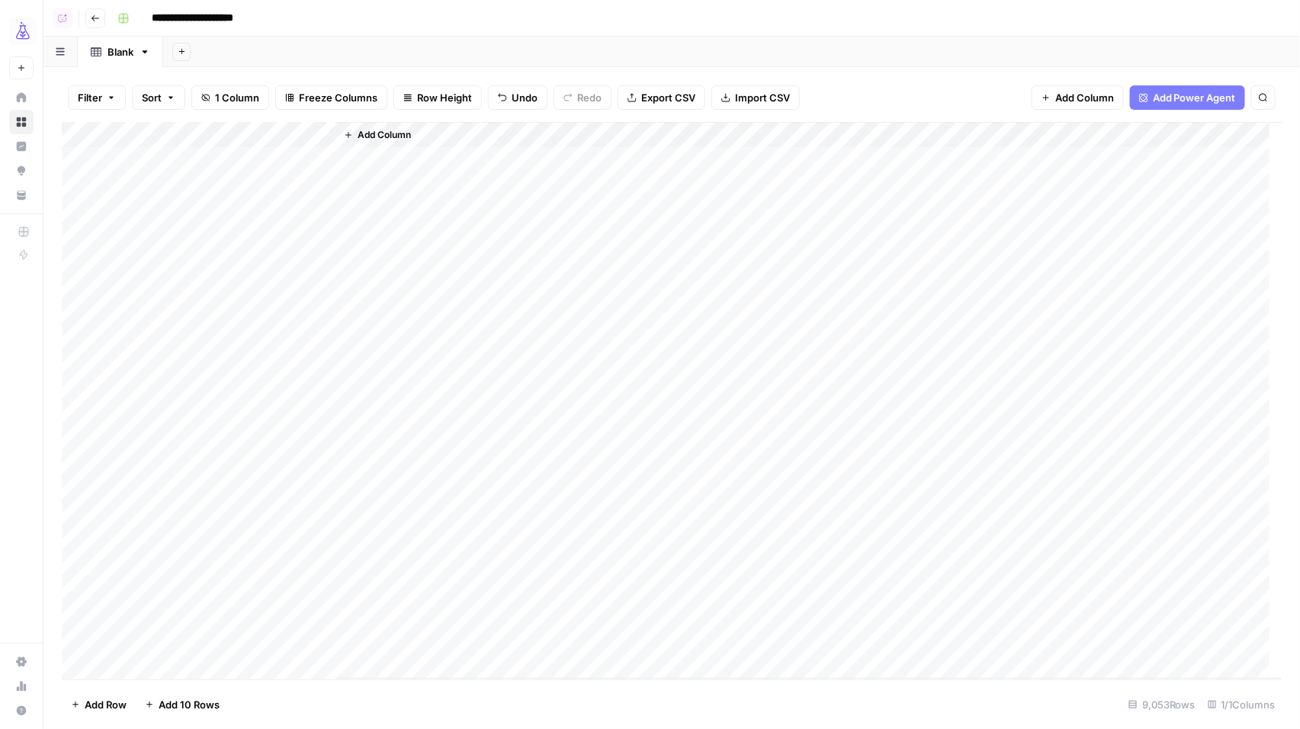
click at [609, 251] on div "Add Column" at bounding box center [809, 400] width 947 height 557
click at [384, 140] on span "Add Column" at bounding box center [384, 135] width 53 height 14
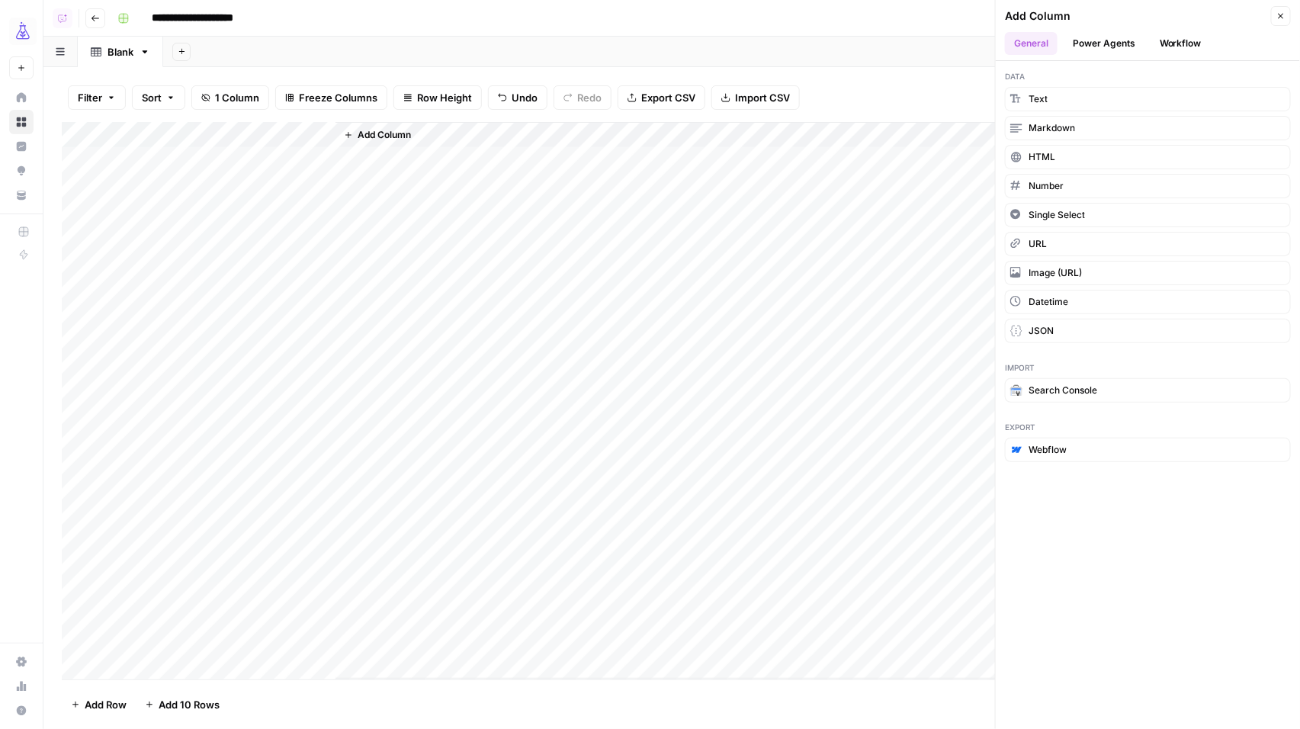
click at [1172, 35] on button "Workflow" at bounding box center [1181, 43] width 60 height 23
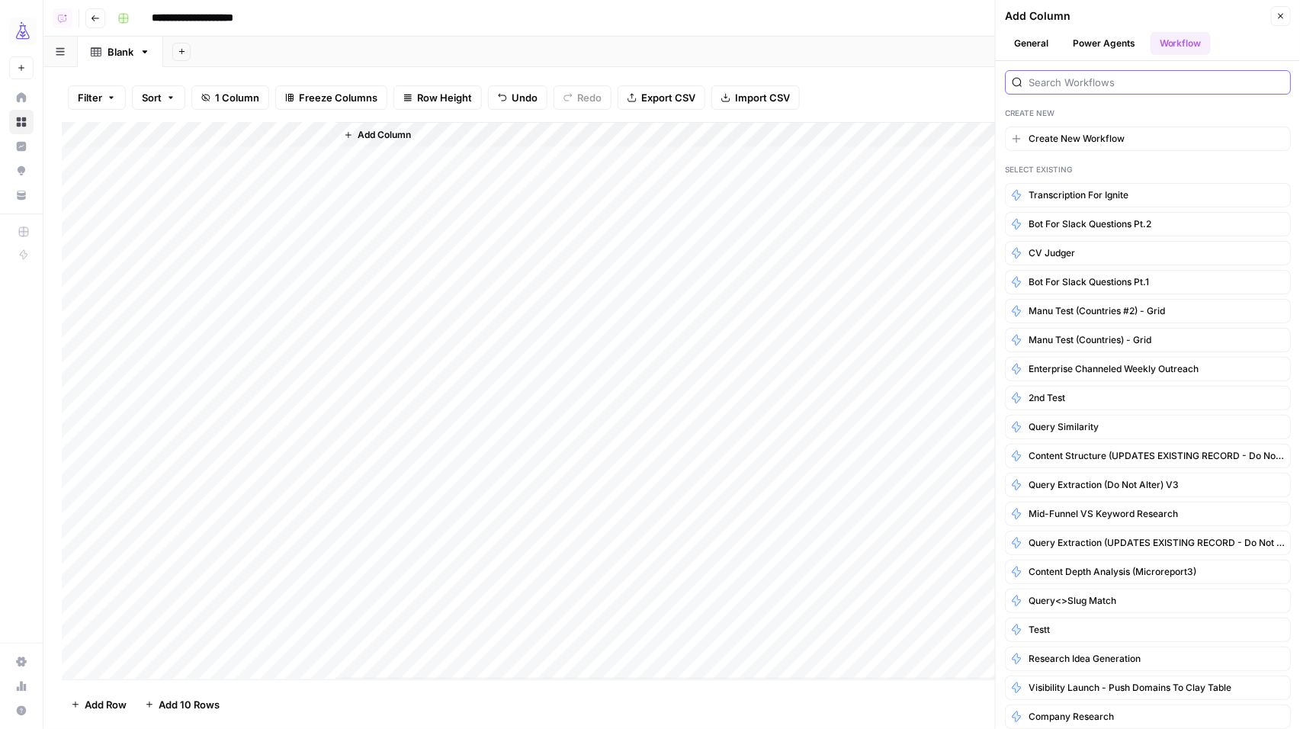
click at [1055, 80] on input "search" at bounding box center [1156, 82] width 255 height 15
type input "g"
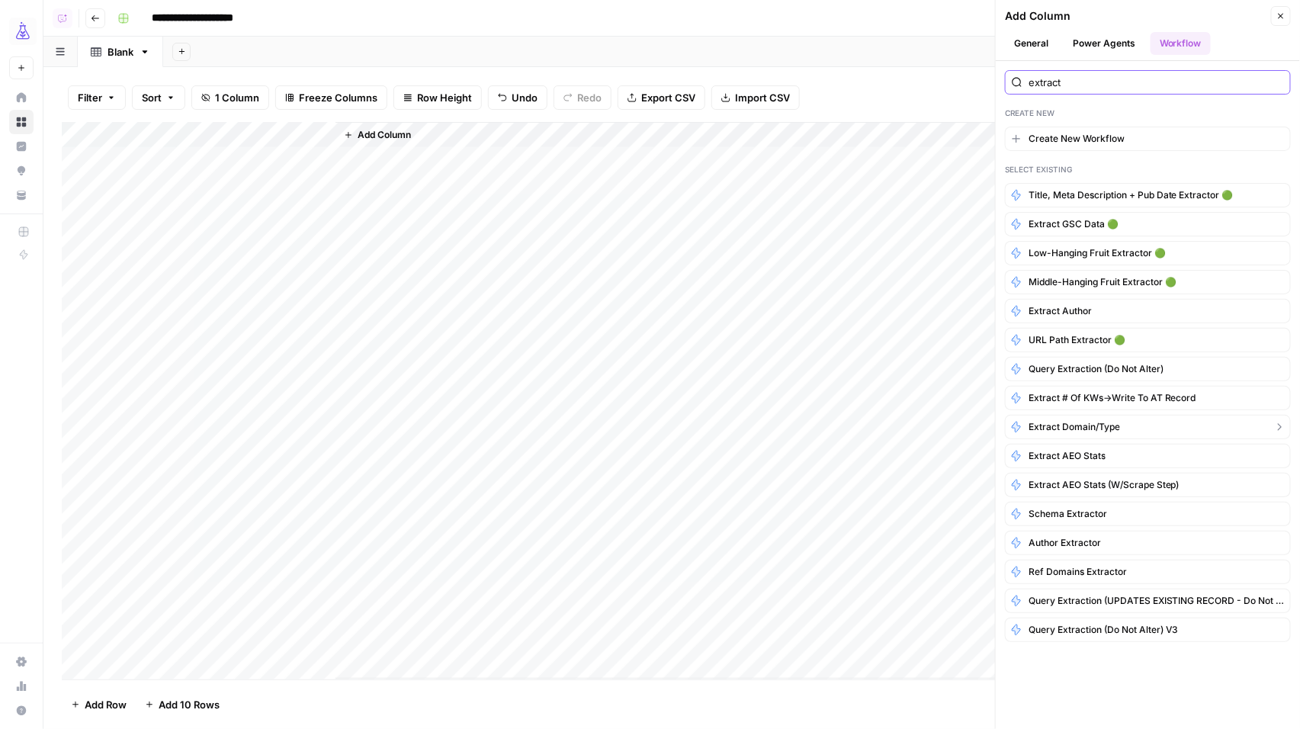
type input "extract"
click at [1084, 424] on span "Extract Domain/Type" at bounding box center [1075, 427] width 92 height 14
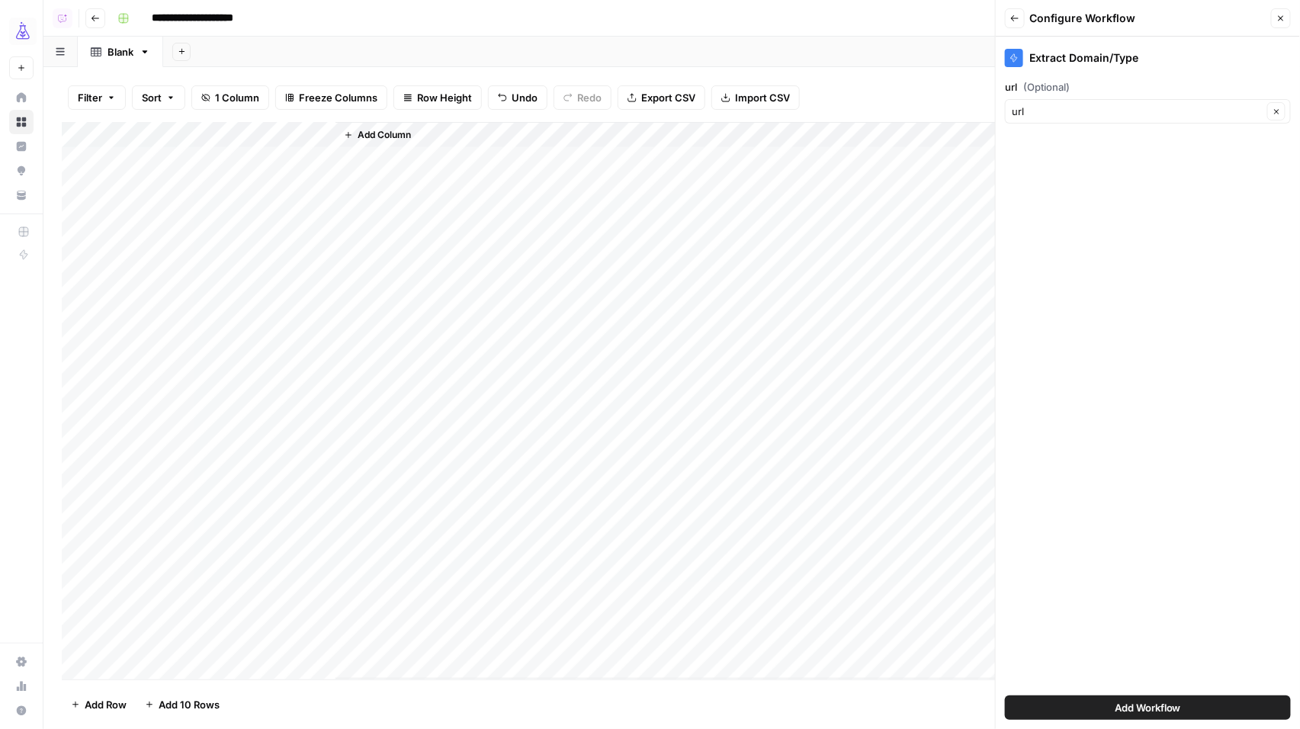
click at [1213, 700] on button "Add Workflow" at bounding box center [1148, 708] width 286 height 24
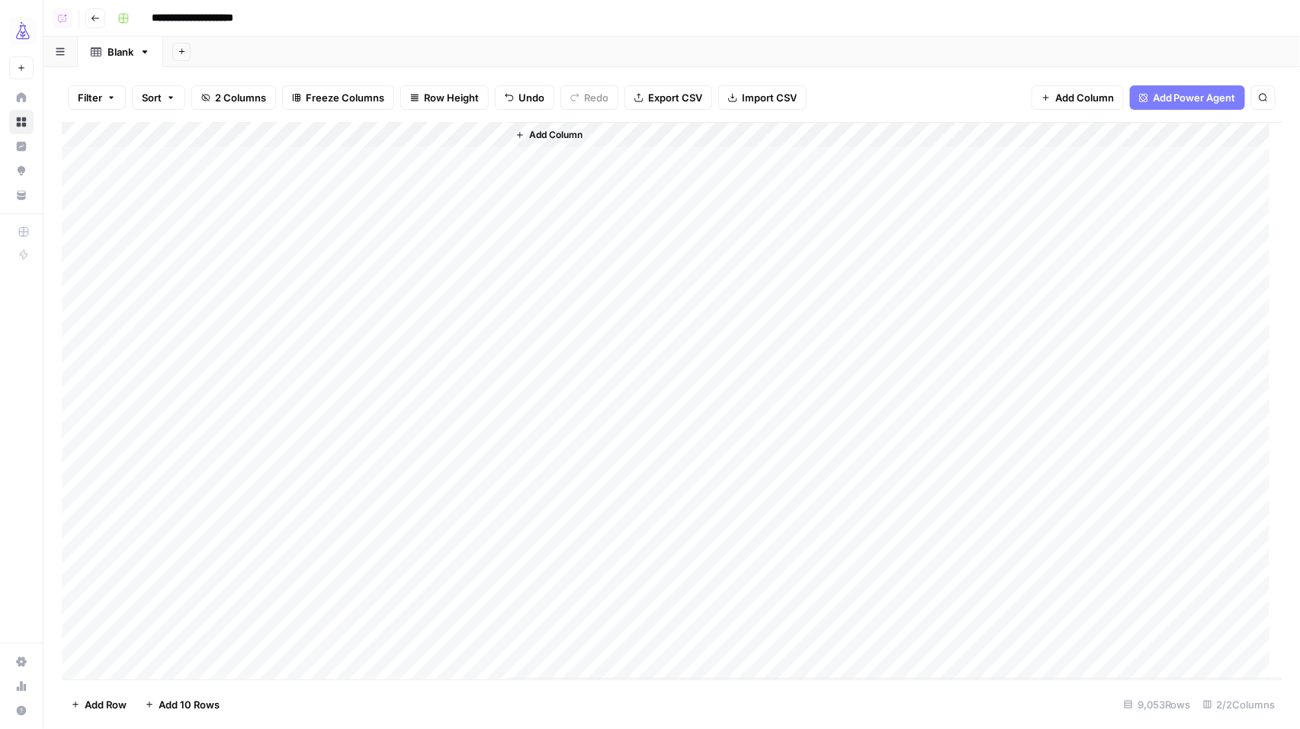
click at [491, 135] on div "Add Column" at bounding box center [672, 400] width 1221 height 557
click at [524, 175] on span "All Rows" at bounding box center [548, 169] width 96 height 15
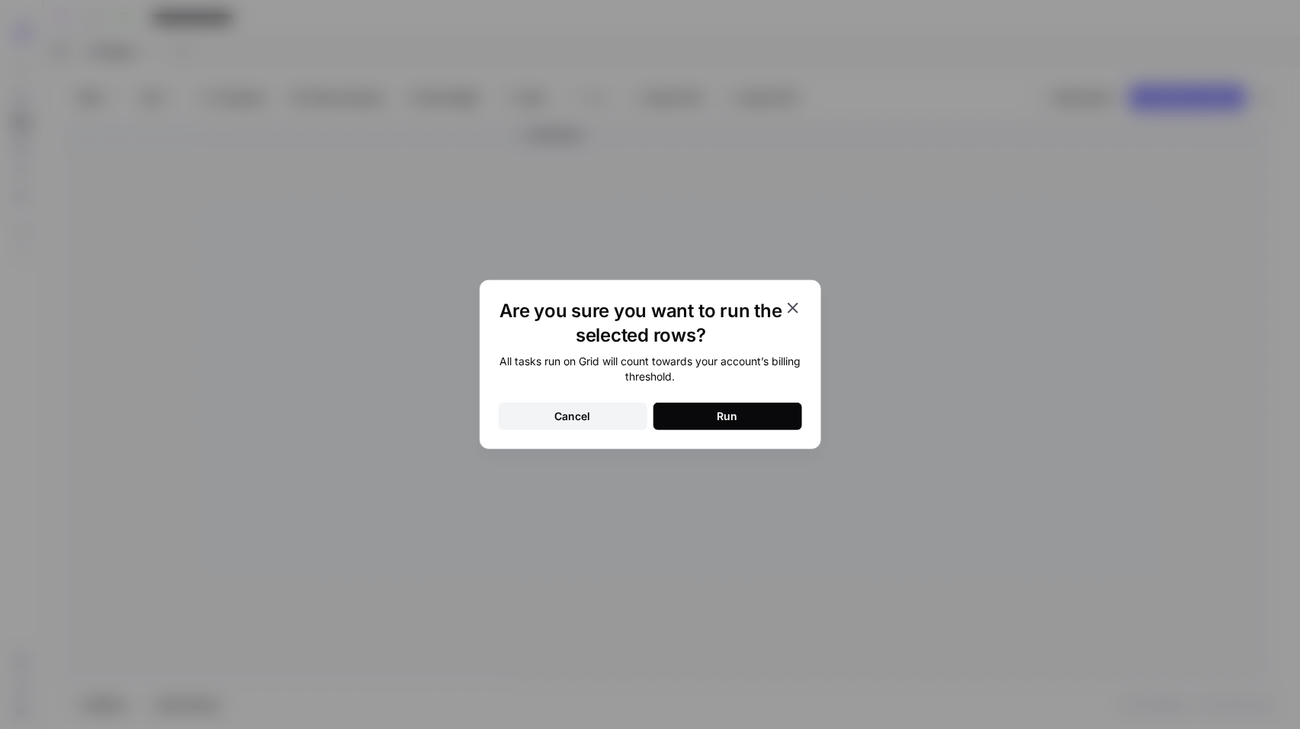
click at [760, 423] on button "Run" at bounding box center [728, 416] width 149 height 27
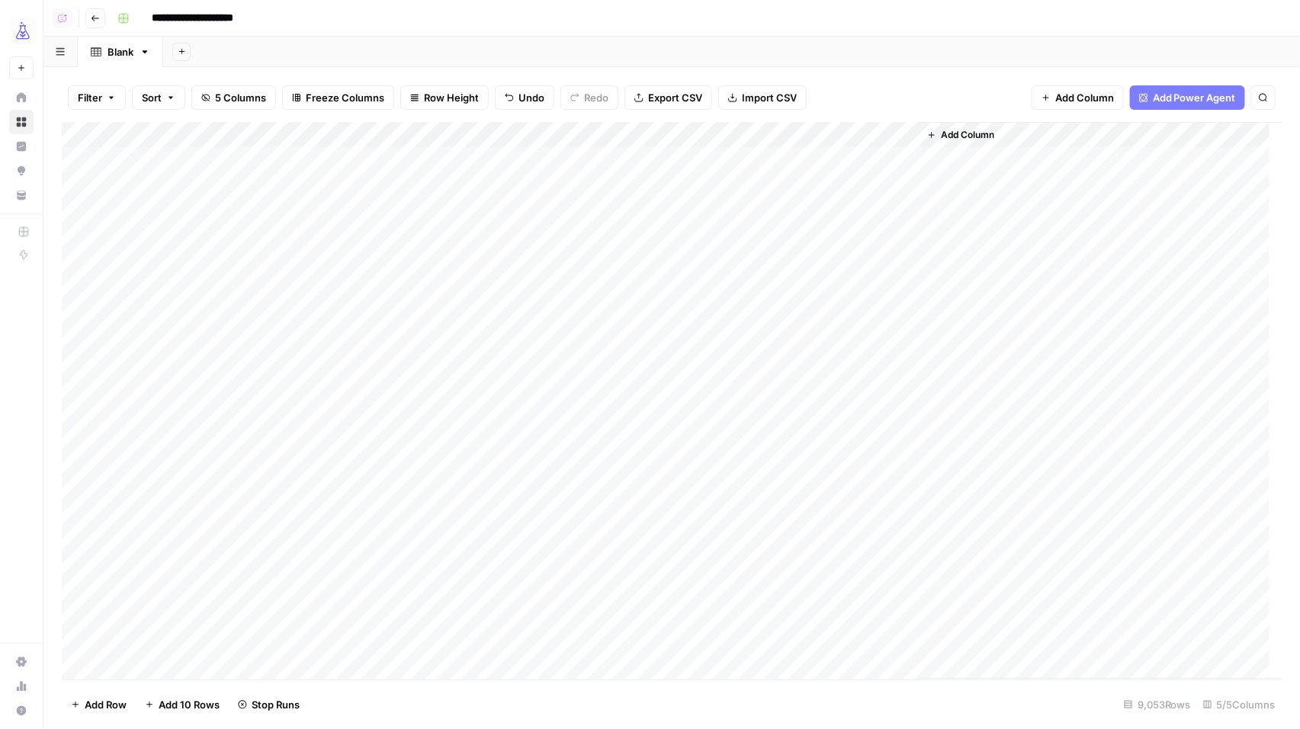
click at [866, 288] on div "Add Column" at bounding box center [672, 400] width 1221 height 557
drag, startPoint x: 916, startPoint y: 133, endPoint x: 1015, endPoint y: 135, distance: 99.2
click at [1015, 135] on div "Add Column" at bounding box center [672, 400] width 1221 height 557
click at [948, 286] on div "Add Column" at bounding box center [672, 400] width 1221 height 557
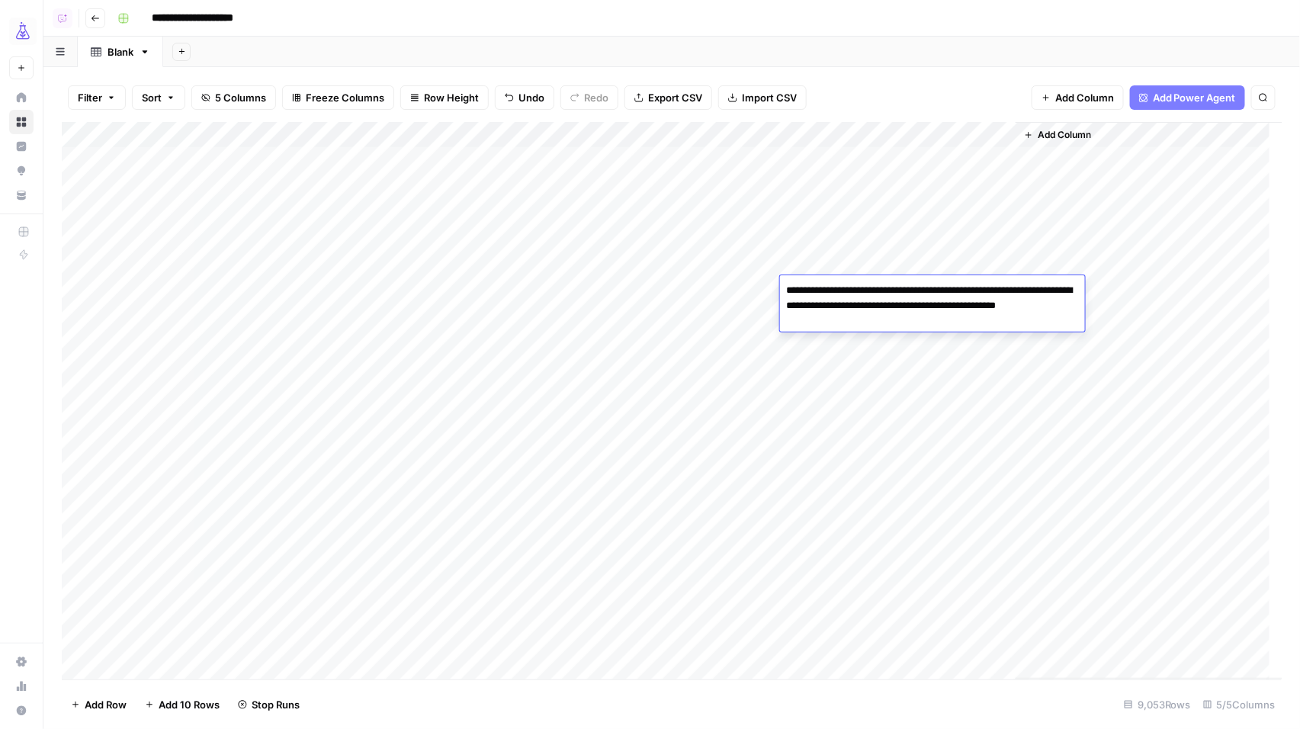
click at [1168, 331] on div "Add Column" at bounding box center [1149, 400] width 267 height 557
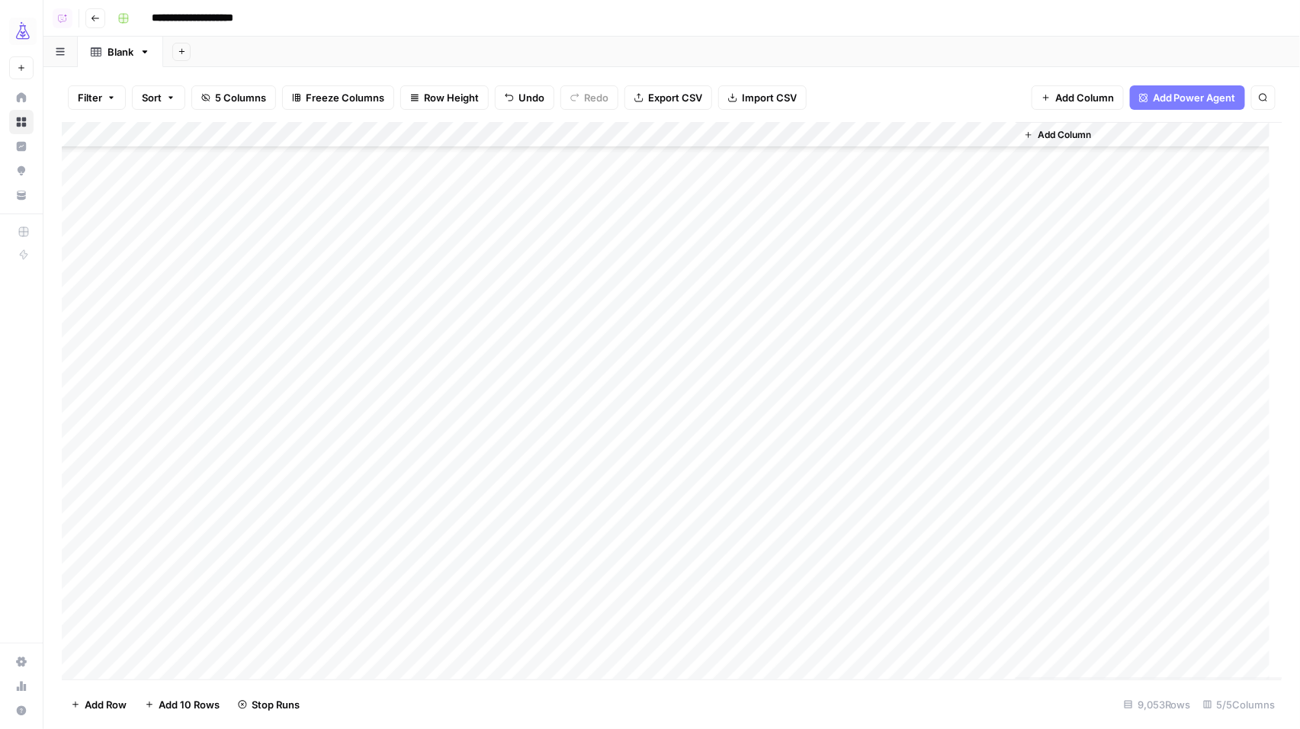
scroll to position [371, 0]
click at [928, 360] on div "Add Column" at bounding box center [672, 400] width 1221 height 557
click at [1146, 368] on div "Add Column" at bounding box center [1149, 400] width 267 height 557
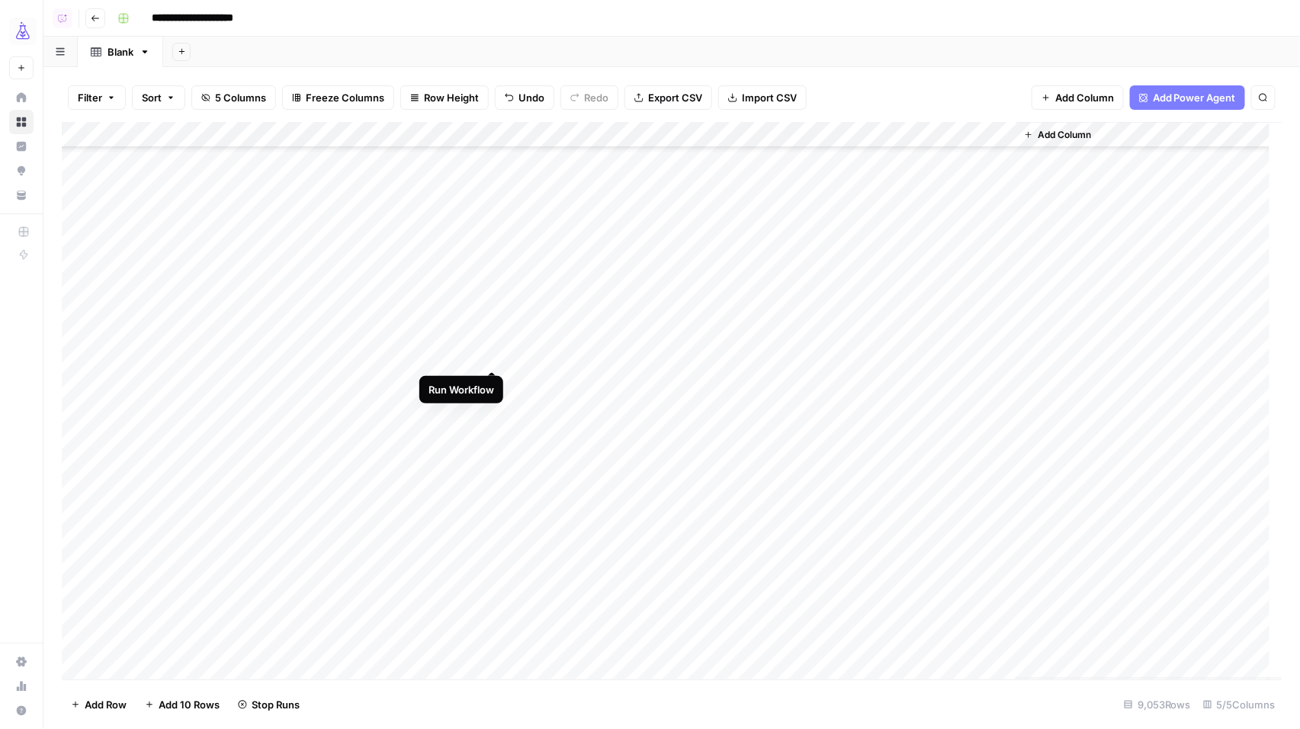
click at [495, 355] on div "Add Column" at bounding box center [672, 400] width 1221 height 557
